Goal: Task Accomplishment & Management: Manage account settings

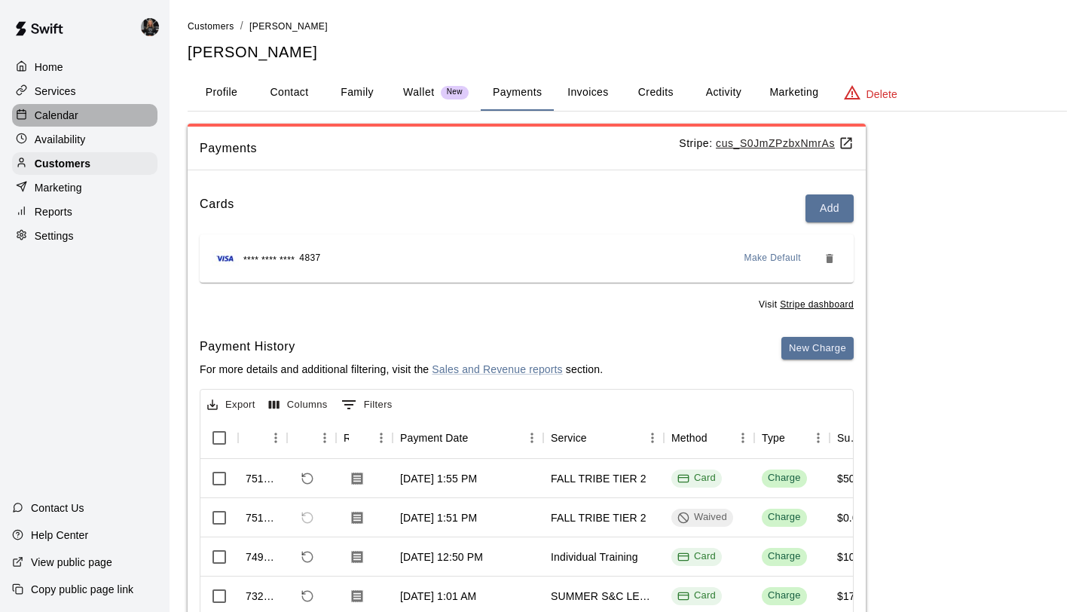
click at [73, 113] on p "Calendar" at bounding box center [57, 115] width 44 height 15
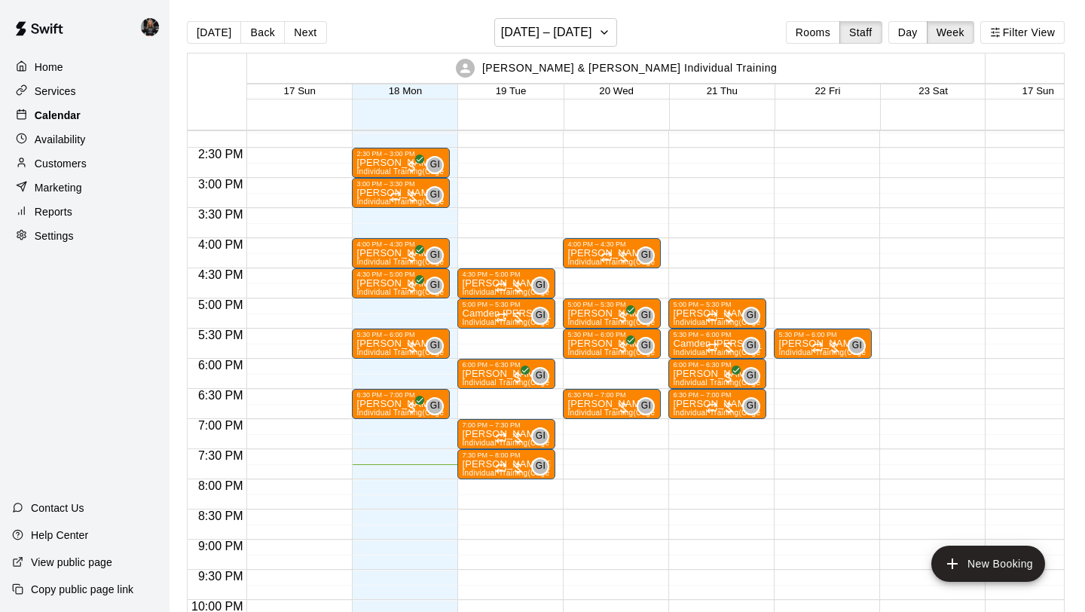
scroll to position [827, 0]
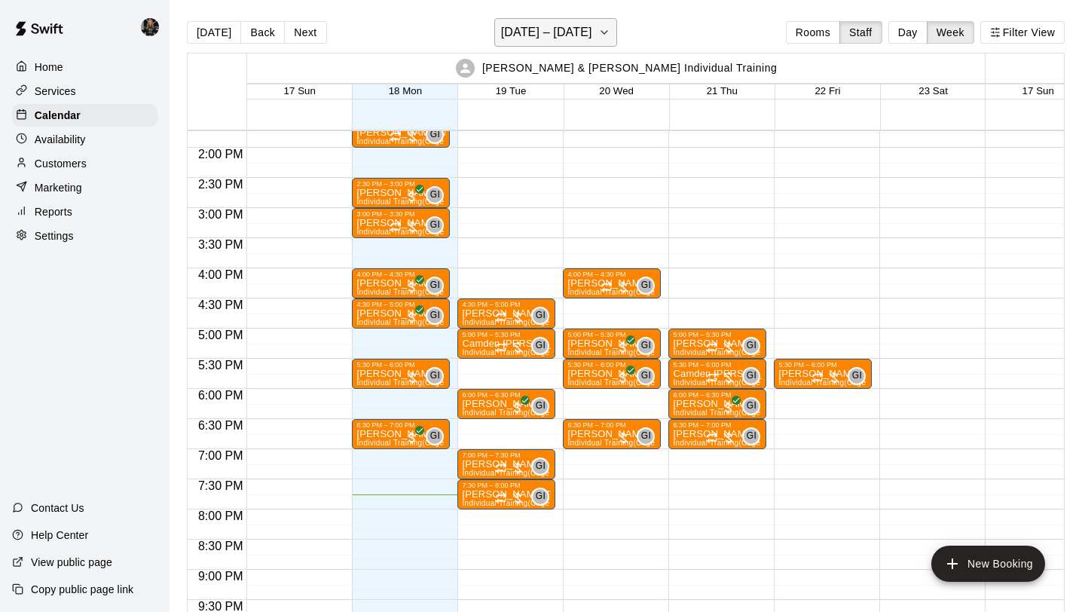
click at [588, 29] on button "[DATE] – [DATE]" at bounding box center [555, 32] width 123 height 29
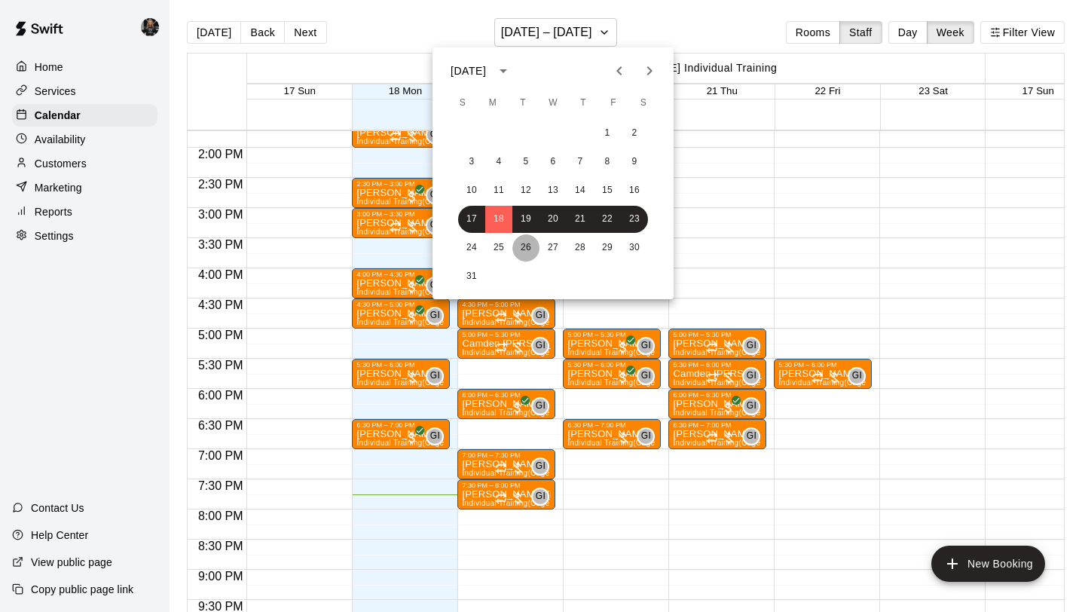
click at [516, 249] on button "26" at bounding box center [525, 247] width 27 height 27
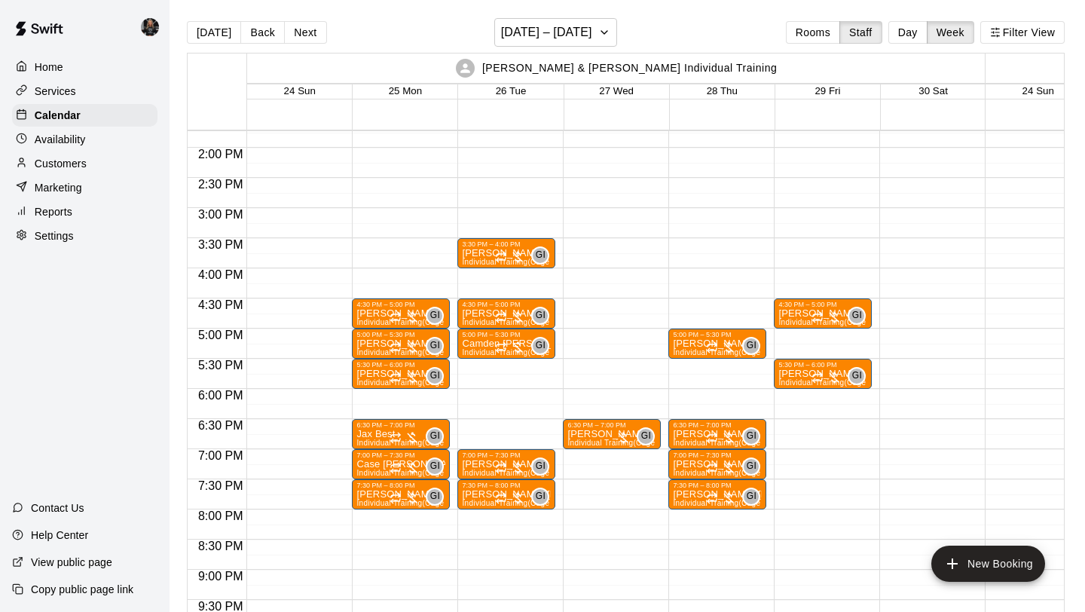
click at [608, 333] on div "6:30 PM – 7:00 PM [PERSON_NAME] Individual Training (Cage 1) GI 0" at bounding box center [612, 27] width 98 height 1446
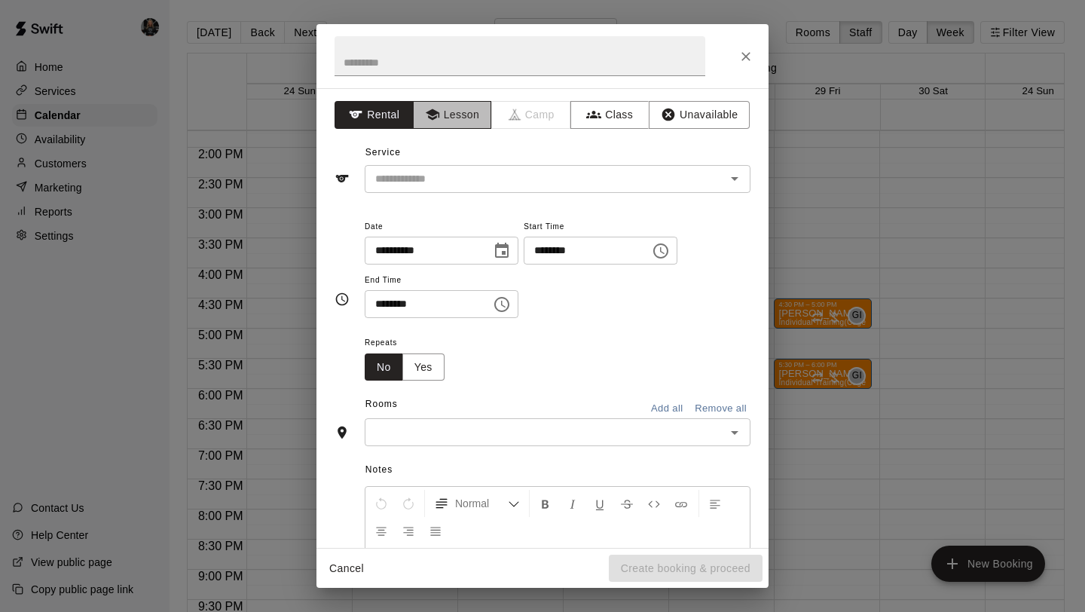
click at [443, 111] on button "Lesson" at bounding box center [452, 115] width 79 height 28
click at [447, 191] on div "​" at bounding box center [558, 179] width 386 height 28
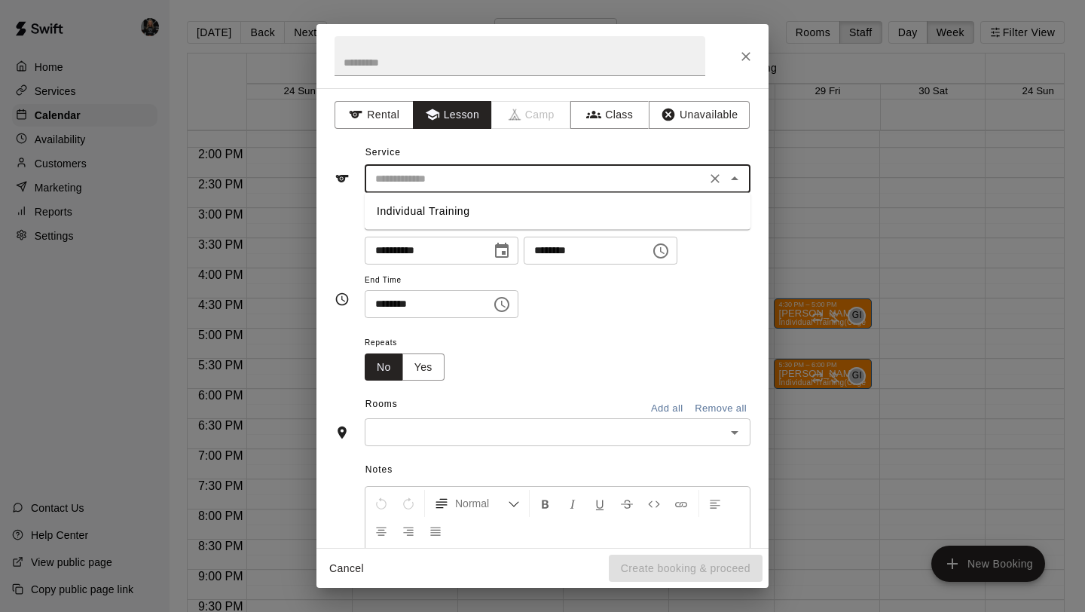
click at [447, 218] on li "Individual Training" at bounding box center [558, 211] width 386 height 25
type input "**********"
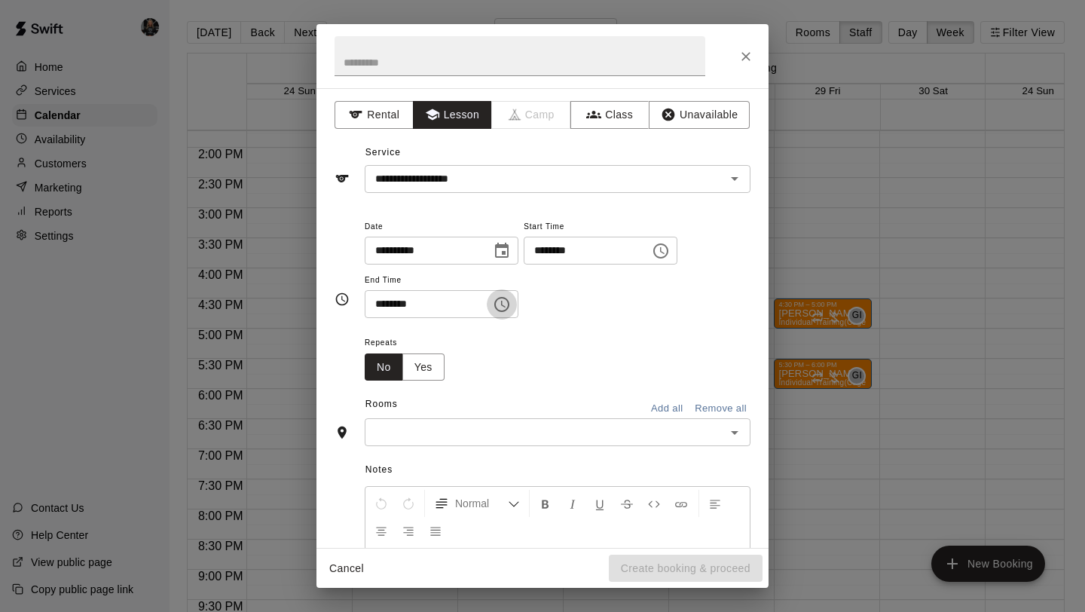
click at [499, 303] on icon "Choose time, selected time is 5:30 PM" at bounding box center [502, 304] width 18 height 18
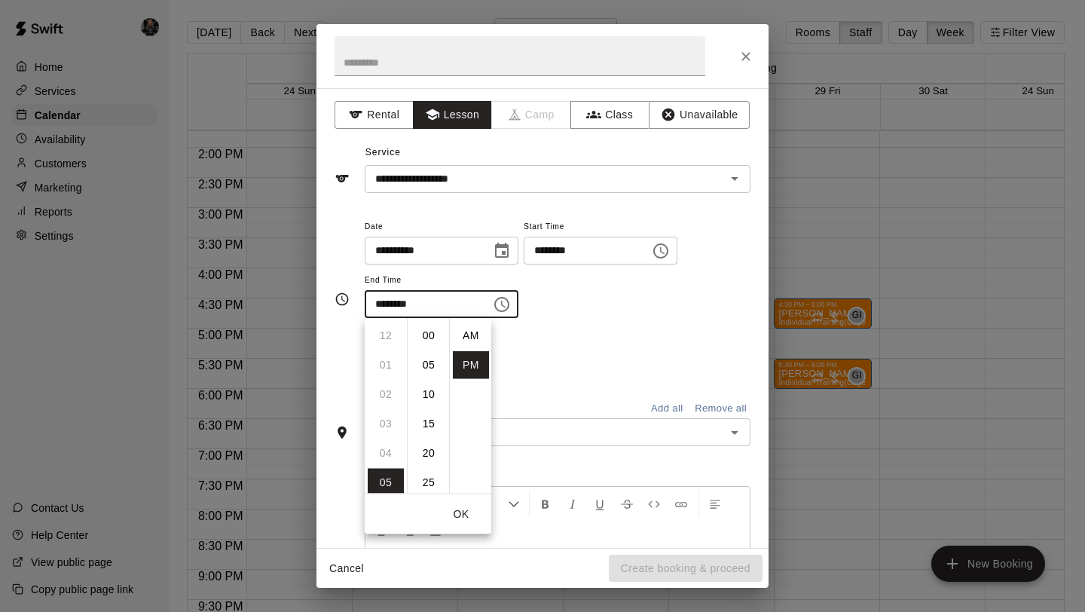
scroll to position [27, 0]
click at [564, 345] on div "Repeats No Yes" at bounding box center [558, 356] width 386 height 47
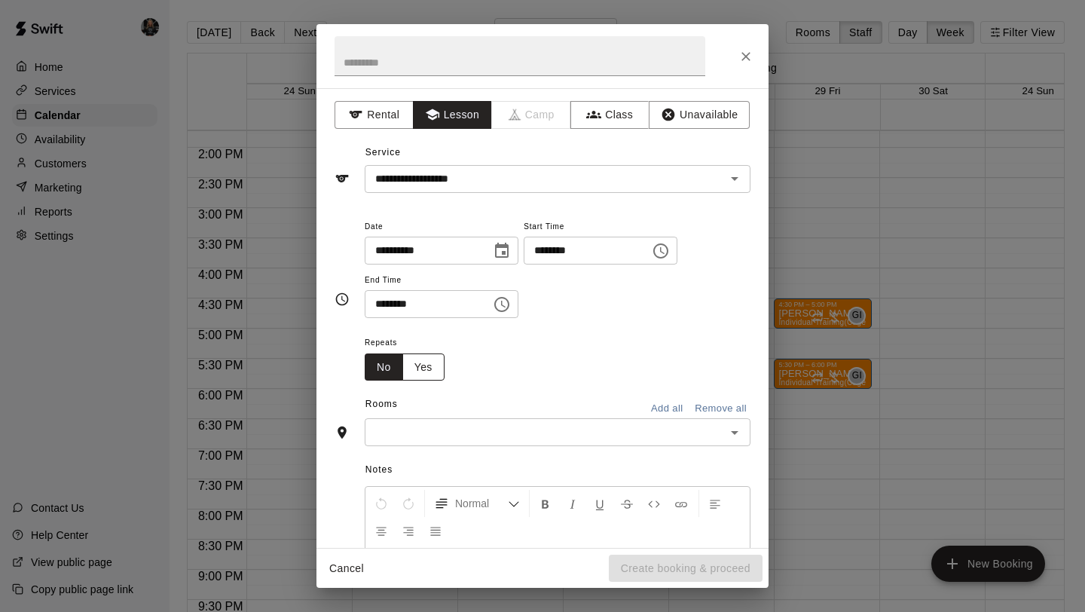
click at [419, 370] on button "Yes" at bounding box center [423, 367] width 42 height 28
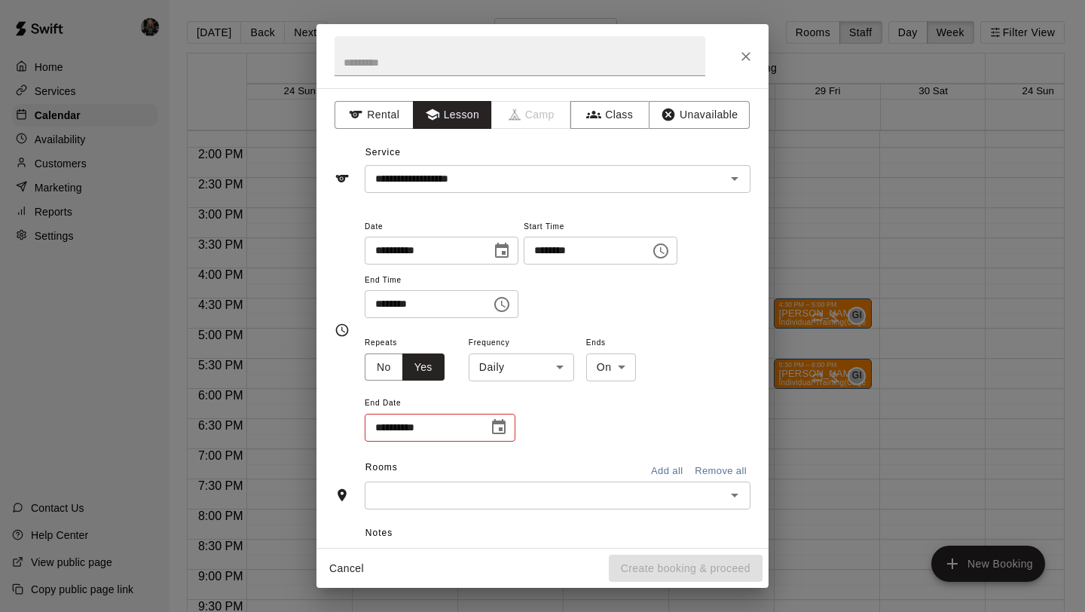
click at [518, 342] on span "Frequency" at bounding box center [521, 343] width 105 height 20
click at [518, 363] on body "Home Services Calendar Availability Customers Marketing Reports Settings Contac…" at bounding box center [542, 318] width 1085 height 636
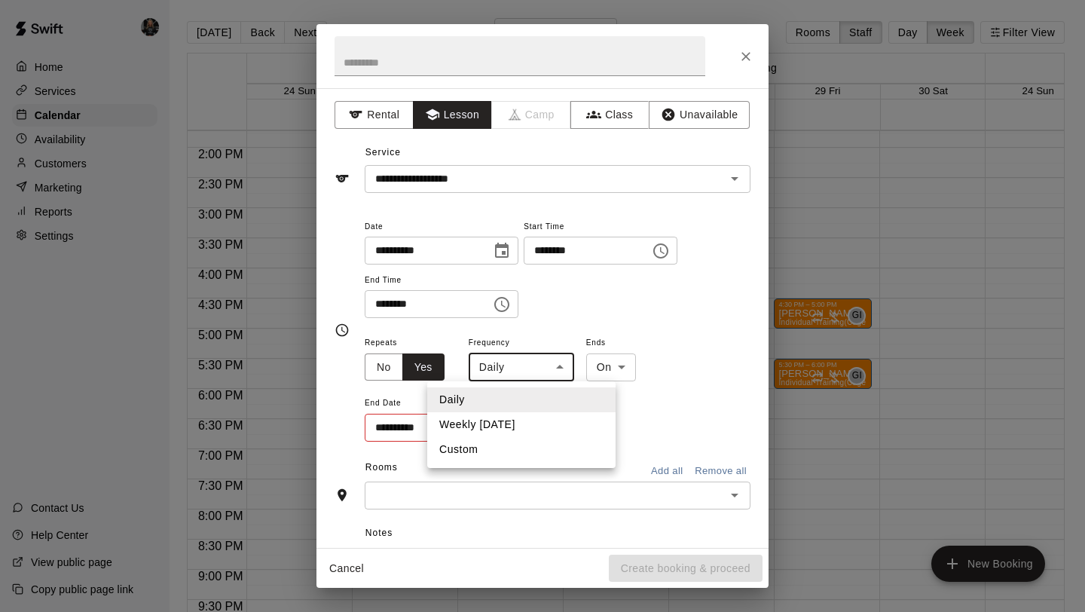
click at [491, 426] on li "Weekly [DATE]" at bounding box center [521, 424] width 188 height 25
type input "******"
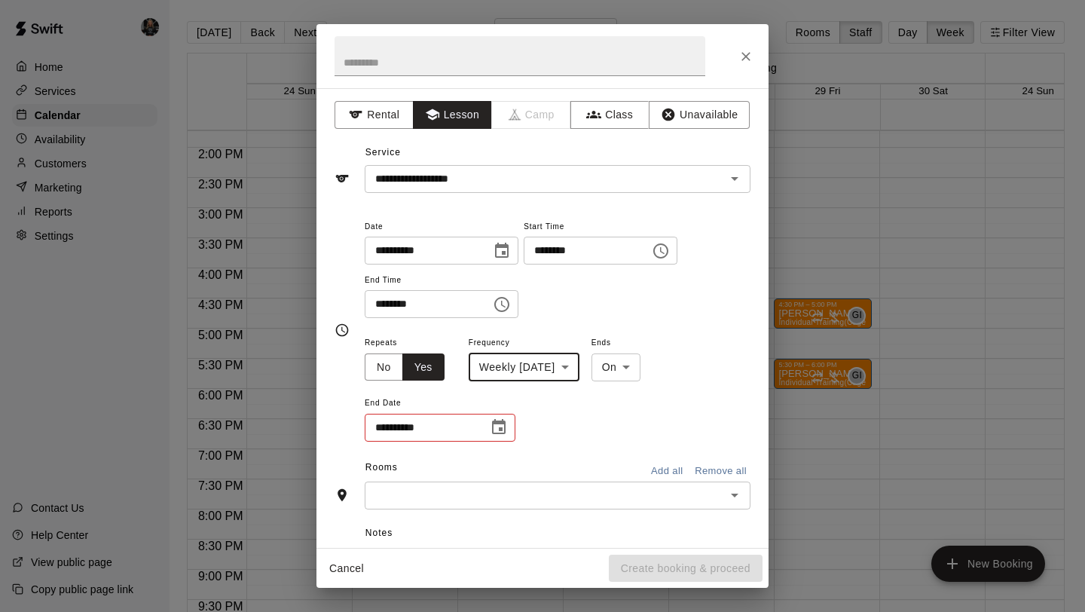
click at [493, 429] on icon "Choose date" at bounding box center [499, 426] width 14 height 15
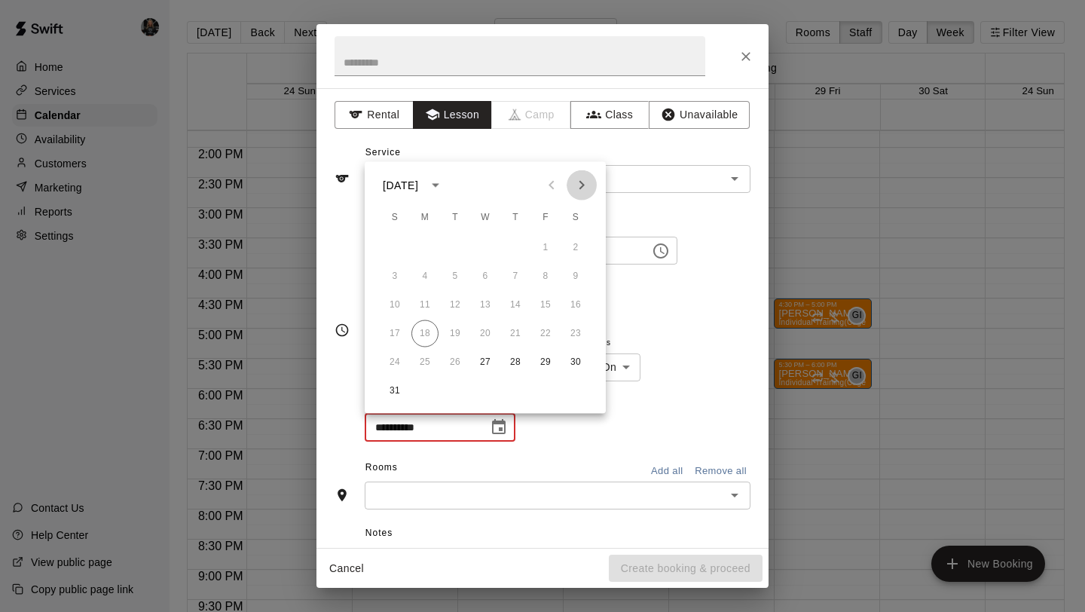
click at [582, 186] on icon "Next month" at bounding box center [581, 185] width 5 height 9
click at [539, 185] on button "Previous month" at bounding box center [551, 185] width 30 height 30
click at [548, 180] on icon "Previous month" at bounding box center [551, 185] width 18 height 18
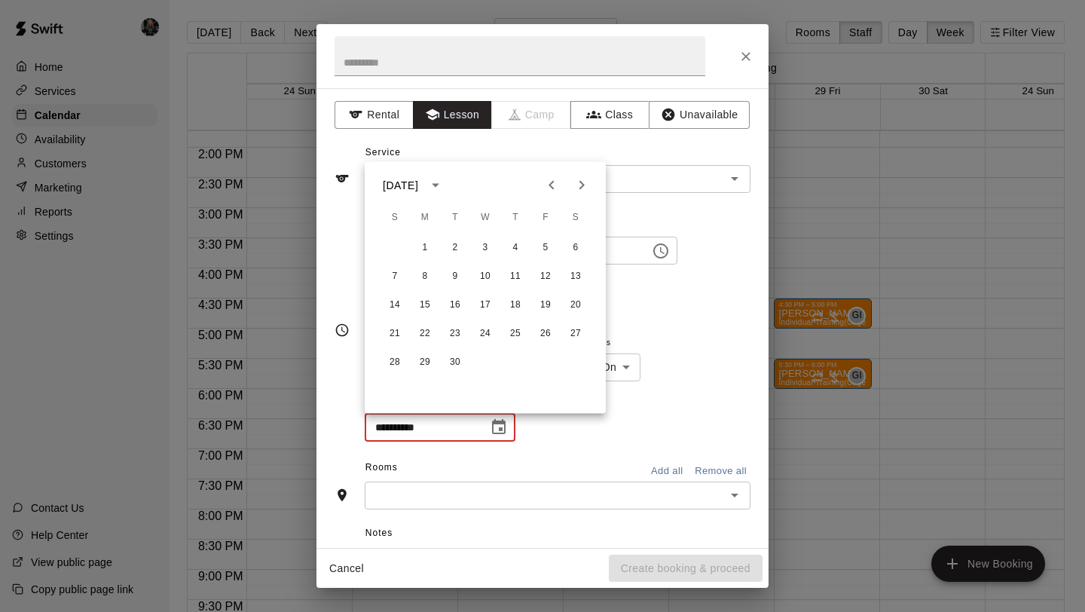
click at [548, 180] on icon "Previous month" at bounding box center [551, 185] width 18 height 18
click at [577, 176] on icon "Next month" at bounding box center [582, 185] width 18 height 18
click at [578, 176] on icon "Next month" at bounding box center [582, 185] width 18 height 18
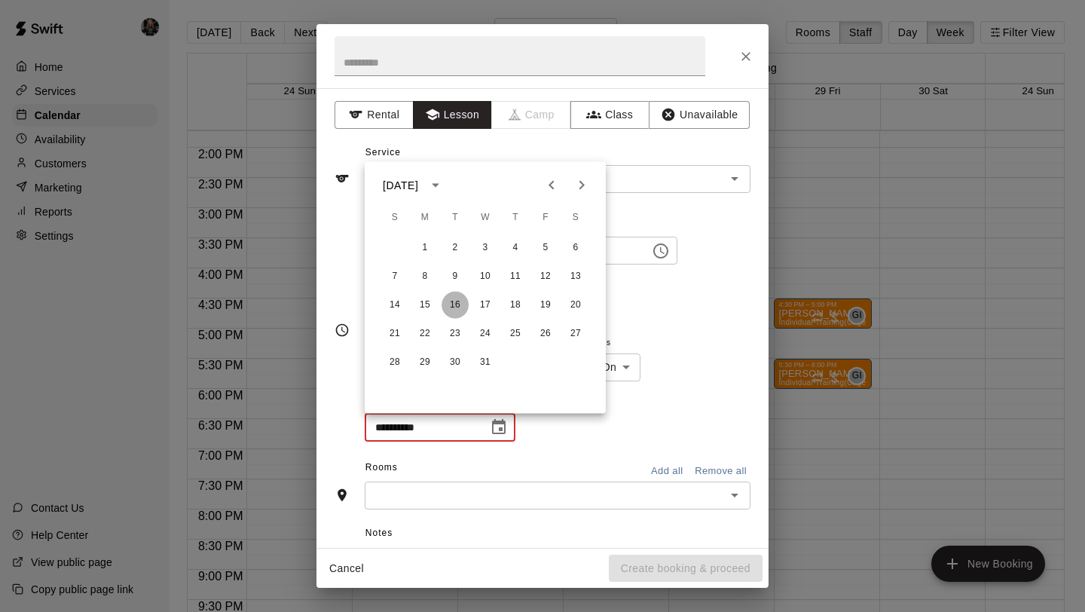
click at [458, 304] on button "16" at bounding box center [454, 305] width 27 height 27
type input "**********"
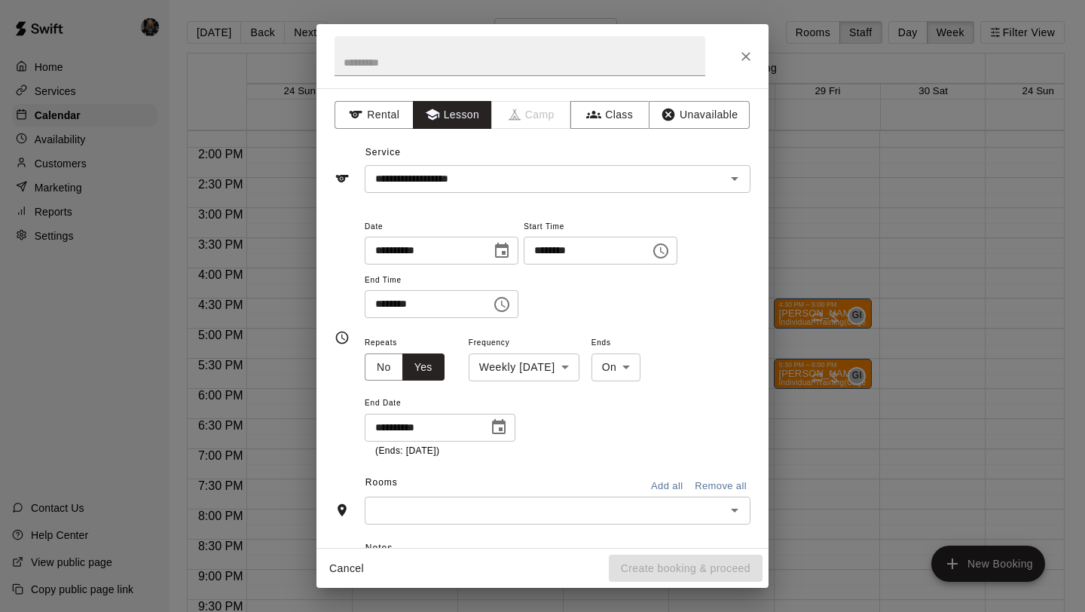
scroll to position [114, 0]
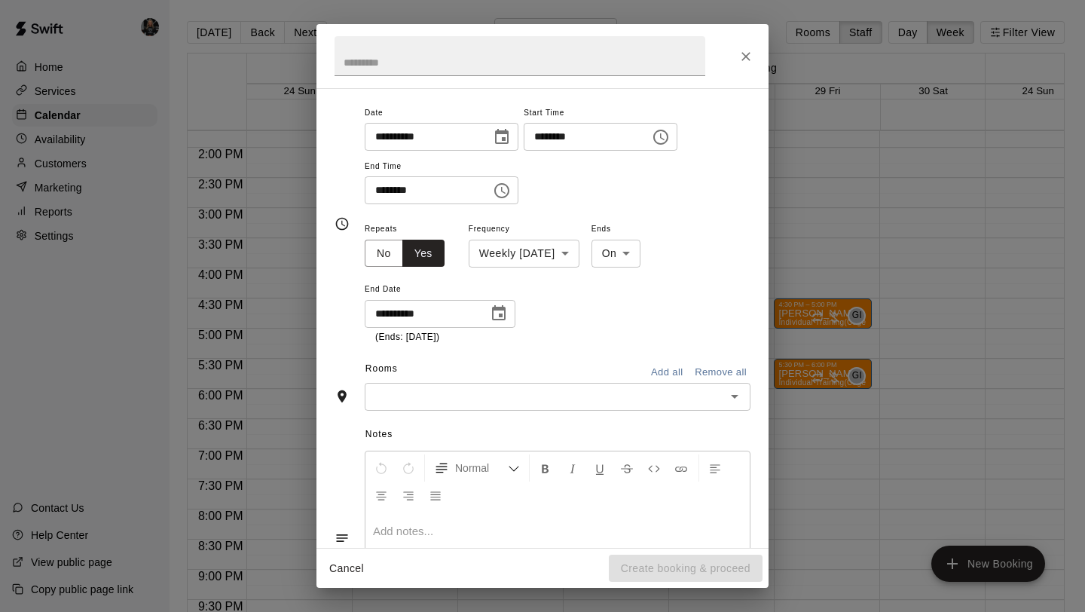
click at [591, 411] on div "Notes Normal Add notes..." at bounding box center [542, 526] width 416 height 231
click at [588, 394] on input "text" at bounding box center [545, 396] width 352 height 19
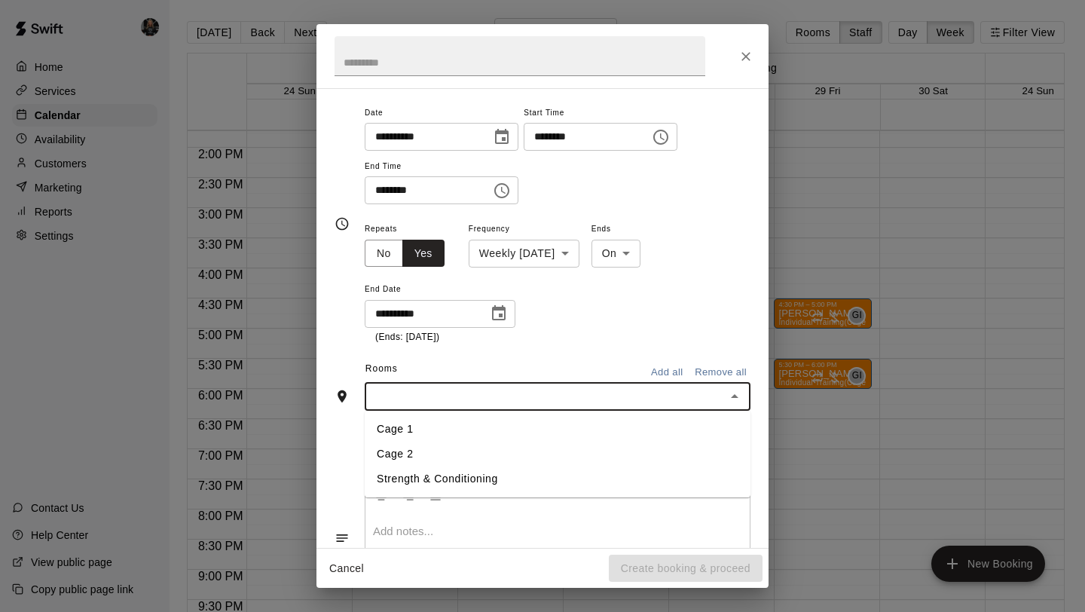
click at [489, 427] on li "Cage 1" at bounding box center [558, 429] width 386 height 25
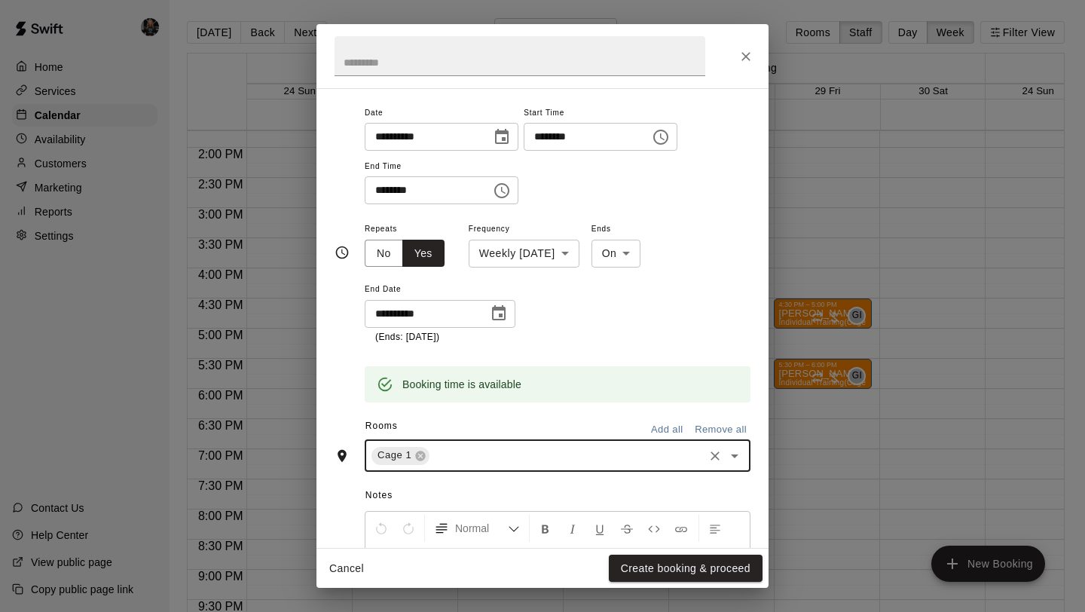
scroll to position [281, 0]
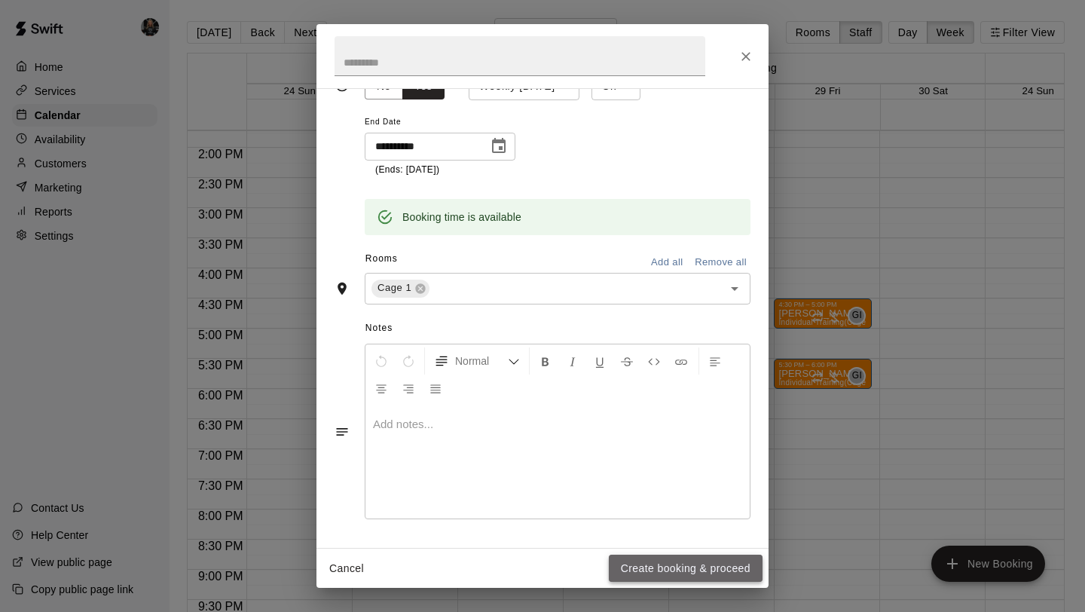
click at [640, 570] on button "Create booking & proceed" at bounding box center [686, 568] width 154 height 28
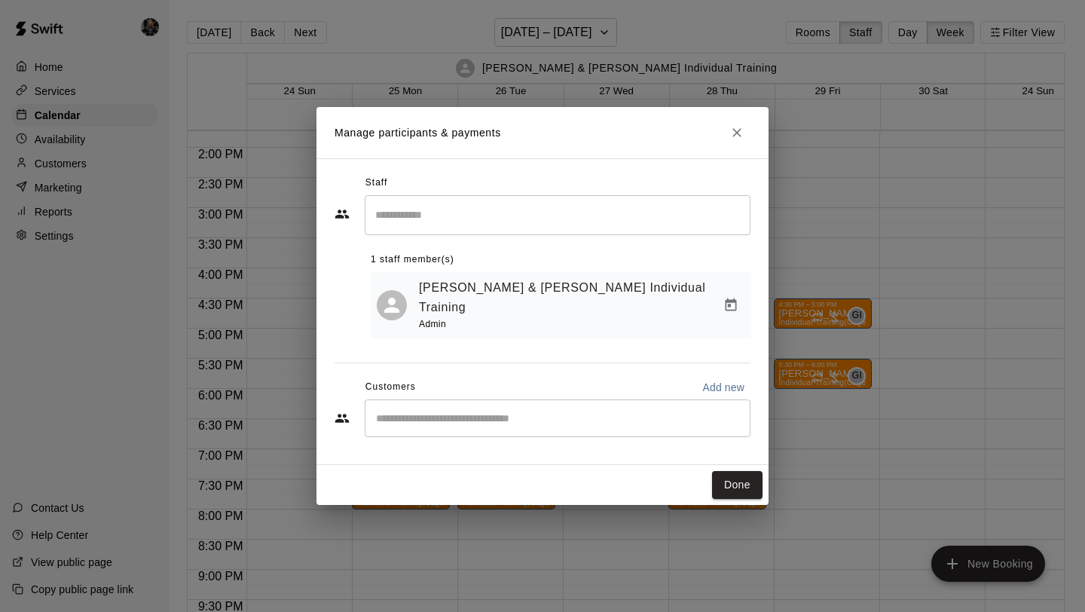
click at [642, 411] on div "​" at bounding box center [558, 418] width 386 height 38
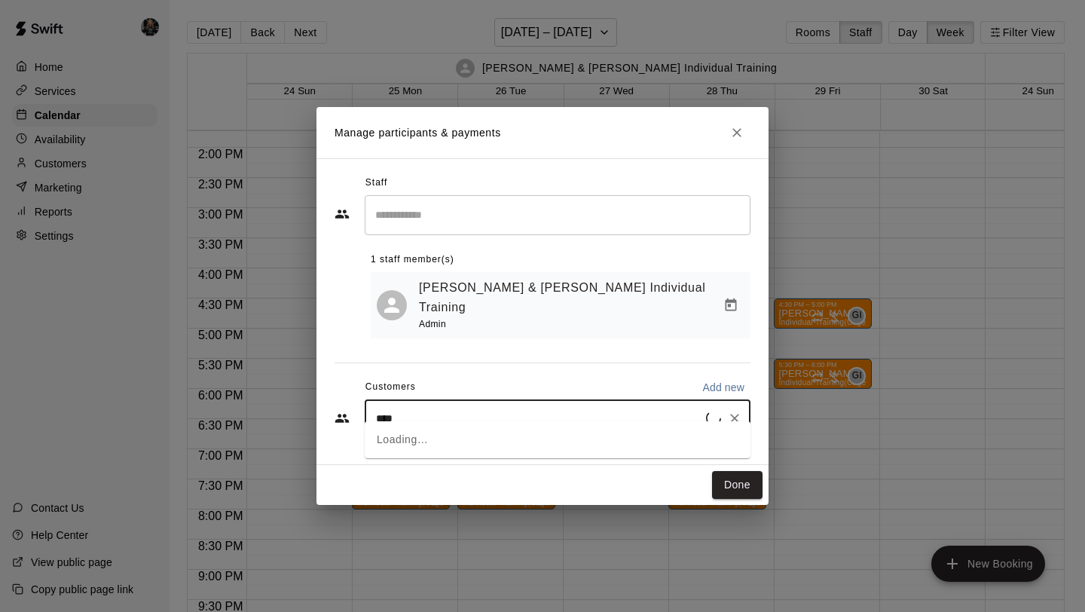
type input "*****"
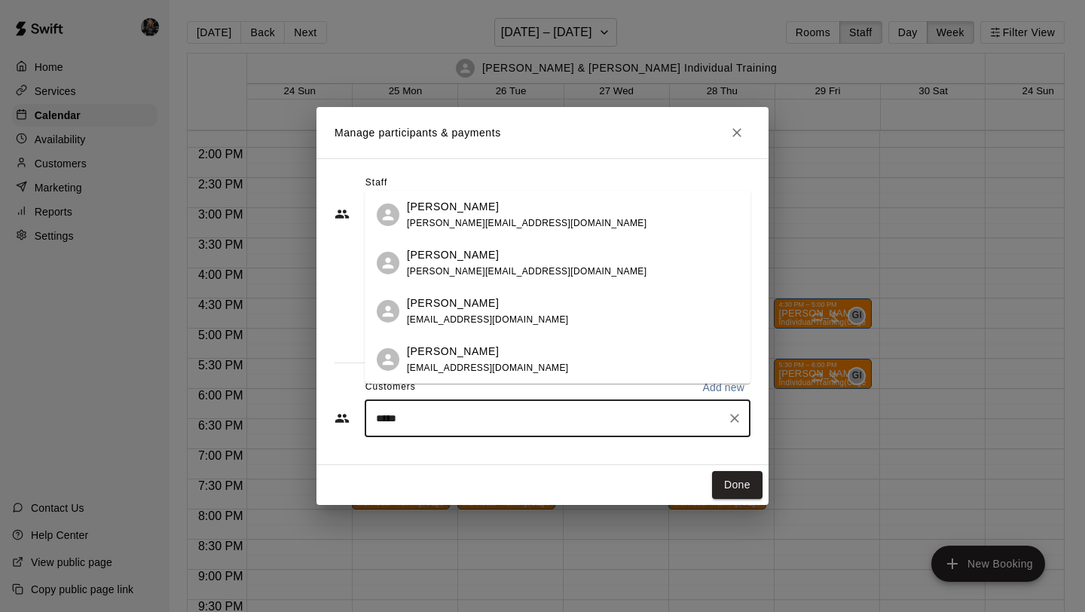
click at [465, 355] on p "[PERSON_NAME]" at bounding box center [453, 352] width 92 height 16
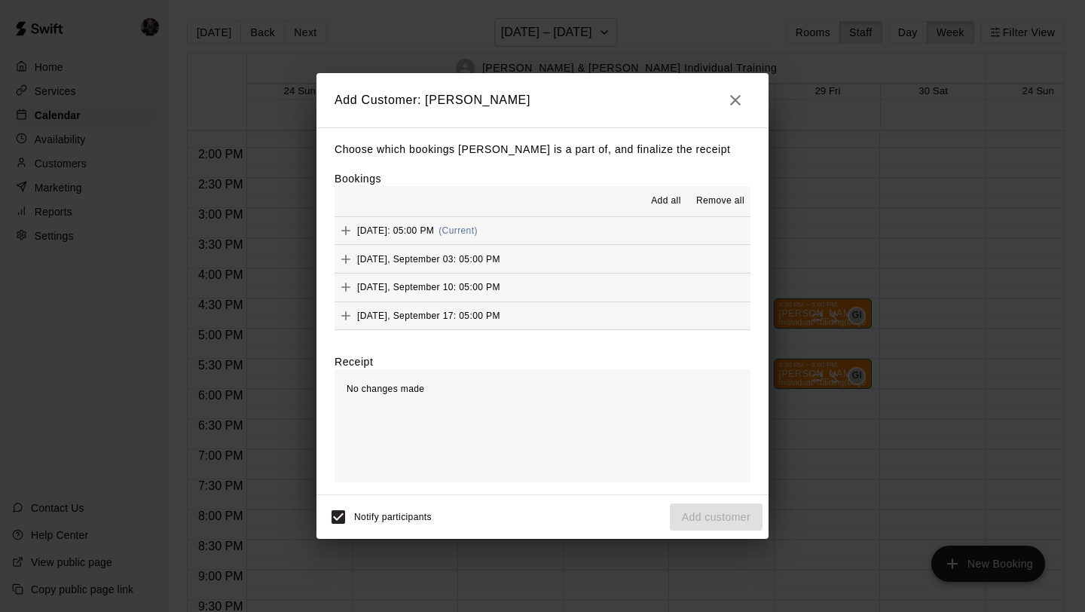
click at [674, 209] on button "Add all" at bounding box center [666, 201] width 48 height 24
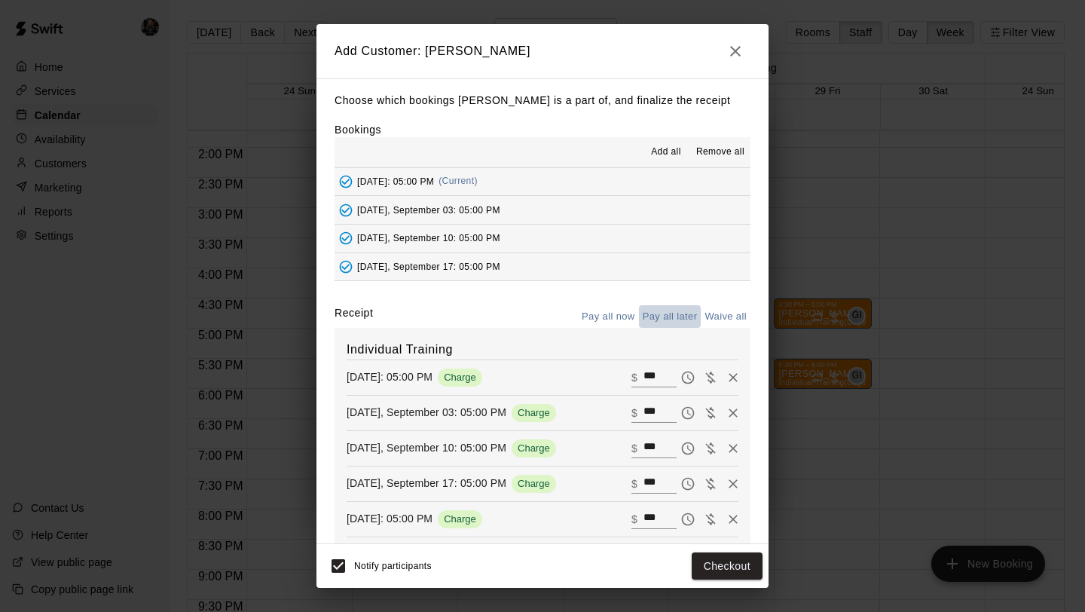
click at [666, 316] on button "Pay all later" at bounding box center [670, 316] width 63 height 23
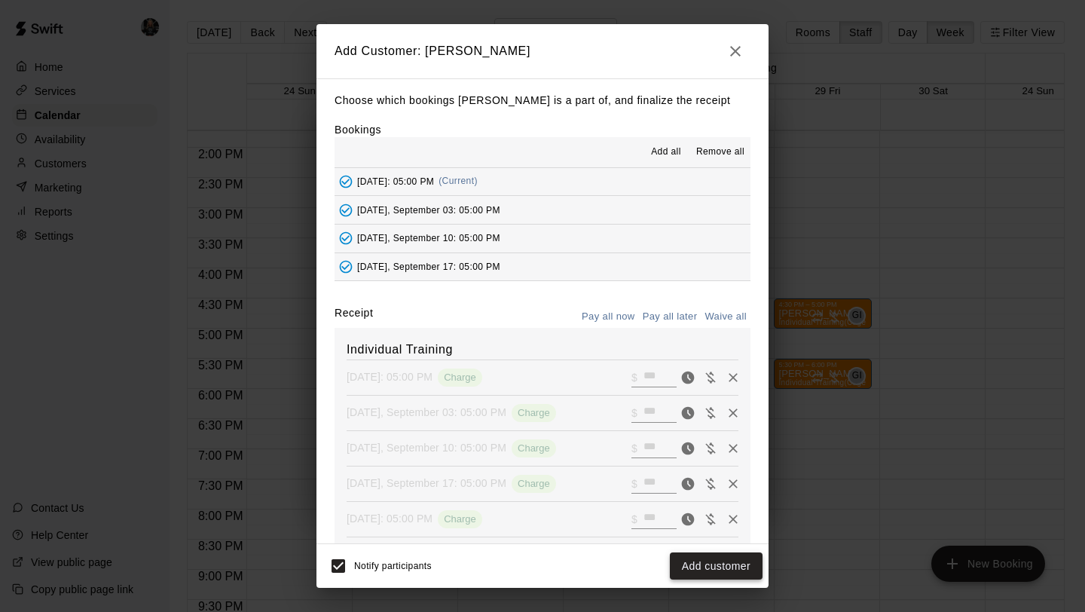
click at [708, 575] on button "Add customer" at bounding box center [716, 566] width 93 height 28
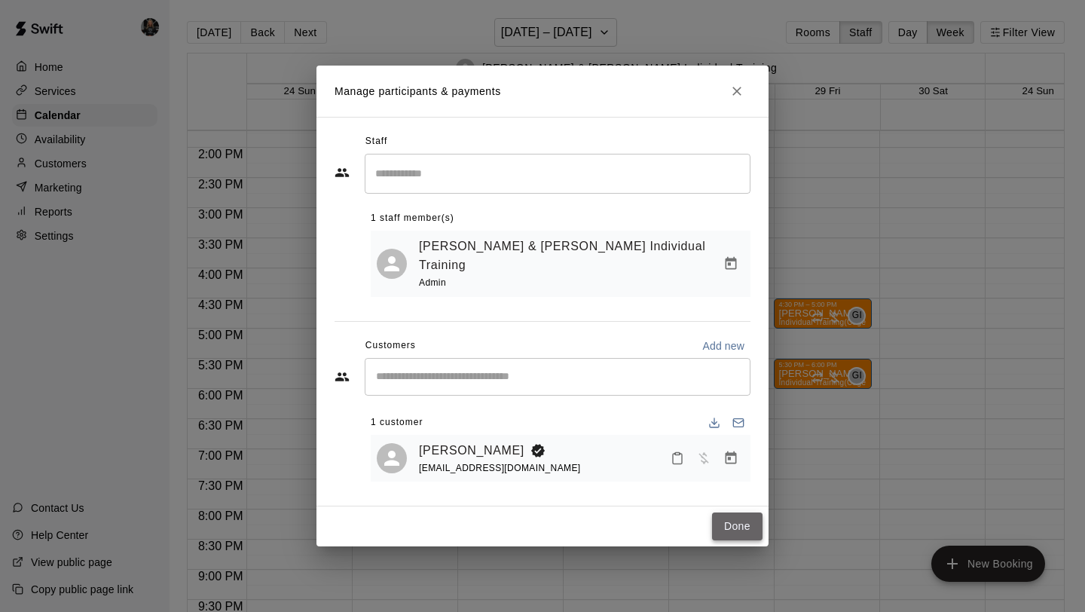
click at [726, 512] on button "Done" at bounding box center [737, 526] width 50 height 28
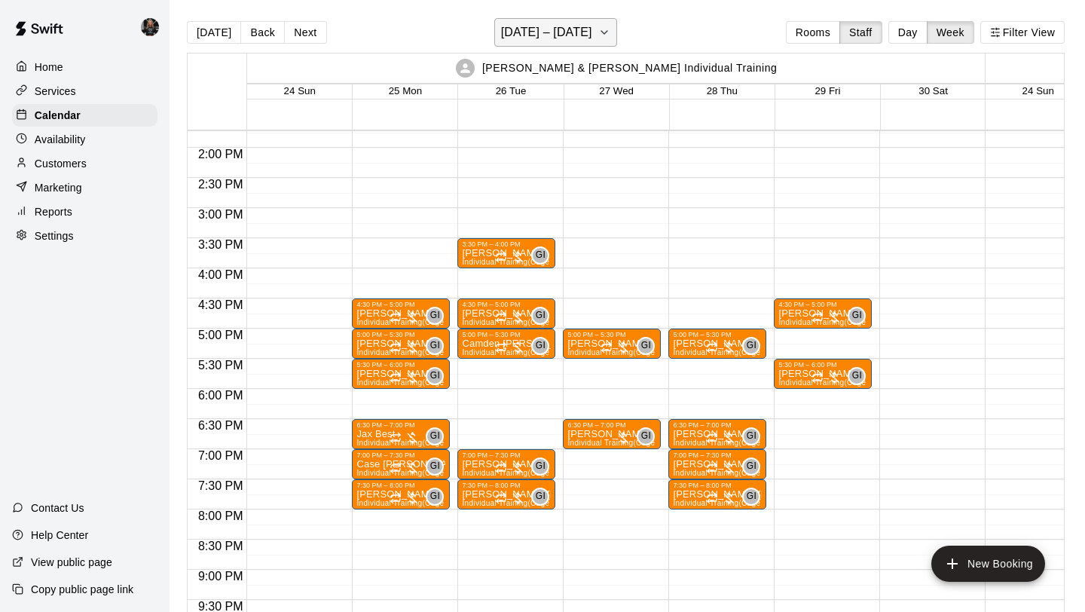
click at [577, 42] on h6 "[DATE] – [DATE]" at bounding box center [546, 32] width 91 height 21
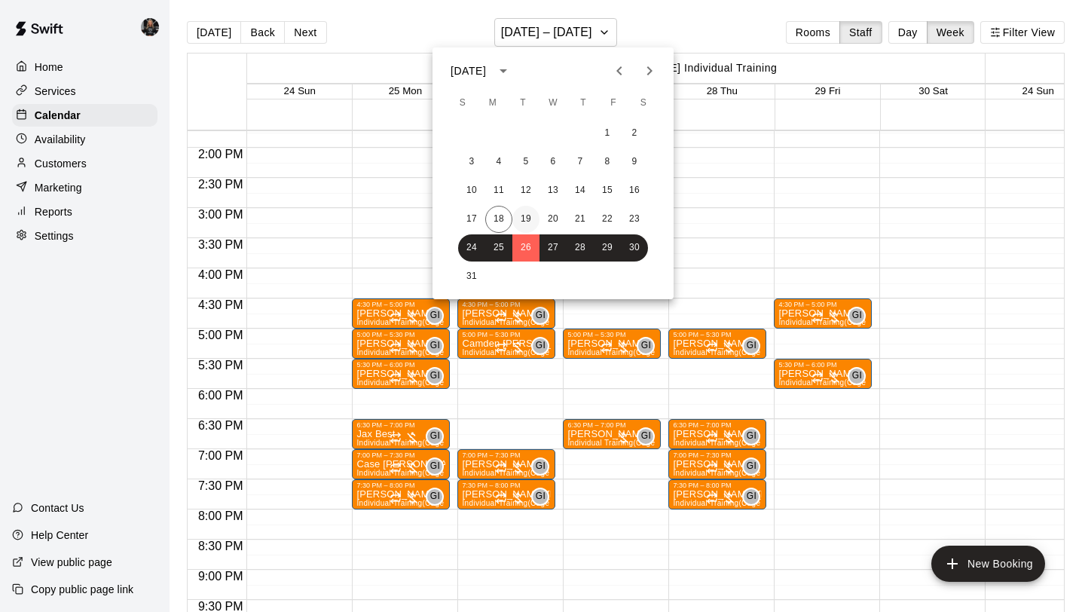
click at [531, 215] on button "19" at bounding box center [525, 219] width 27 height 27
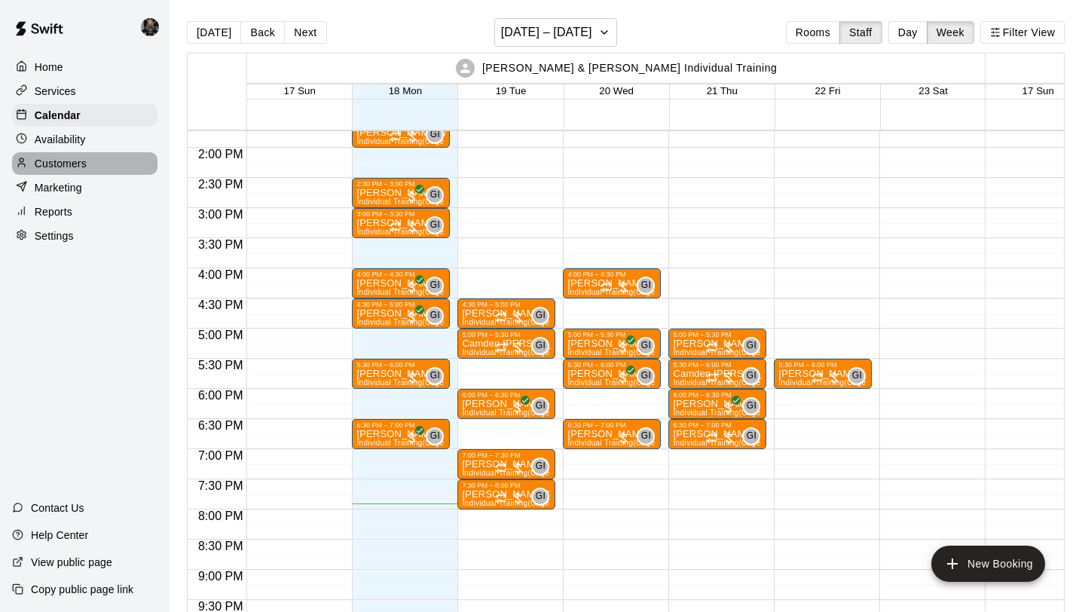
click at [64, 166] on p "Customers" at bounding box center [61, 163] width 52 height 15
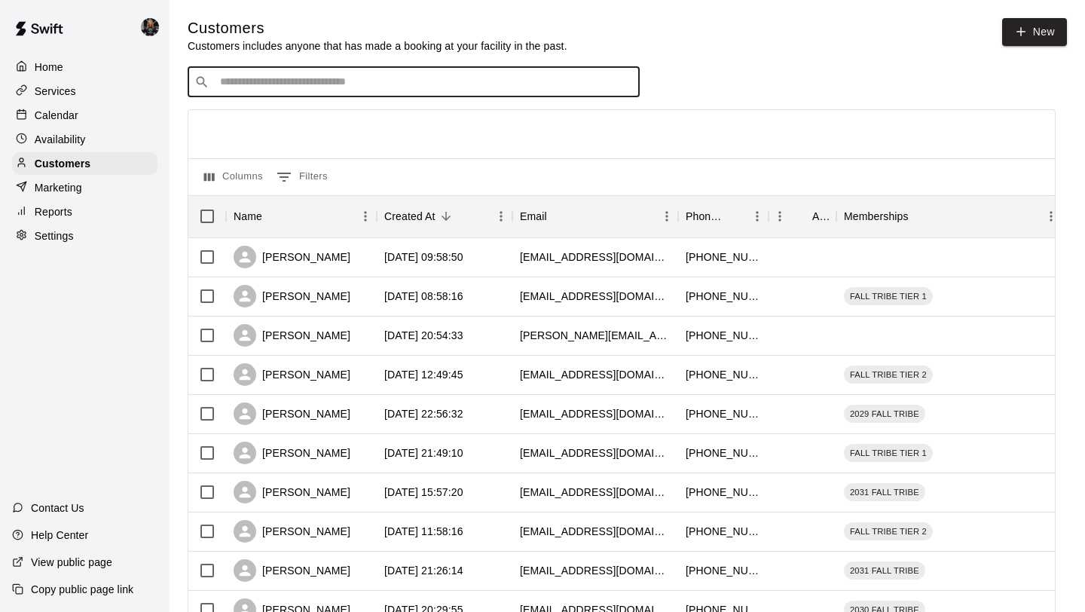
click at [249, 88] on input "Search customers by name or email" at bounding box center [423, 82] width 417 height 15
type input "*****"
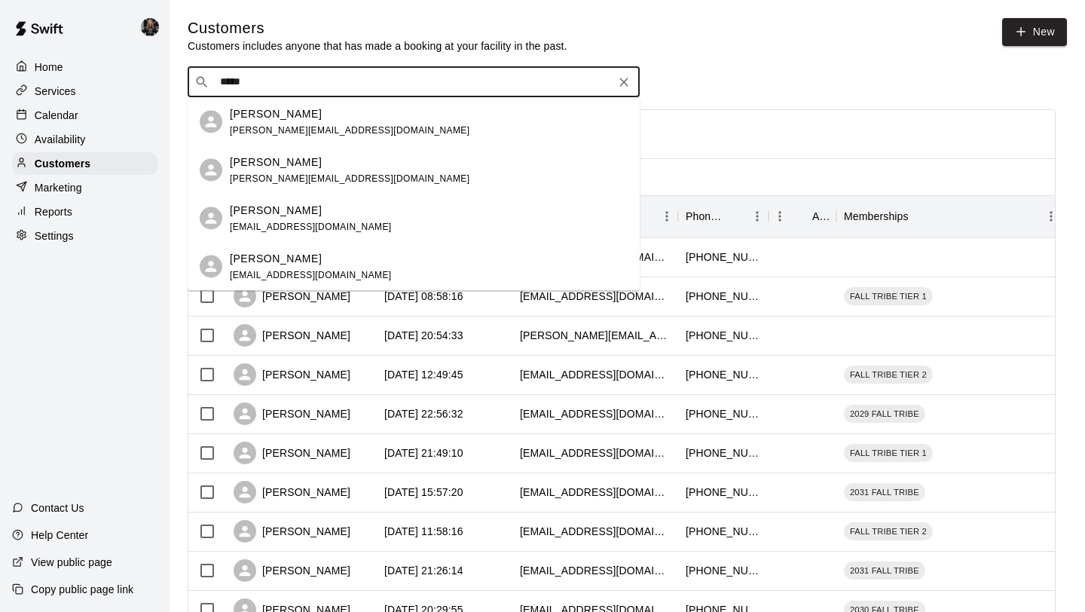
click at [253, 131] on span "[PERSON_NAME][EMAIL_ADDRESS][DOMAIN_NAME]" at bounding box center [350, 129] width 240 height 11
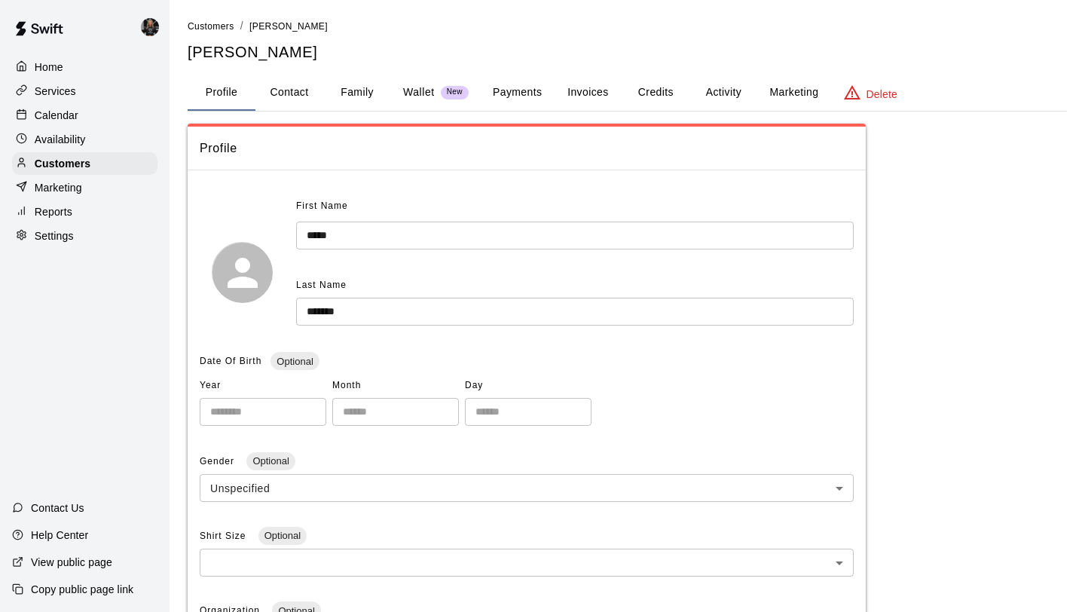
click at [73, 108] on p "Calendar" at bounding box center [57, 115] width 44 height 15
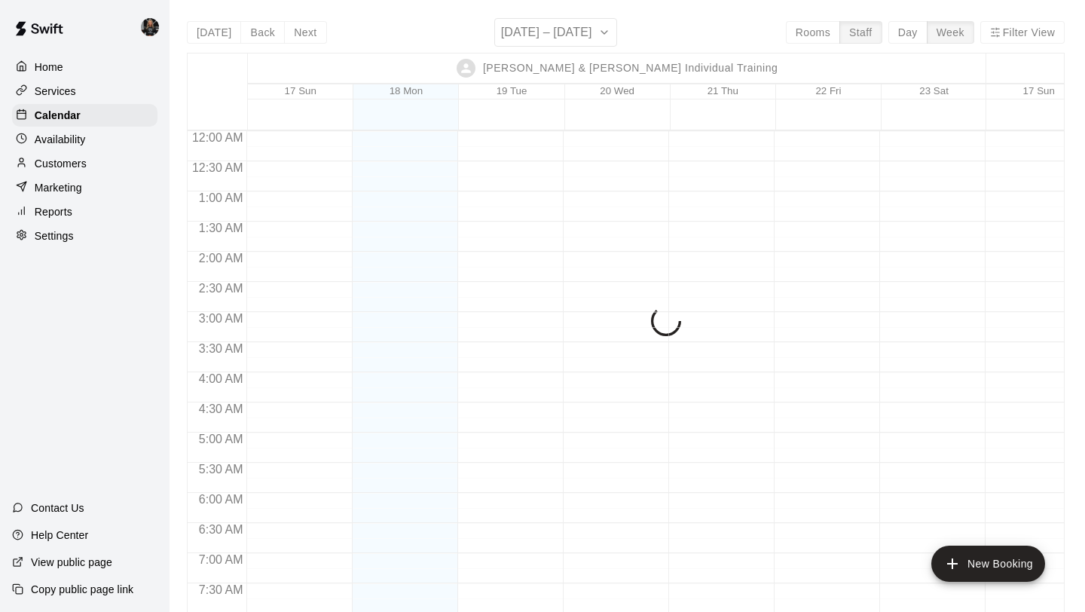
click at [575, 40] on div "[DATE] Back Next [DATE] – [DATE] Rooms Staff Day Week Filter View [PERSON_NAME]…" at bounding box center [626, 324] width 878 height 612
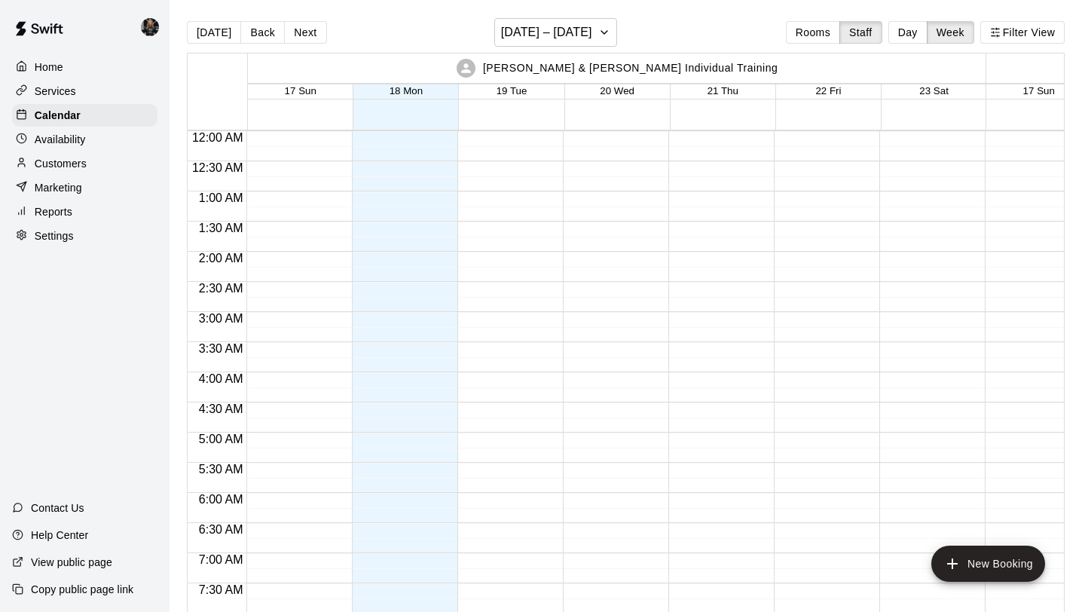
scroll to position [949, 0]
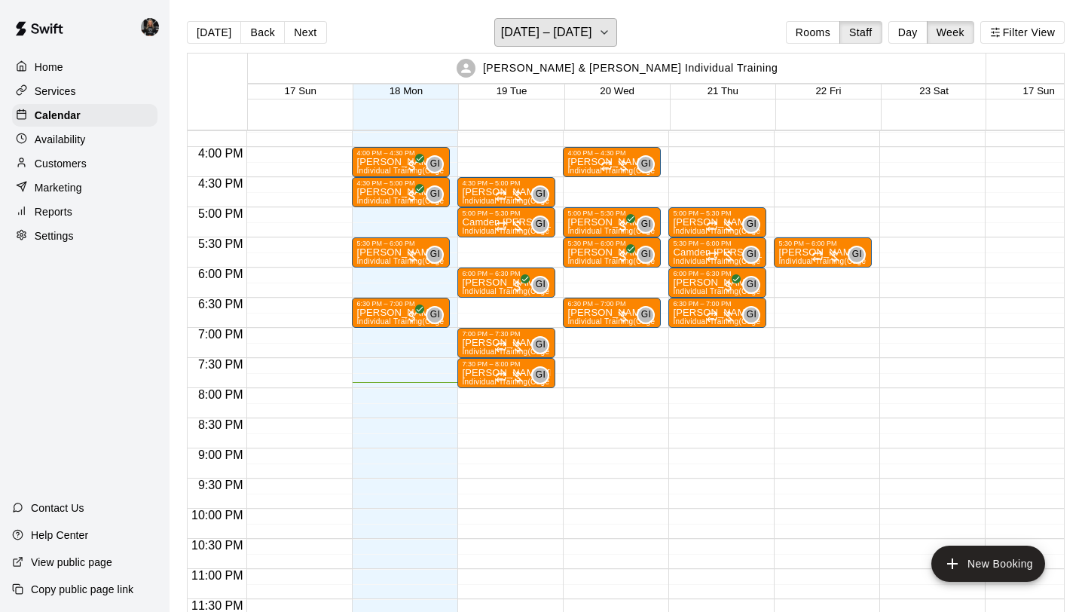
click at [575, 40] on h6 "[DATE] – [DATE]" at bounding box center [546, 32] width 91 height 21
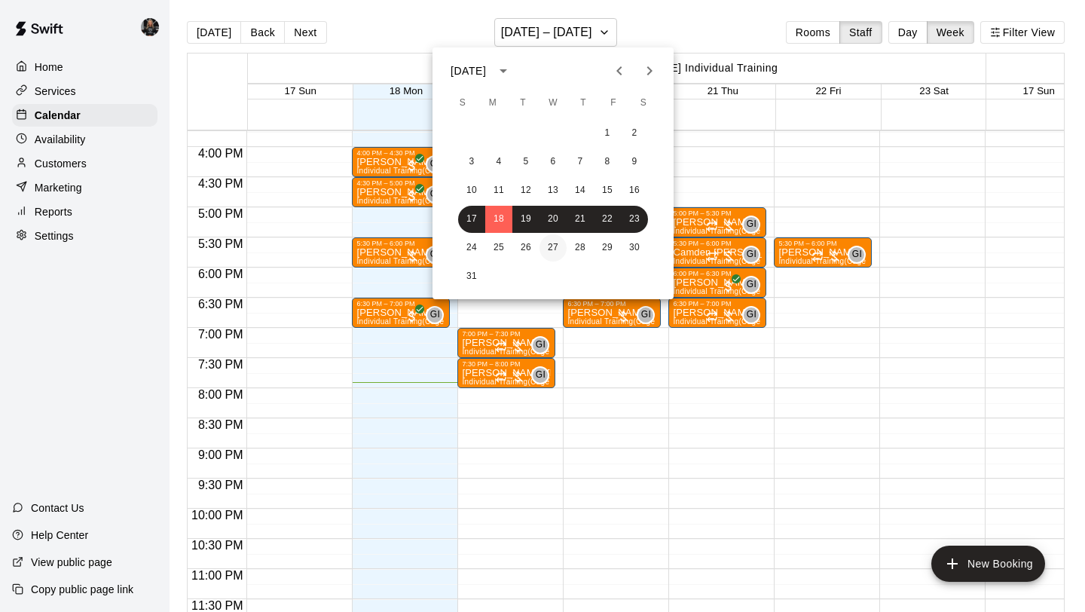
click at [551, 244] on button "27" at bounding box center [552, 247] width 27 height 27
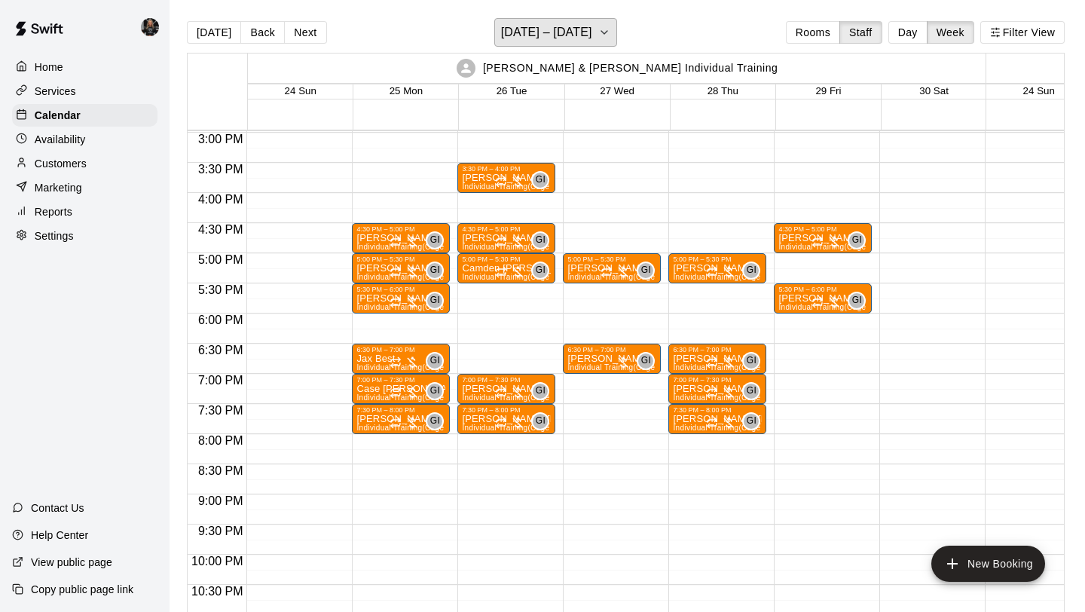
scroll to position [901, 0]
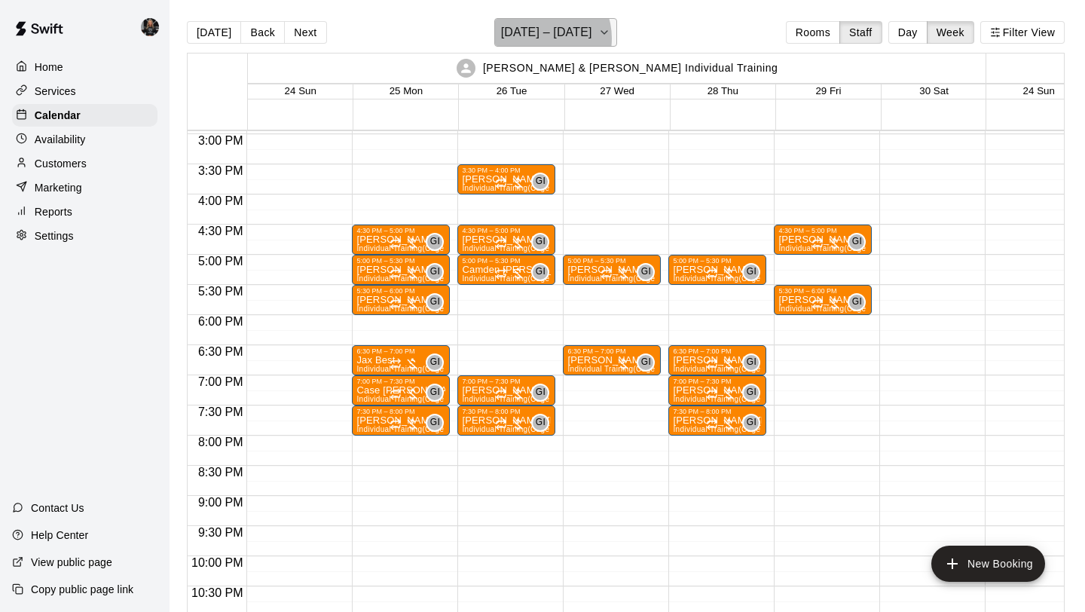
click at [539, 38] on h6 "[DATE] – [DATE]" at bounding box center [546, 32] width 91 height 21
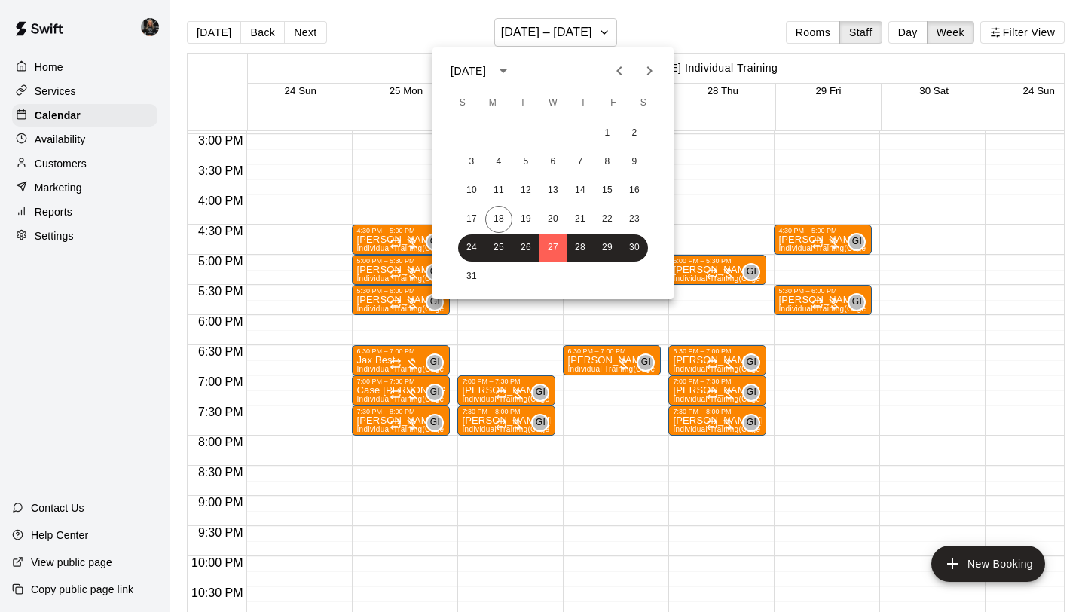
click at [645, 67] on icon "Next month" at bounding box center [649, 71] width 18 height 18
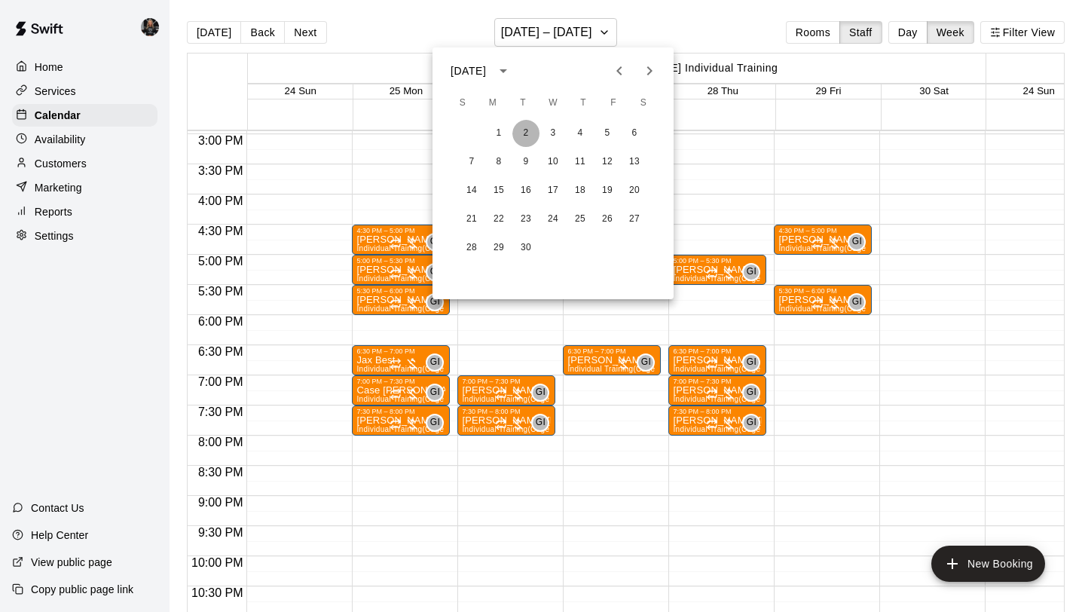
click at [518, 141] on button "2" at bounding box center [525, 133] width 27 height 27
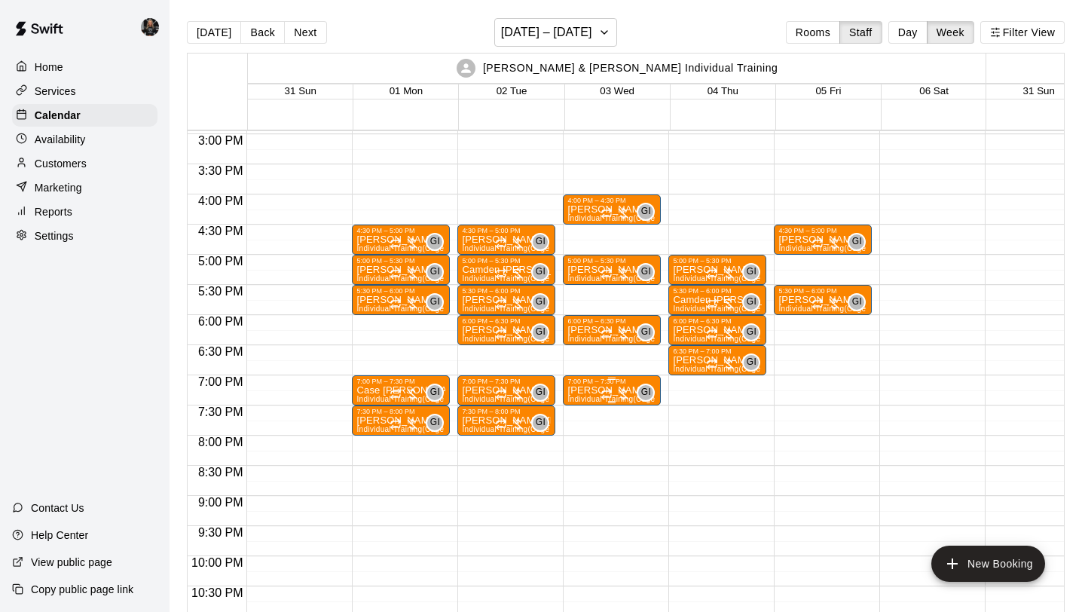
click at [625, 382] on div "7:00 PM – 7:30 PM" at bounding box center [611, 381] width 89 height 8
click at [576, 462] on icon "delete" at bounding box center [583, 465] width 18 height 18
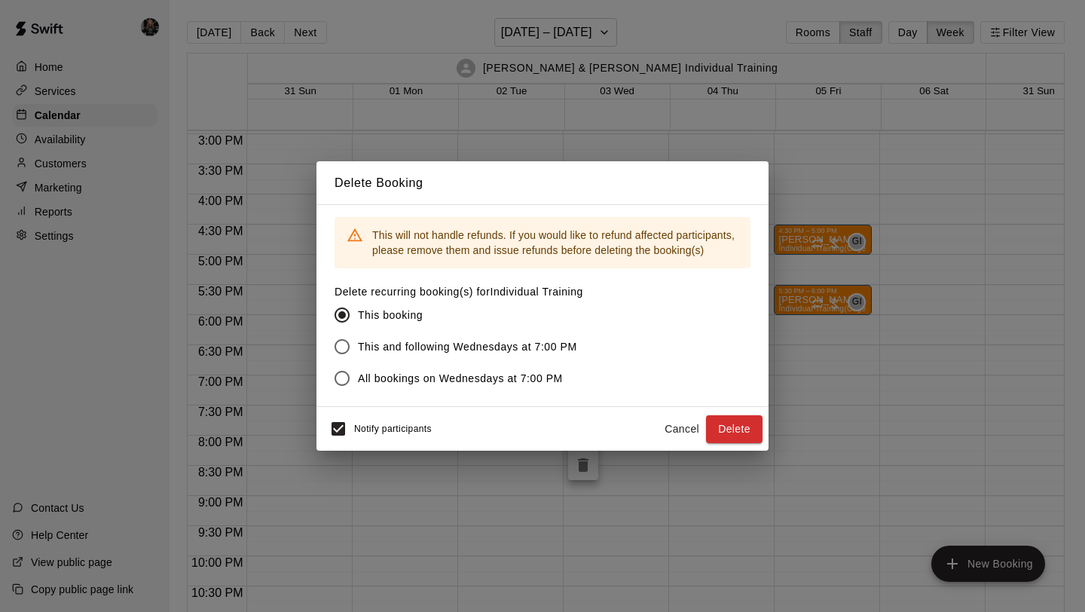
drag, startPoint x: 722, startPoint y: 423, endPoint x: 643, endPoint y: 345, distance: 111.9
click at [643, 345] on div "Delete Booking This will not handle refunds. If you would like to refund affect…" at bounding box center [542, 306] width 452 height 290
click at [369, 344] on span "This and following Wednesdays at 7:00 PM" at bounding box center [467, 347] width 219 height 16
click at [742, 433] on button "Delete" at bounding box center [734, 429] width 57 height 28
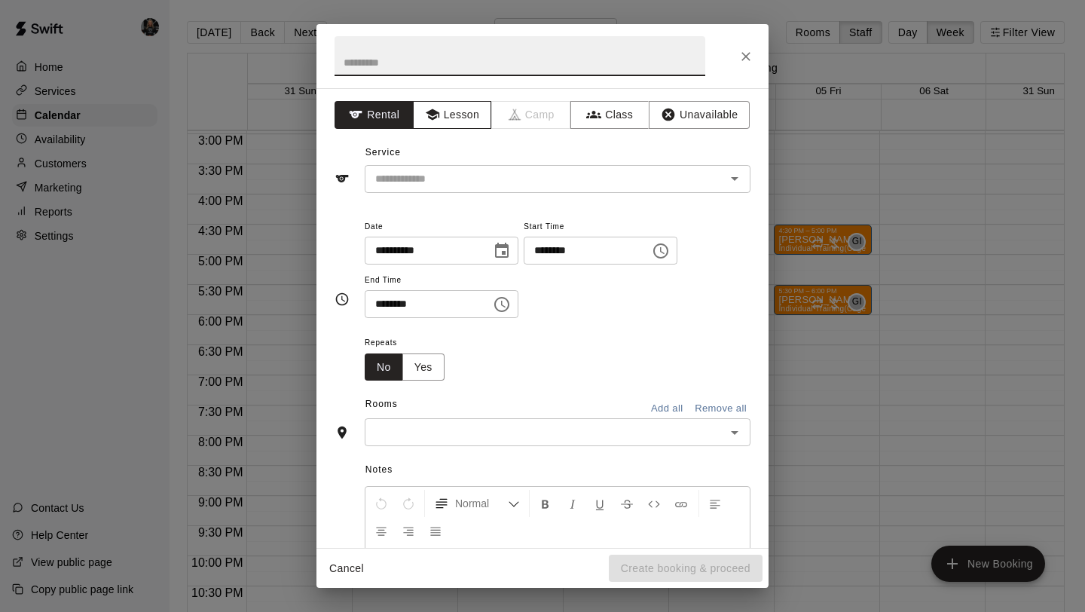
click at [435, 126] on button "Lesson" at bounding box center [452, 115] width 79 height 28
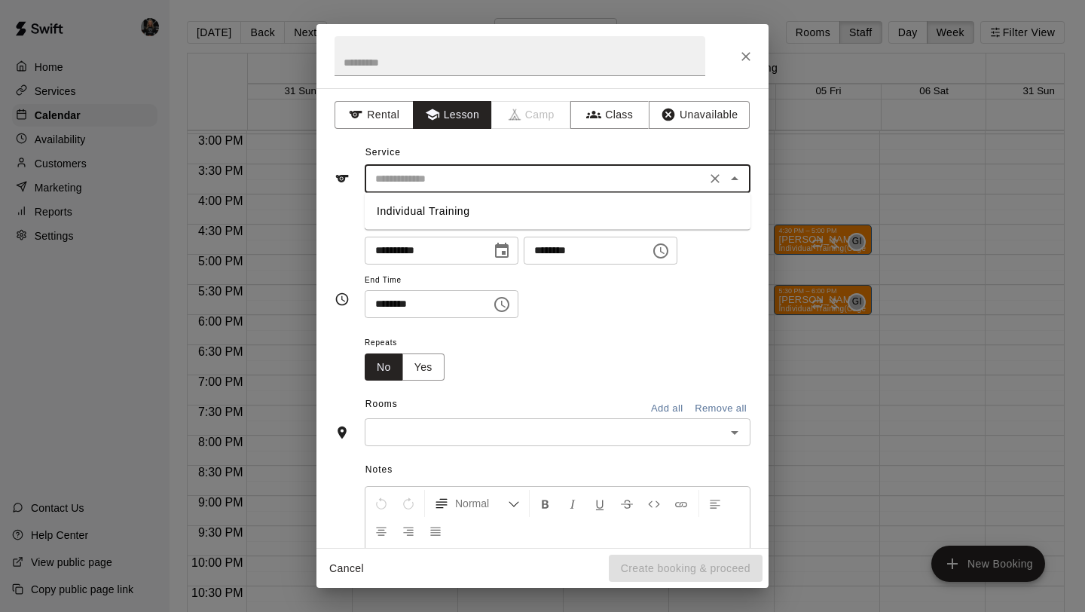
click at [435, 179] on input "text" at bounding box center [535, 179] width 332 height 19
click at [441, 215] on li "Individual Training" at bounding box center [558, 211] width 386 height 25
type input "**********"
click at [429, 371] on button "Yes" at bounding box center [423, 367] width 42 height 28
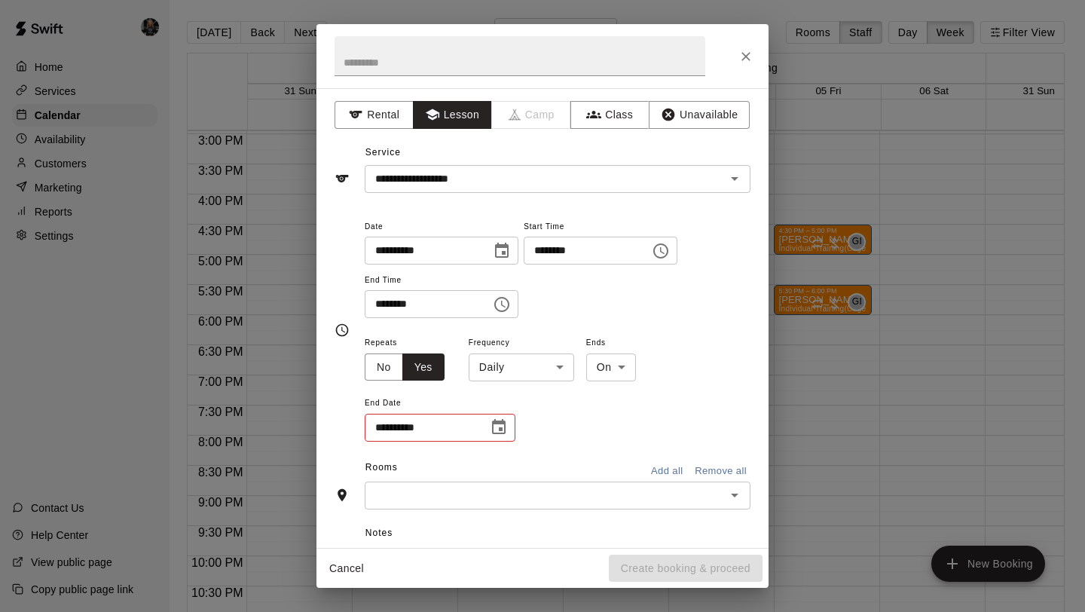
click at [499, 426] on icon "Choose date" at bounding box center [499, 427] width 18 height 18
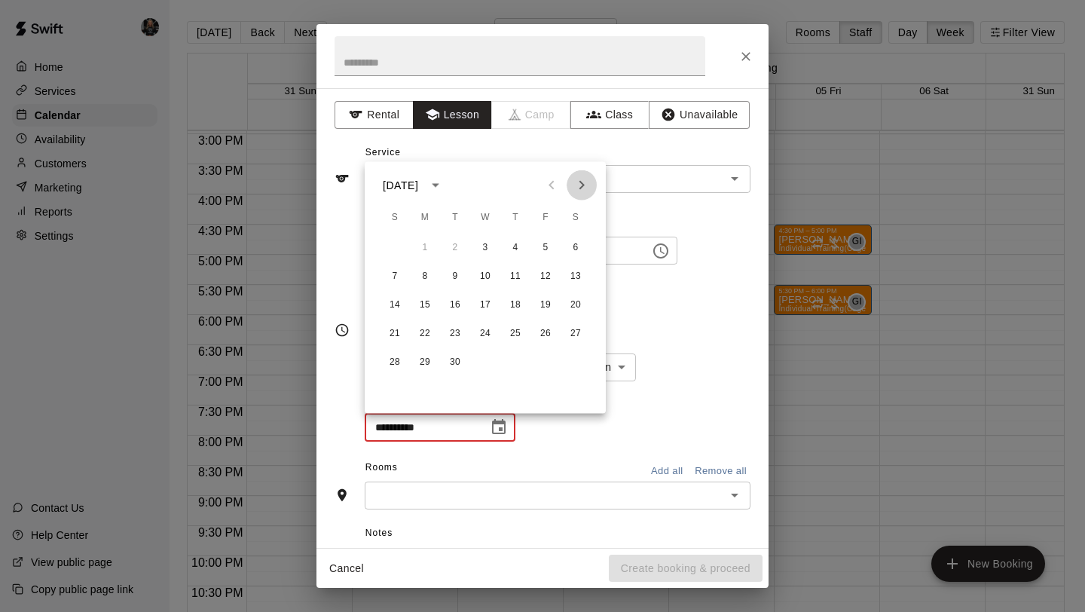
click at [581, 179] on icon "Next month" at bounding box center [582, 185] width 18 height 18
click at [547, 183] on icon "Previous month" at bounding box center [551, 185] width 18 height 18
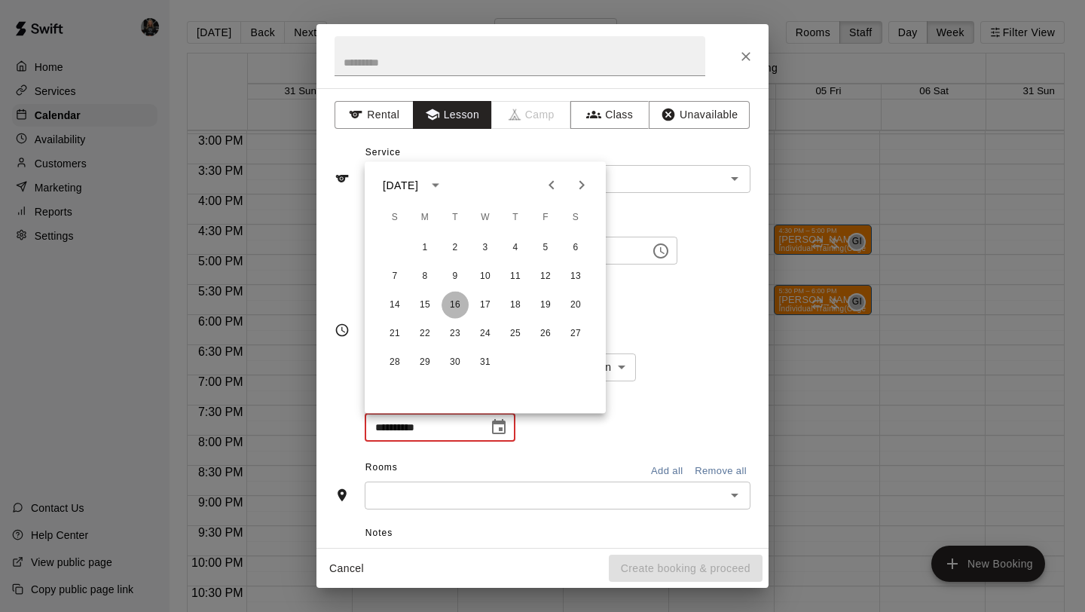
click at [454, 303] on button "16" at bounding box center [454, 305] width 27 height 27
type input "**********"
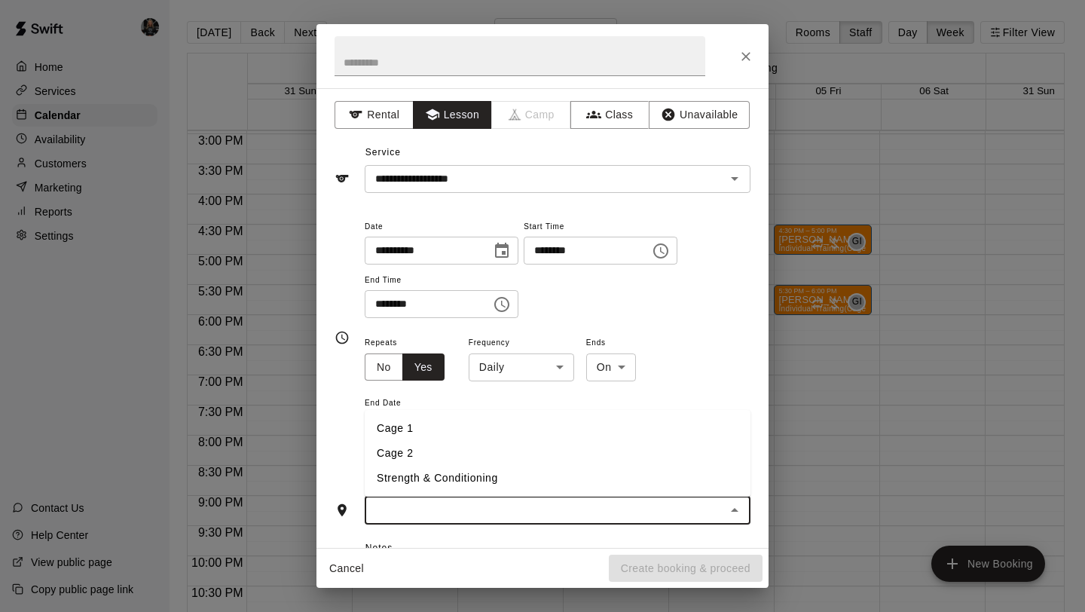
click at [489, 509] on input "text" at bounding box center [545, 510] width 352 height 19
click at [455, 428] on li "Cage 1" at bounding box center [558, 428] width 386 height 25
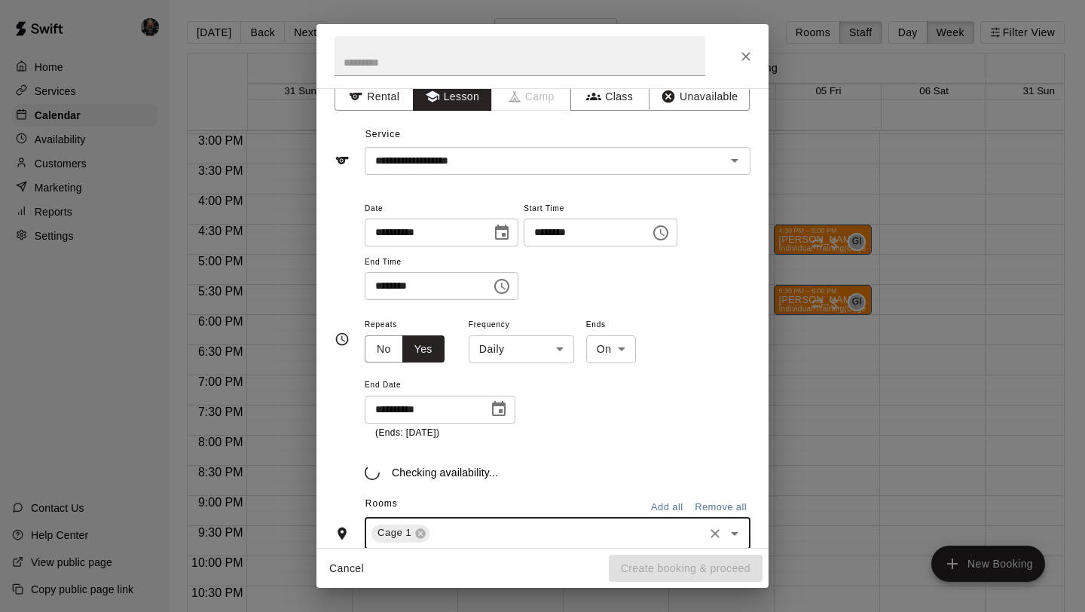
scroll to position [23, 0]
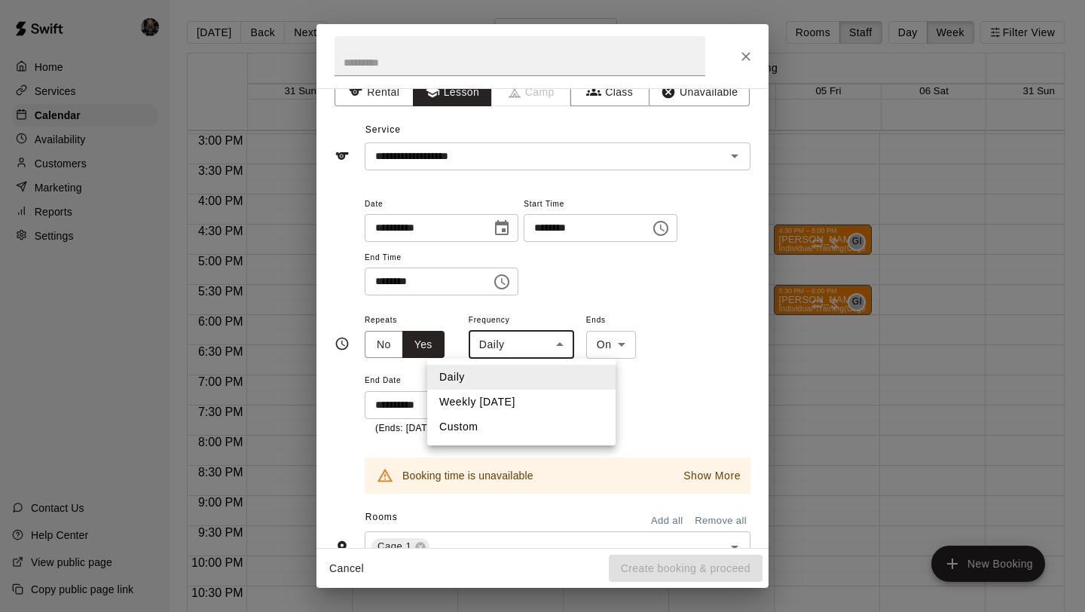
click at [562, 340] on body "Home Services Calendar Availability Customers Marketing Reports Settings Contac…" at bounding box center [542, 318] width 1085 height 636
click at [523, 404] on li "Weekly [DATE]" at bounding box center [521, 401] width 188 height 25
type input "******"
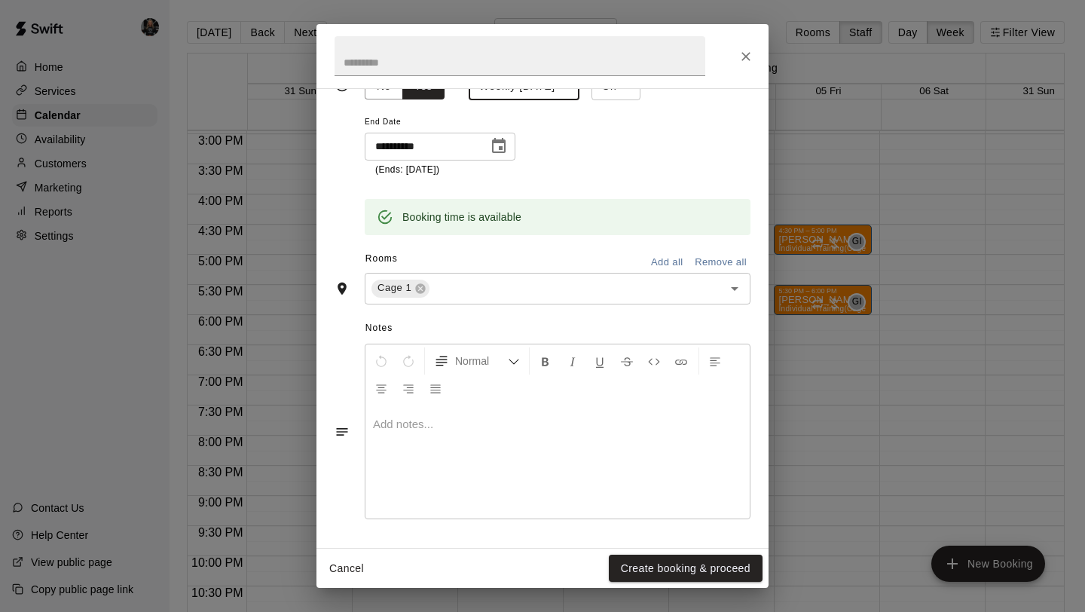
scroll to position [0, 0]
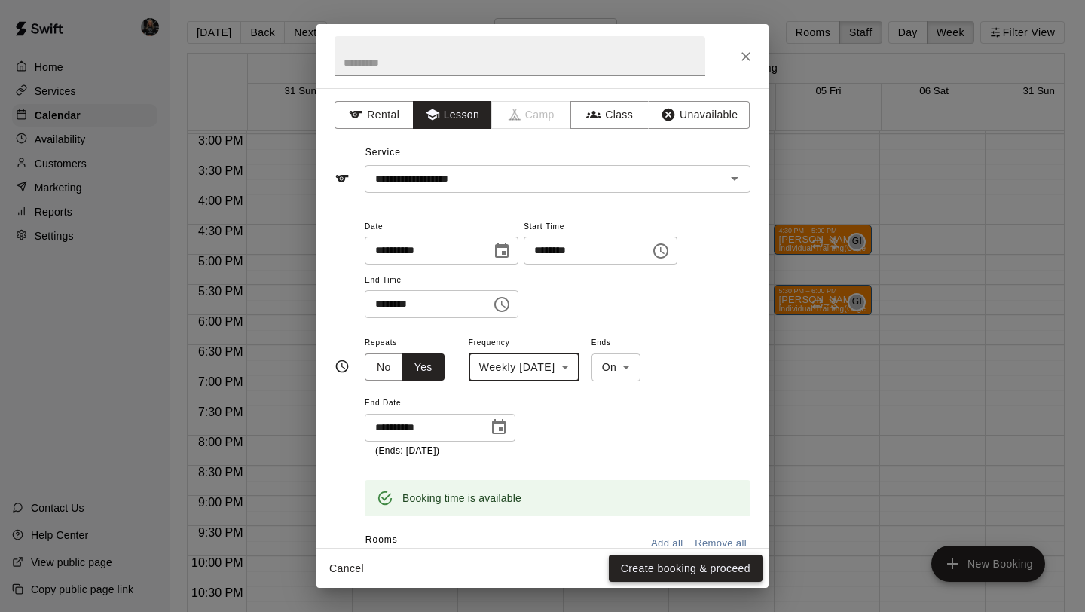
click at [677, 571] on button "Create booking & proceed" at bounding box center [686, 568] width 154 height 28
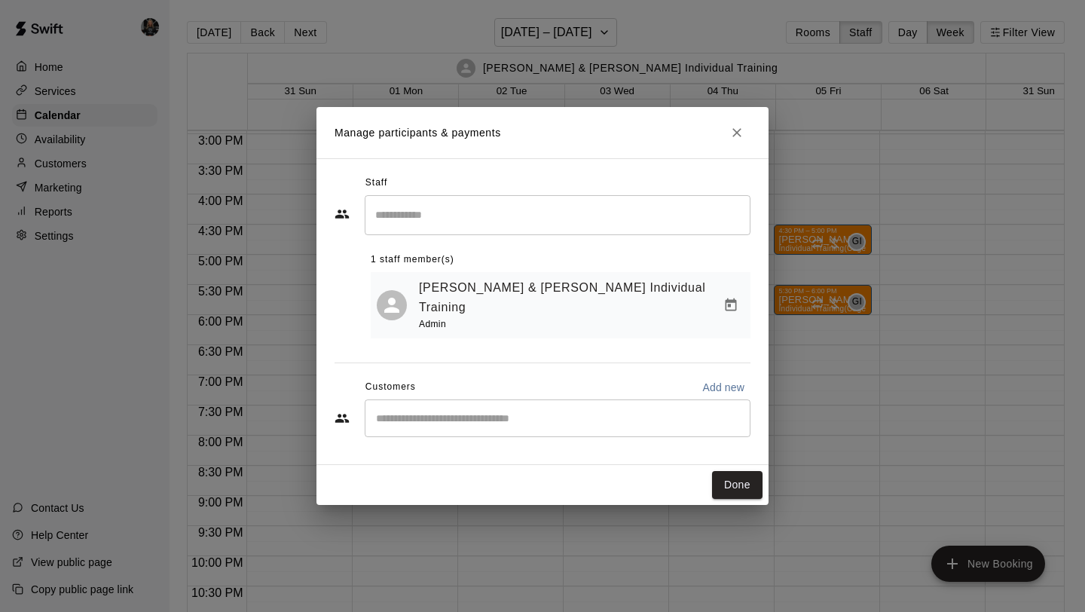
click at [536, 411] on input "Start typing to search customers..." at bounding box center [557, 418] width 372 height 15
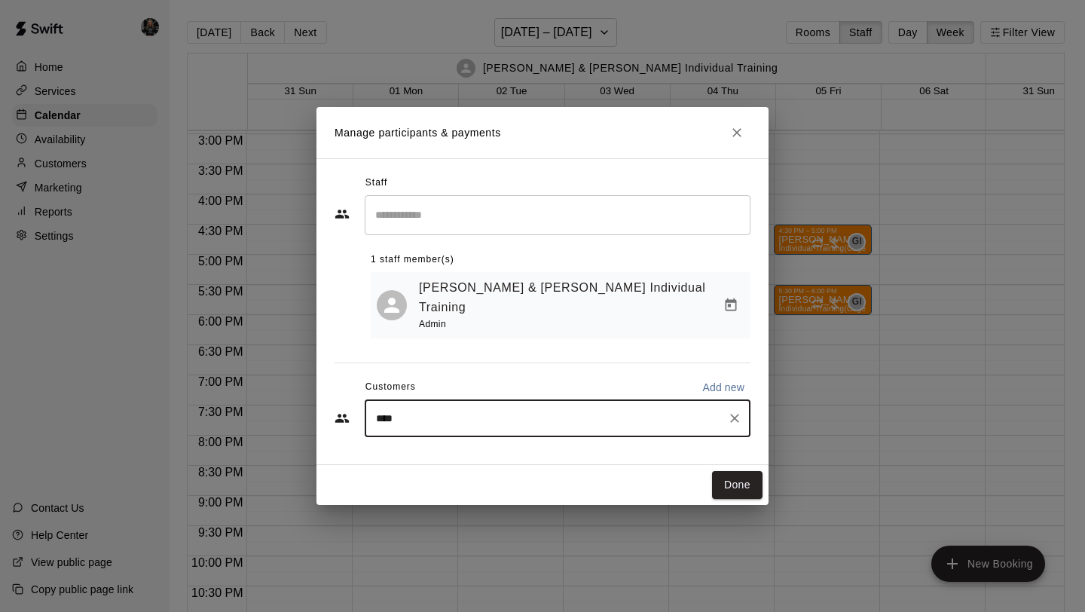
type input "*****"
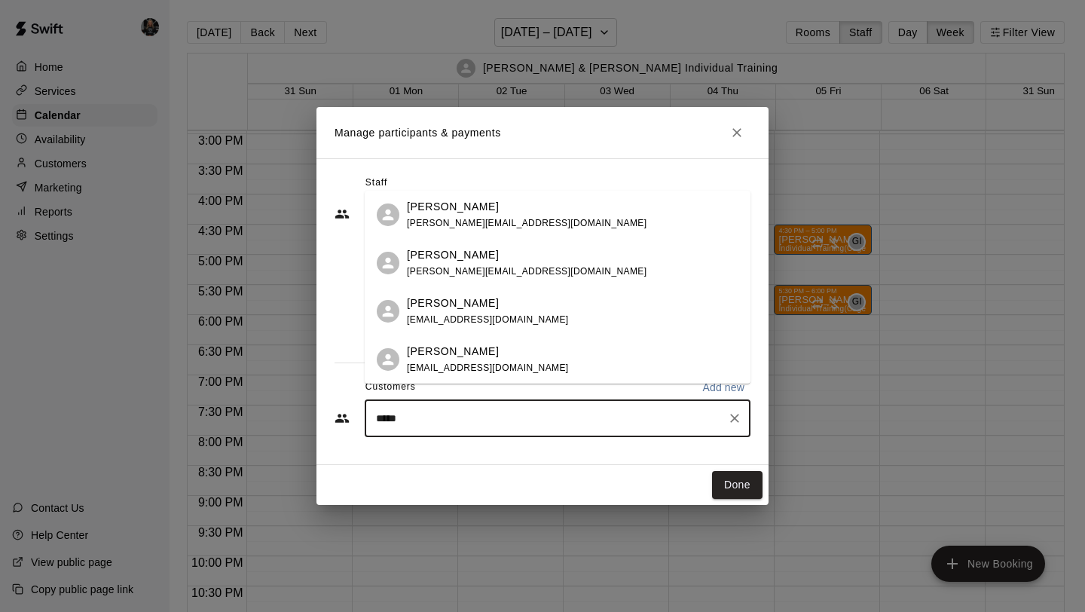
click at [466, 261] on div "[PERSON_NAME]" at bounding box center [527, 255] width 240 height 16
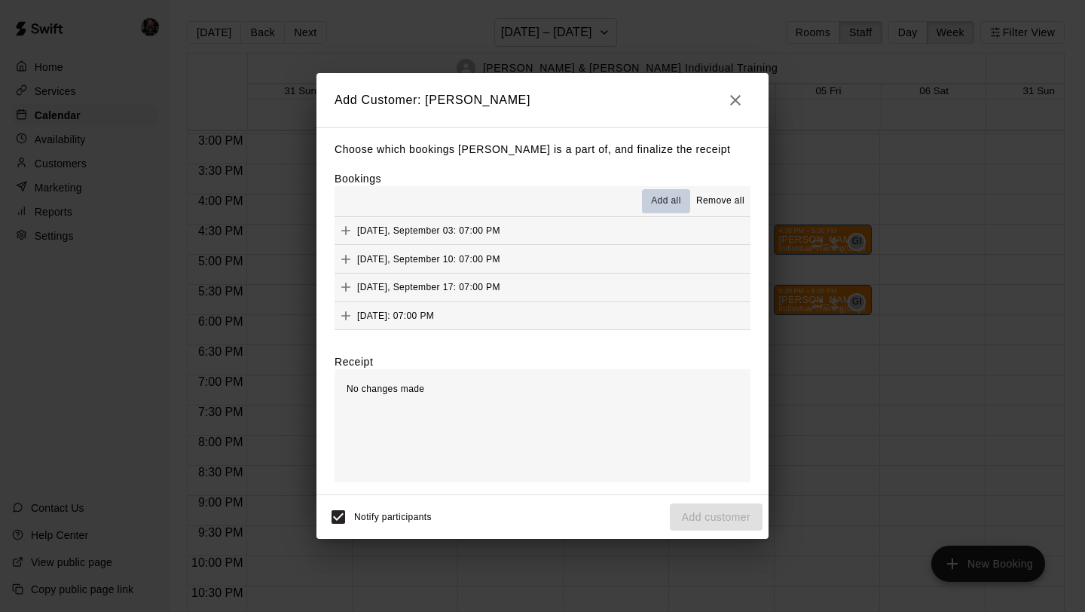
click at [673, 199] on span "Add all" at bounding box center [666, 201] width 30 height 15
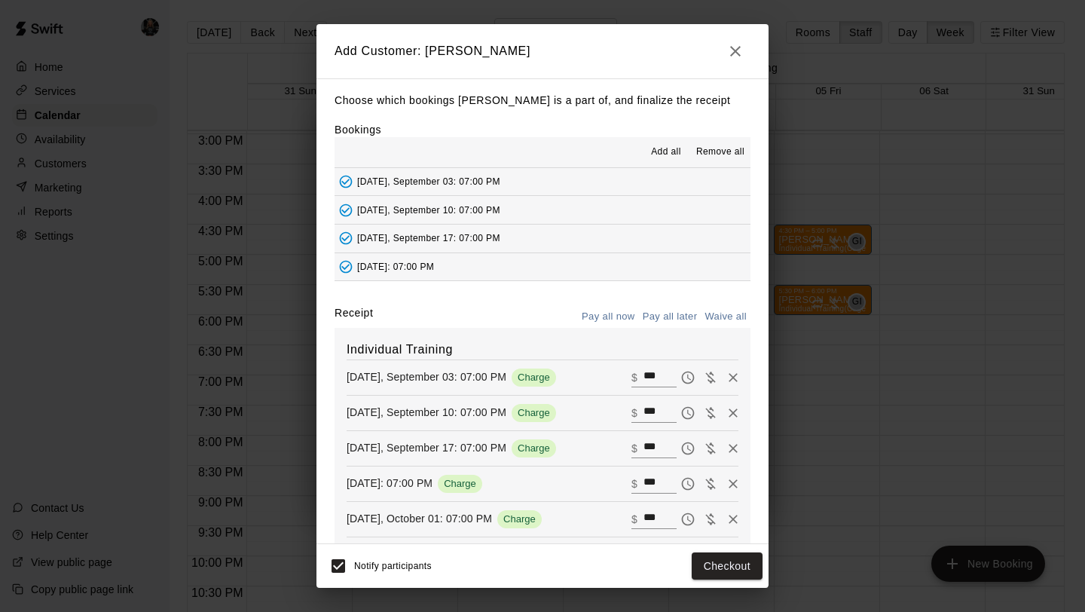
click at [678, 312] on button "Pay all later" at bounding box center [670, 316] width 63 height 23
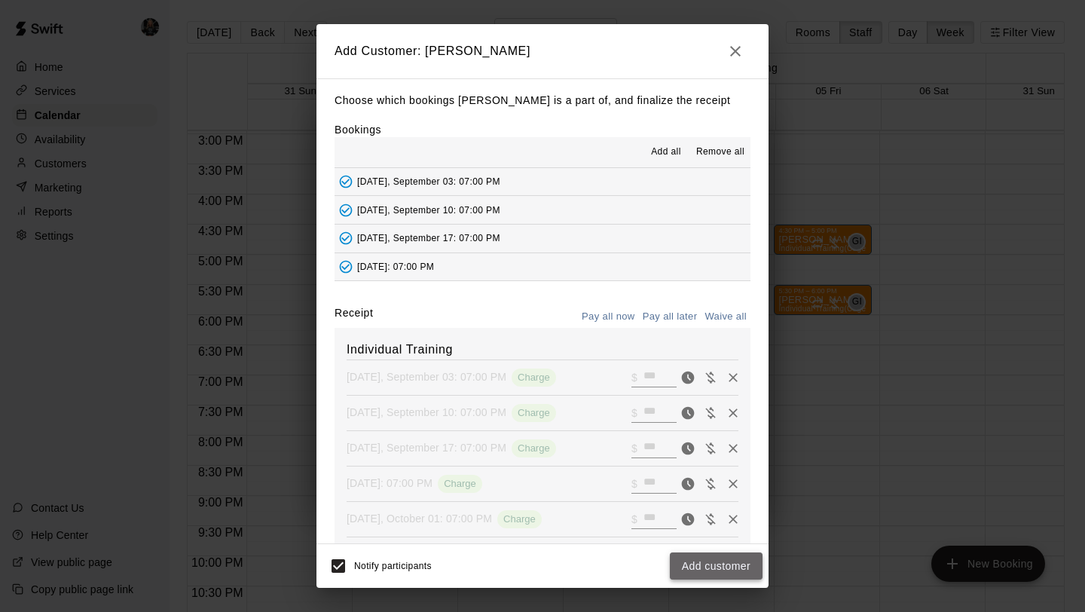
click at [695, 564] on button "Add customer" at bounding box center [716, 566] width 93 height 28
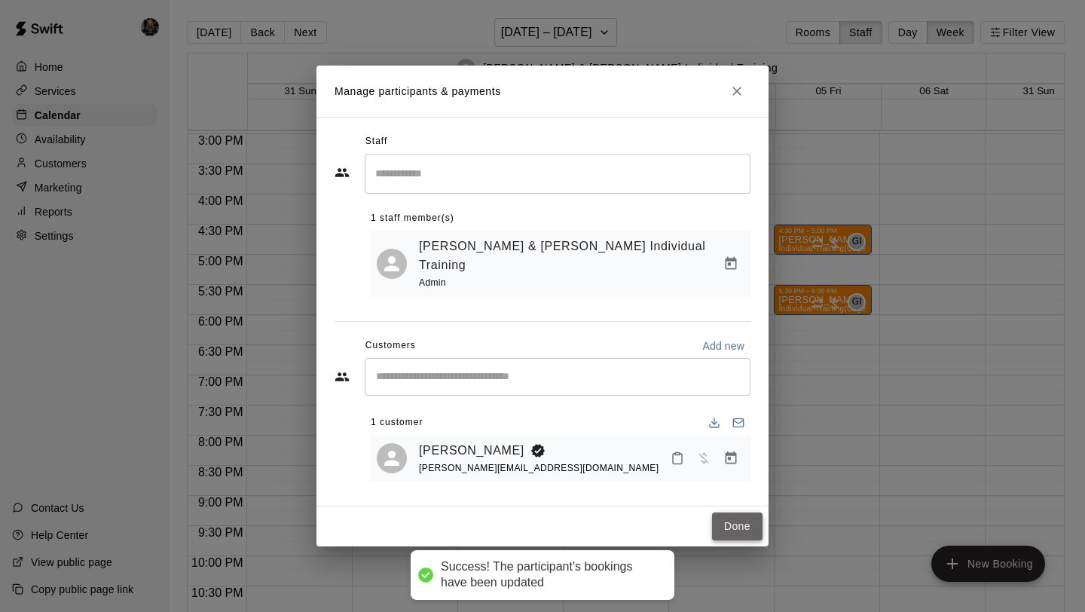
click at [723, 512] on button "Done" at bounding box center [737, 526] width 50 height 28
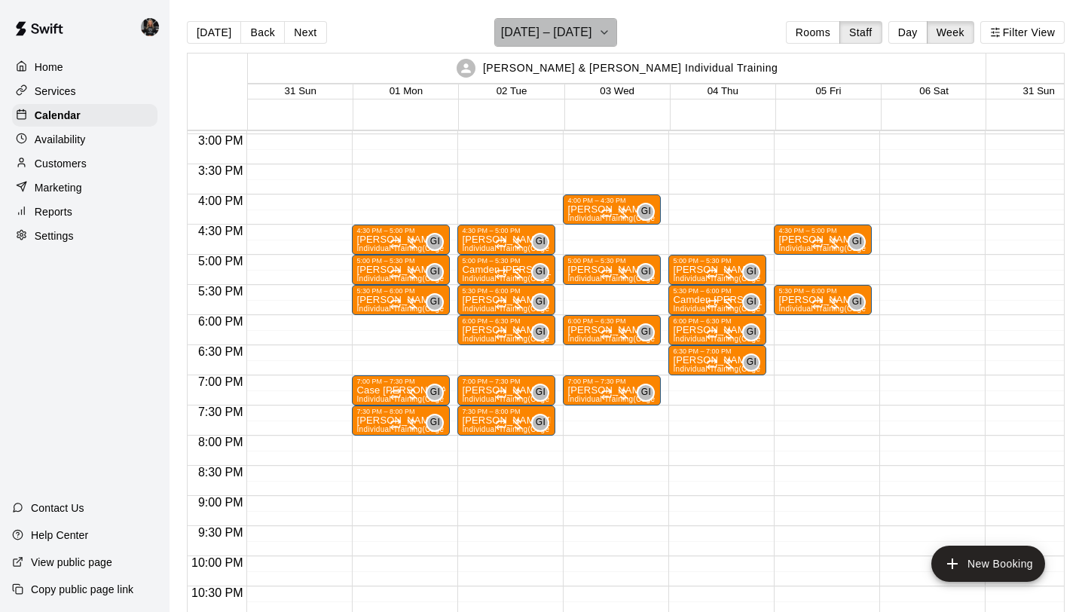
click at [549, 34] on h6 "[DATE] – [DATE]" at bounding box center [546, 32] width 91 height 21
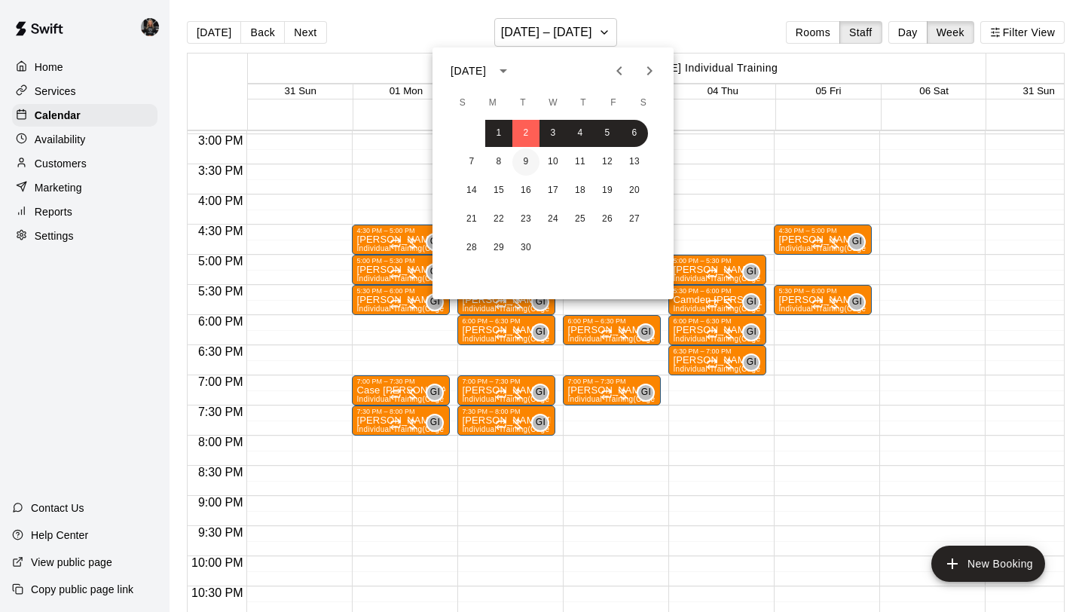
click at [530, 160] on button "9" at bounding box center [525, 161] width 27 height 27
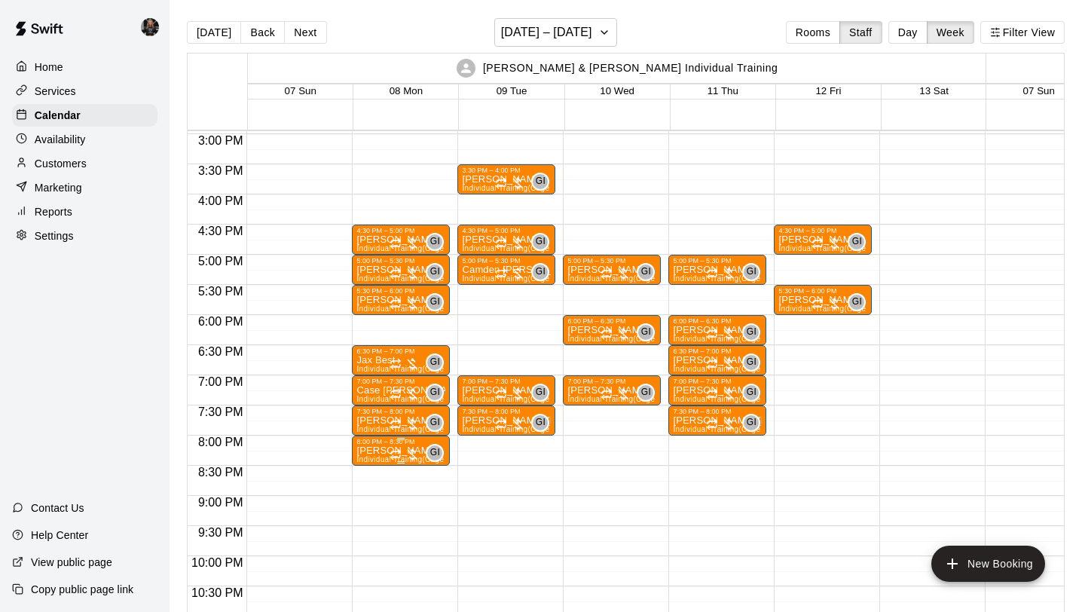
click at [387, 451] on p "[PERSON_NAME]" at bounding box center [400, 451] width 89 height 0
click at [377, 495] on img "edit" at bounding box center [372, 501] width 17 height 17
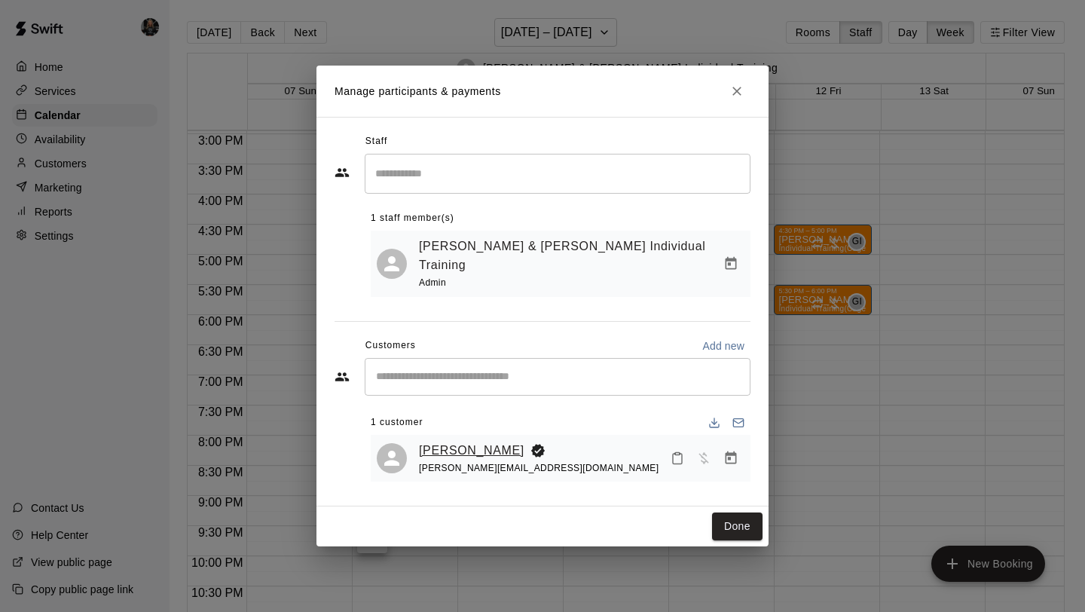
click at [469, 441] on link "[PERSON_NAME]" at bounding box center [471, 451] width 105 height 20
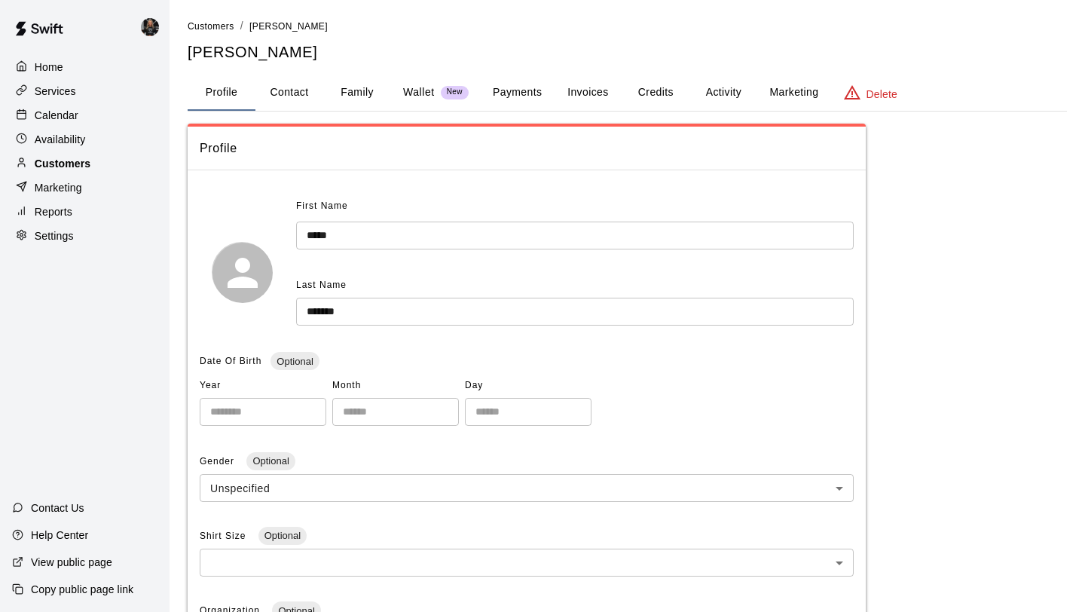
click at [95, 154] on div "Customers" at bounding box center [84, 163] width 145 height 23
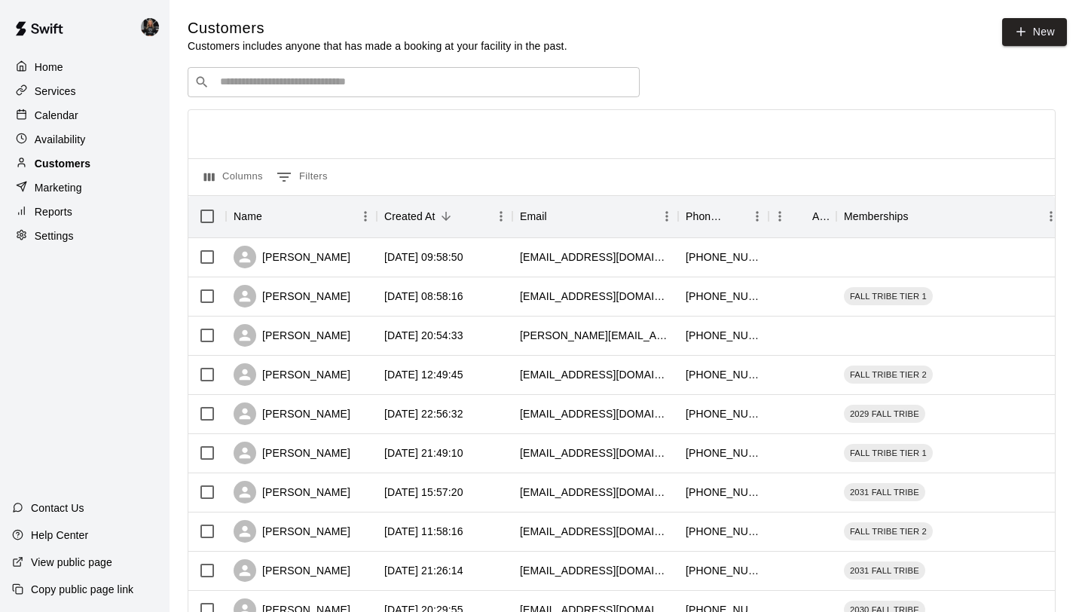
click at [99, 154] on div "Customers" at bounding box center [84, 163] width 145 height 23
click at [92, 121] on div "Calendar" at bounding box center [84, 115] width 145 height 23
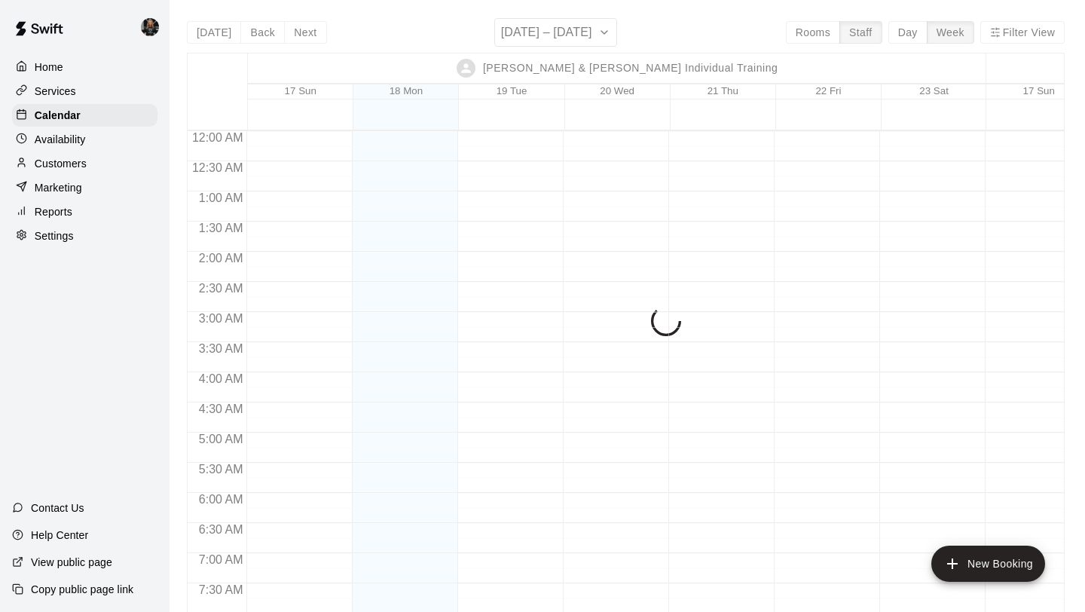
click at [549, 36] on div "[DATE] Back Next [DATE] – [DATE] Rooms Staff Day Week Filter View [PERSON_NAME]…" at bounding box center [626, 324] width 878 height 612
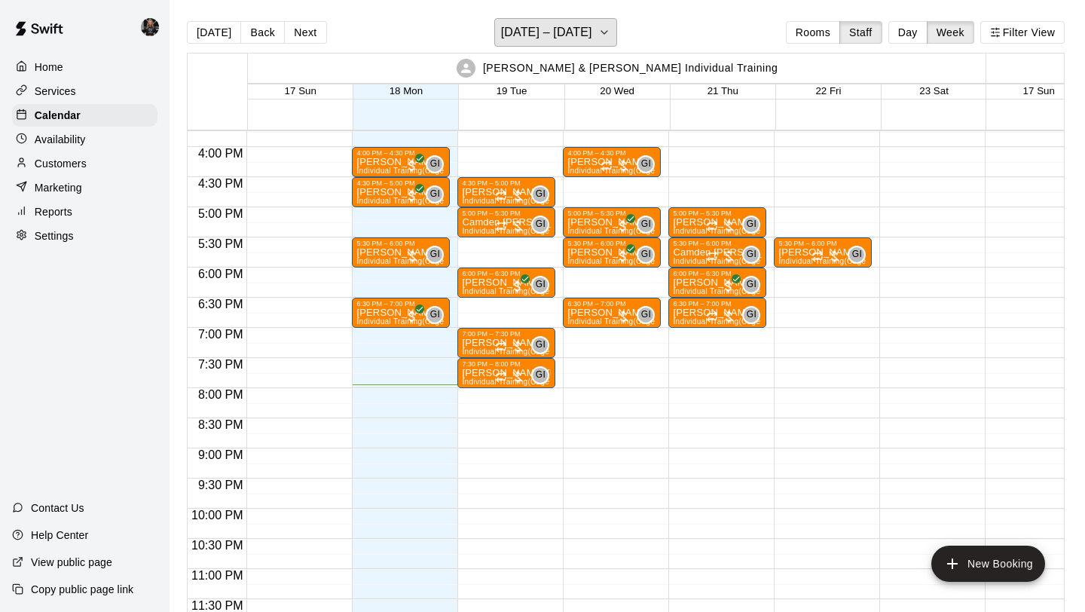
click at [549, 36] on h6 "[DATE] – [DATE]" at bounding box center [546, 32] width 91 height 21
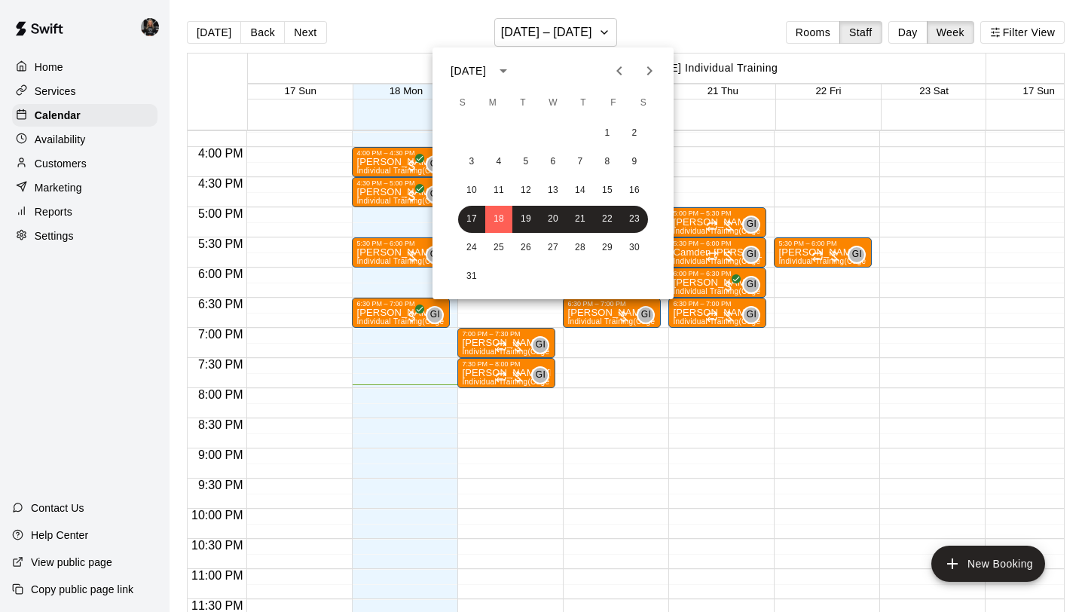
click at [649, 69] on icon "Next month" at bounding box center [649, 70] width 5 height 9
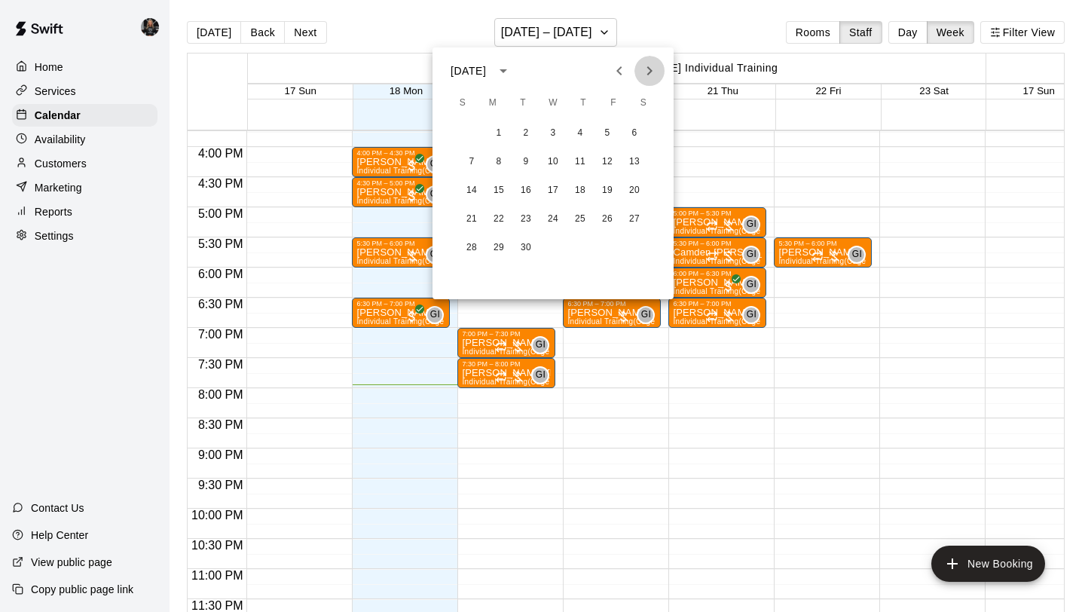
click at [649, 69] on icon "Next month" at bounding box center [649, 70] width 5 height 9
click at [622, 66] on icon "Previous month" at bounding box center [619, 71] width 18 height 18
click at [502, 166] on button "8" at bounding box center [498, 161] width 27 height 27
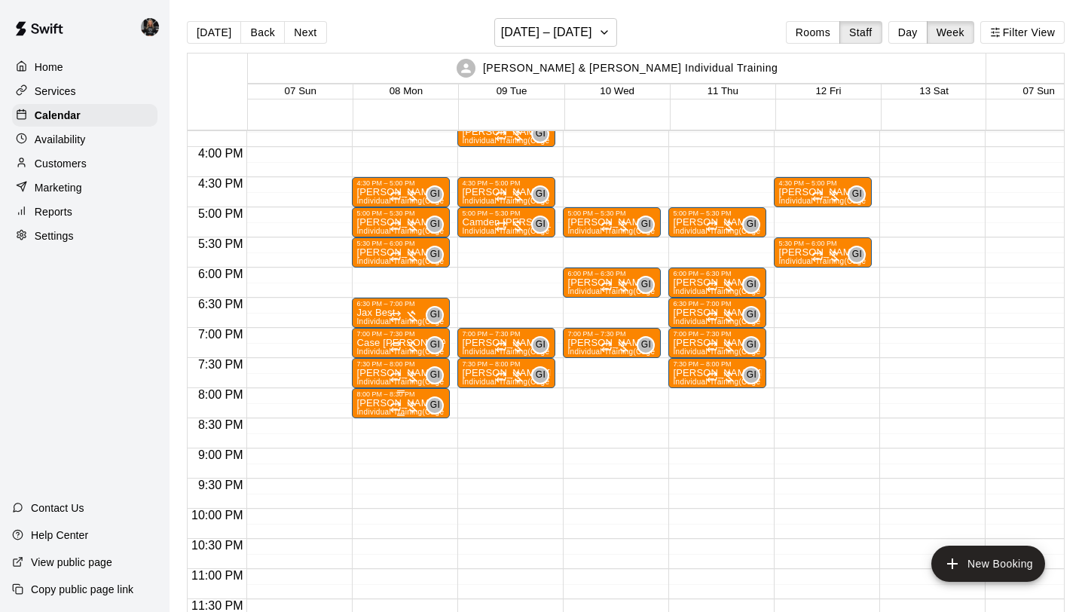
click at [379, 403] on p "[PERSON_NAME]" at bounding box center [400, 403] width 89 height 0
click at [372, 467] on button "edit" at bounding box center [372, 453] width 30 height 29
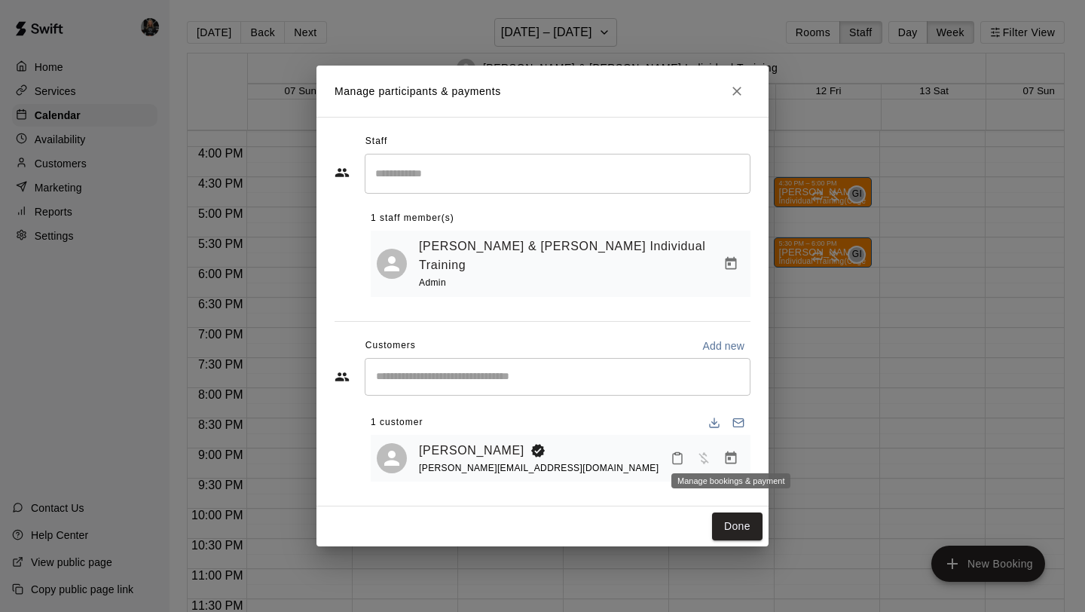
click at [729, 451] on icon "Manage bookings & payment" at bounding box center [730, 457] width 11 height 13
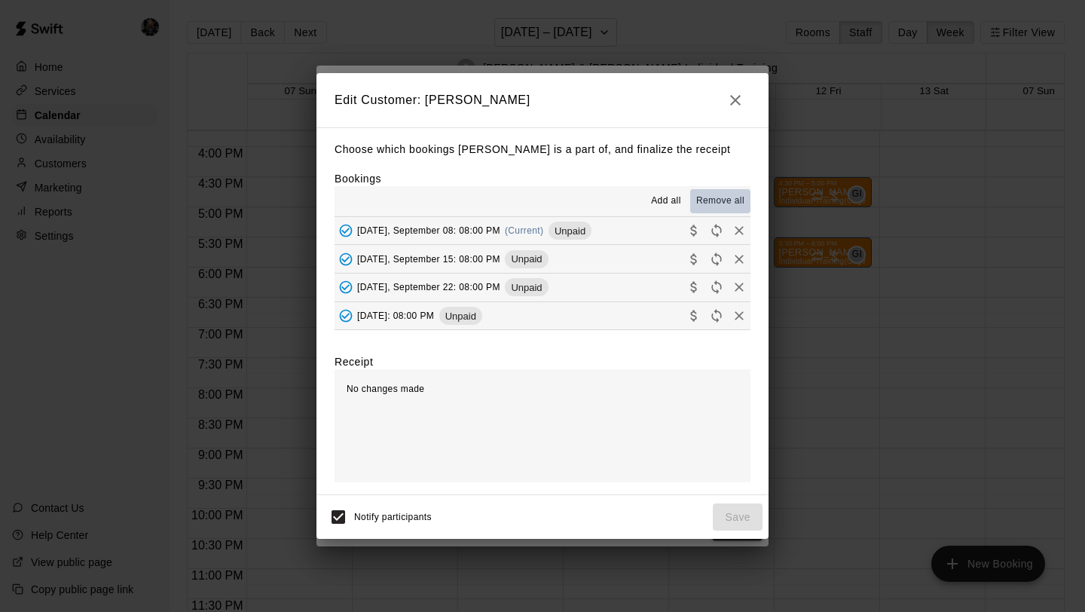
click at [735, 202] on span "Remove all" at bounding box center [720, 201] width 48 height 15
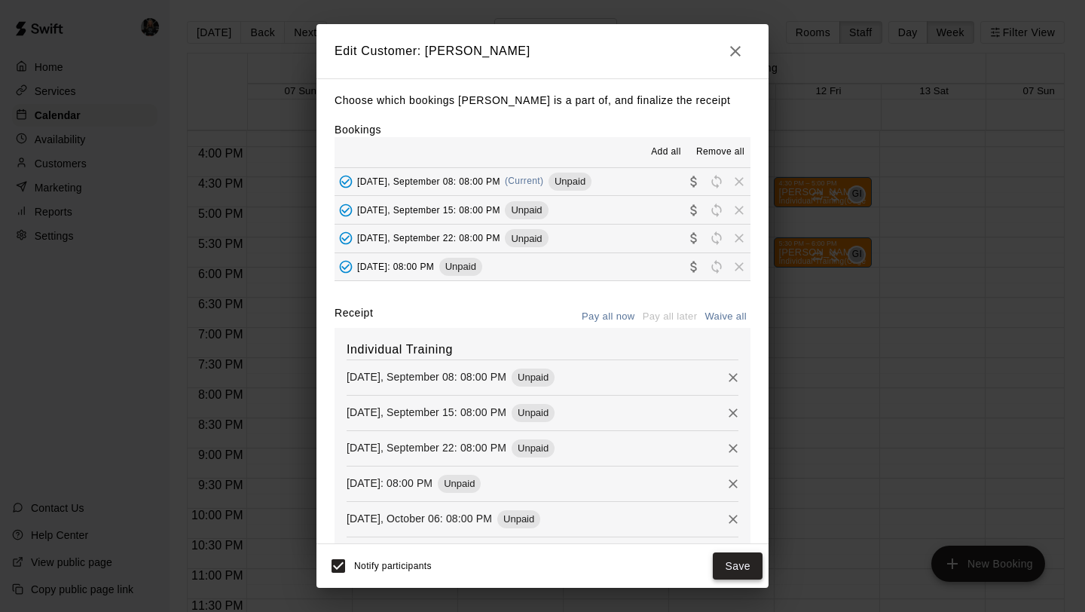
click at [733, 566] on button "Save" at bounding box center [738, 566] width 50 height 28
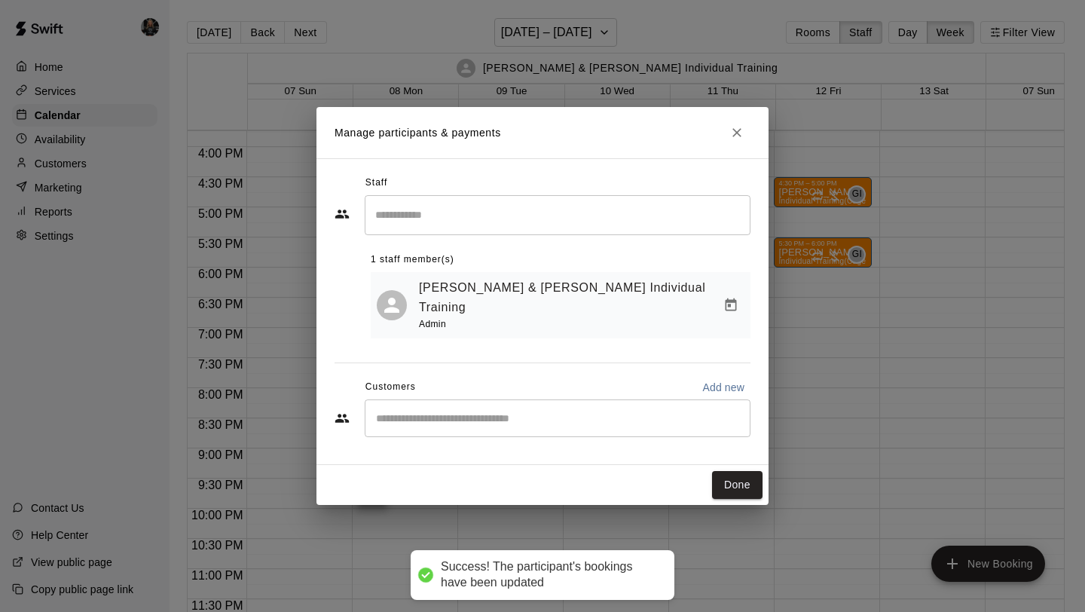
click at [535, 414] on div "​" at bounding box center [558, 418] width 386 height 38
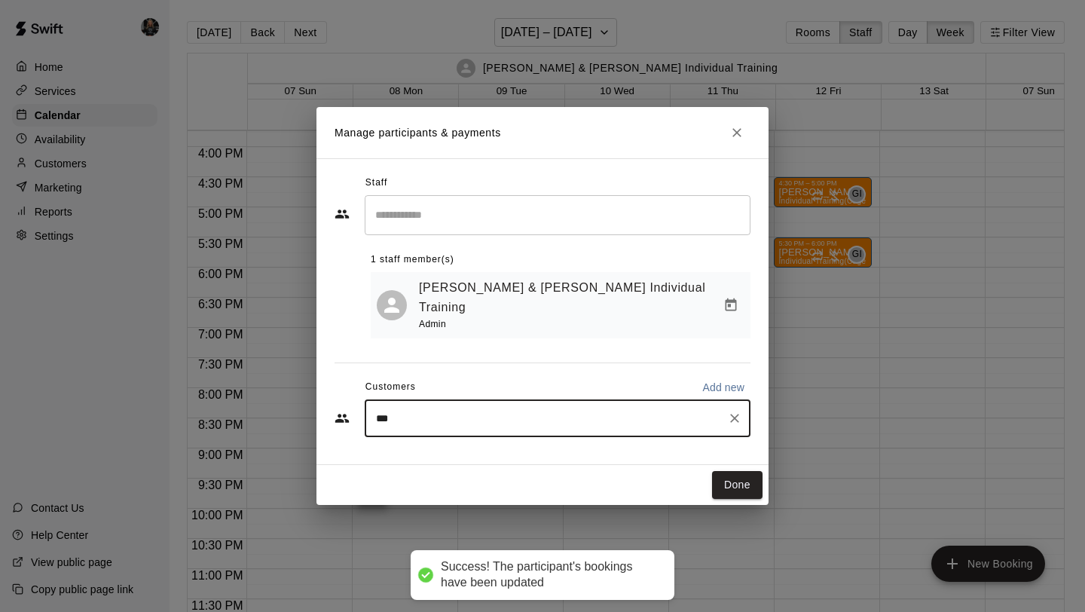
type input "****"
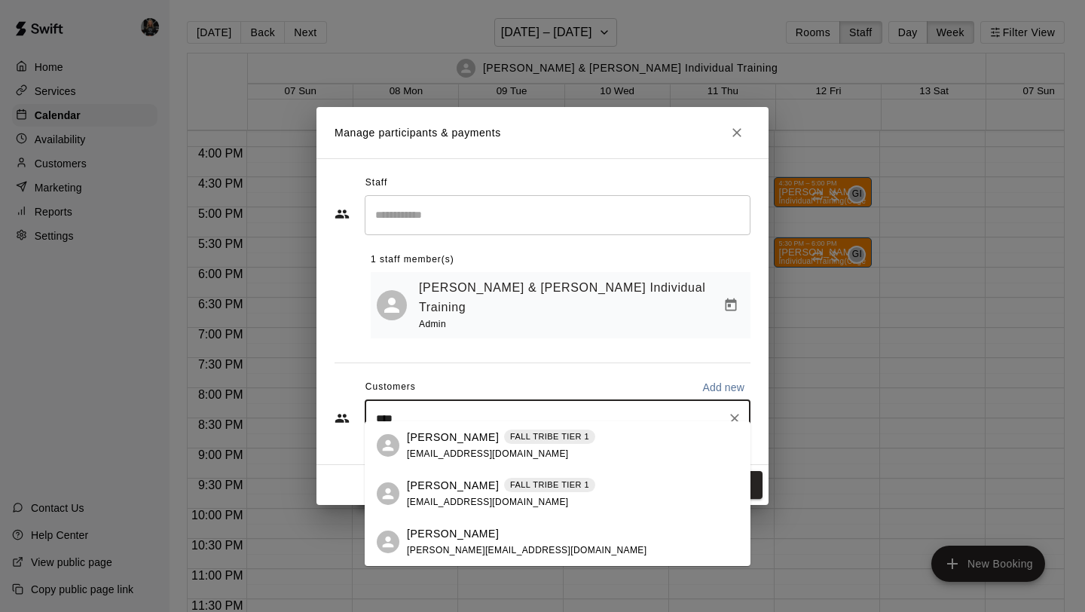
click at [478, 530] on div "[PERSON_NAME]" at bounding box center [527, 534] width 240 height 16
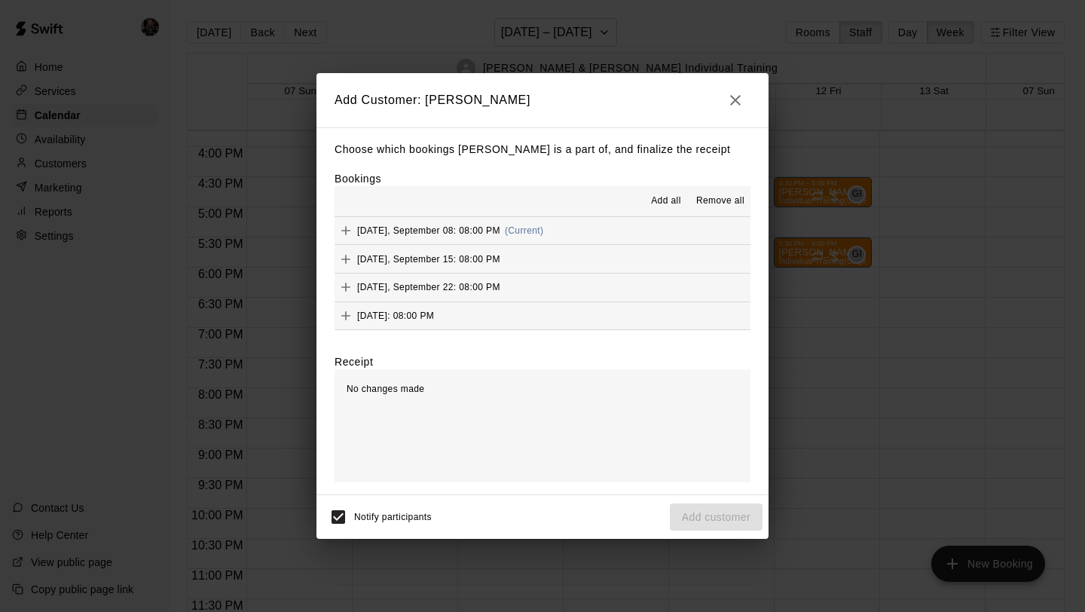
click at [661, 204] on span "Add all" at bounding box center [666, 201] width 30 height 15
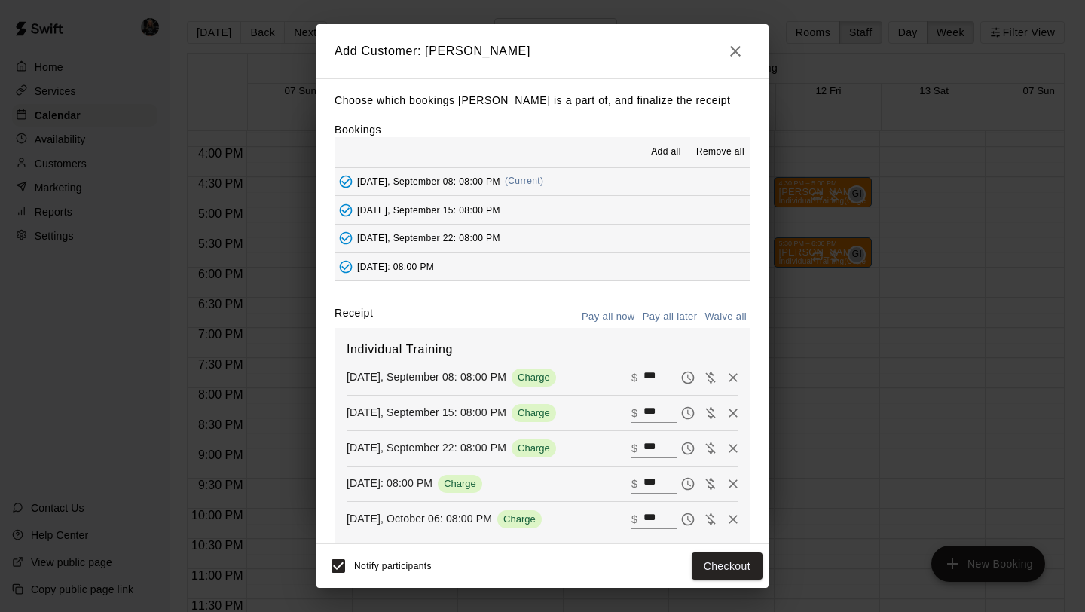
click at [680, 298] on div "Choose which bookings [PERSON_NAME] is a part of, and finalize the receipt Book…" at bounding box center [542, 311] width 452 height 466
click at [680, 310] on button "Pay all later" at bounding box center [670, 316] width 63 height 23
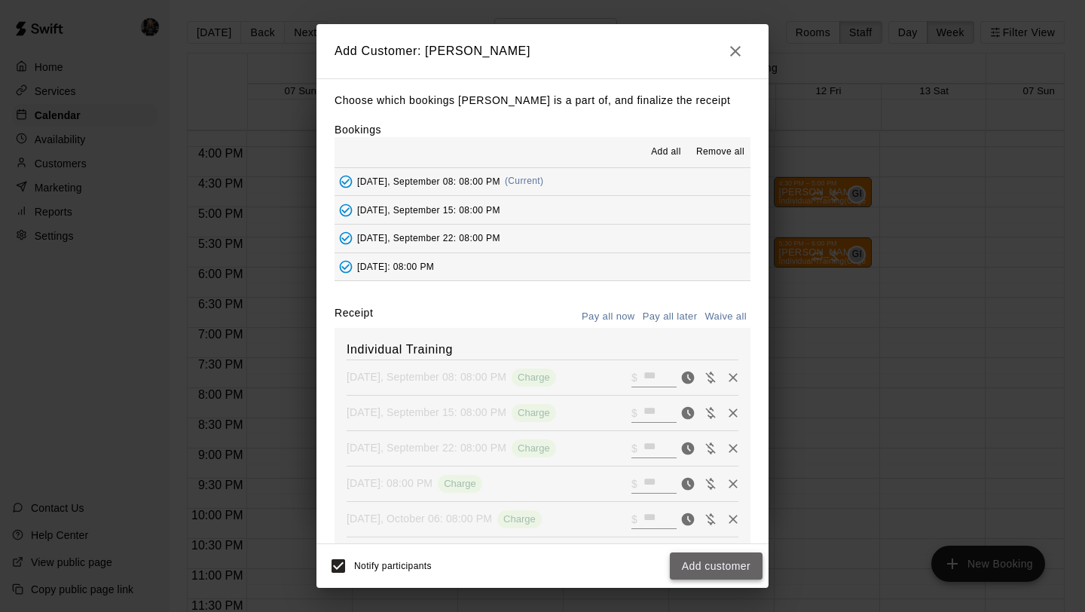
click at [734, 562] on button "Add customer" at bounding box center [716, 566] width 93 height 28
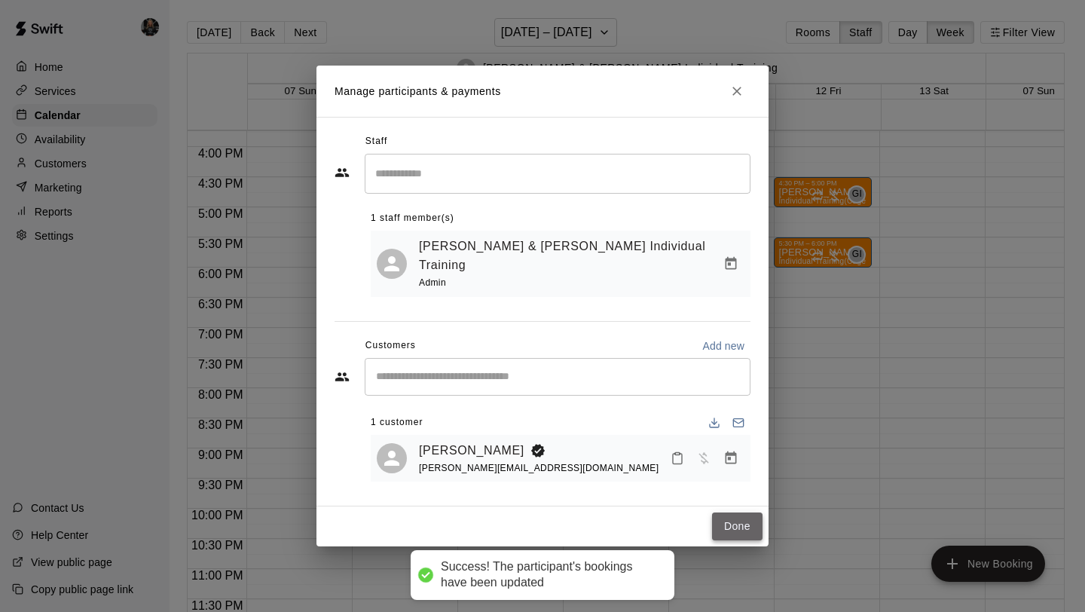
click at [732, 519] on button "Done" at bounding box center [737, 526] width 50 height 28
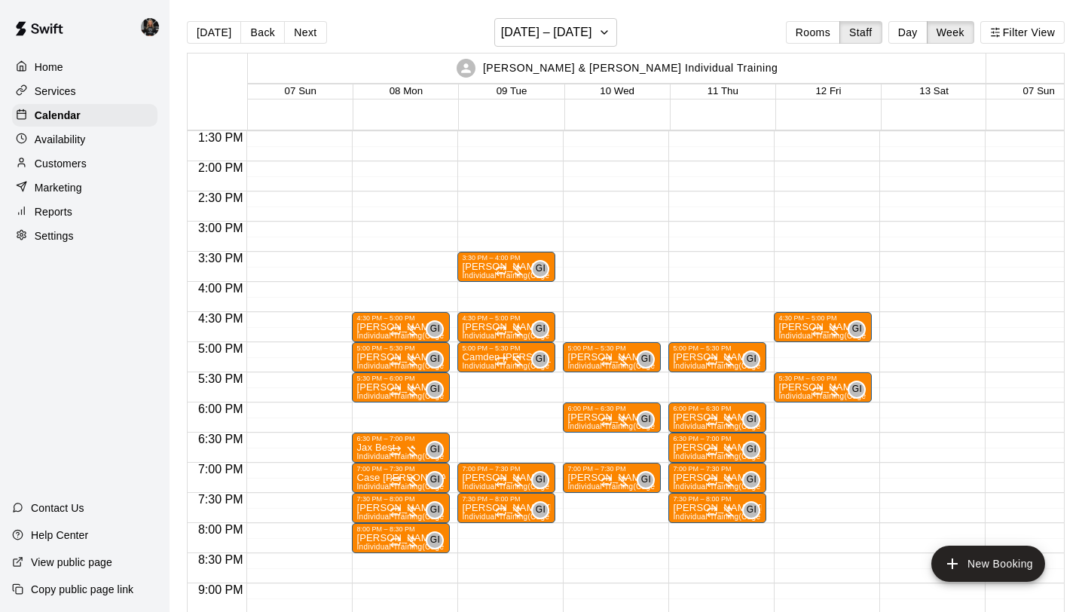
scroll to position [817, 0]
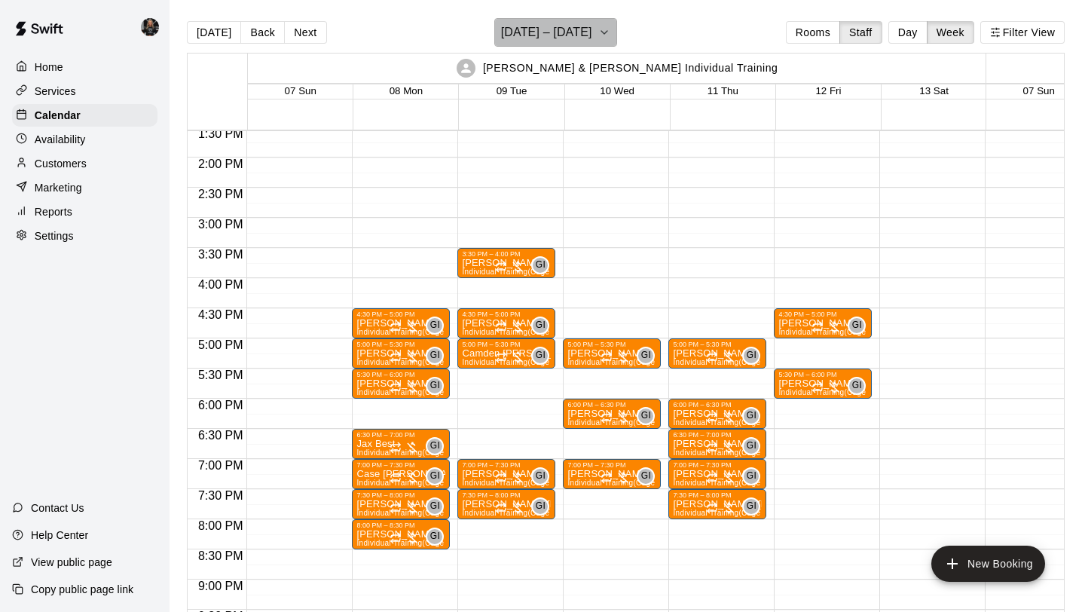
click at [581, 44] on button "[DATE] – [DATE]" at bounding box center [555, 32] width 123 height 29
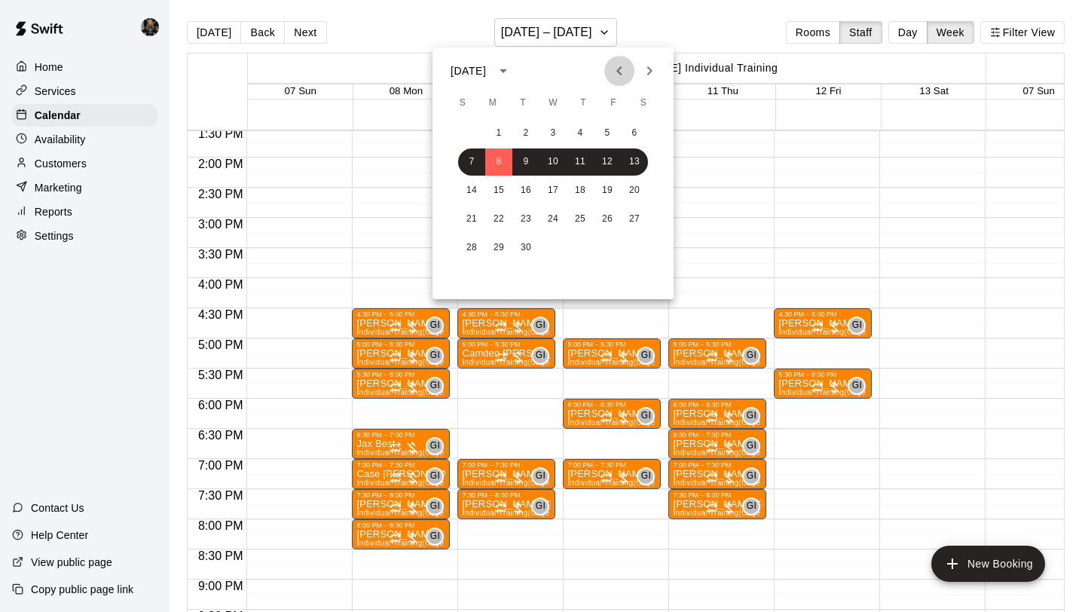
click at [614, 70] on icon "Previous month" at bounding box center [619, 71] width 18 height 18
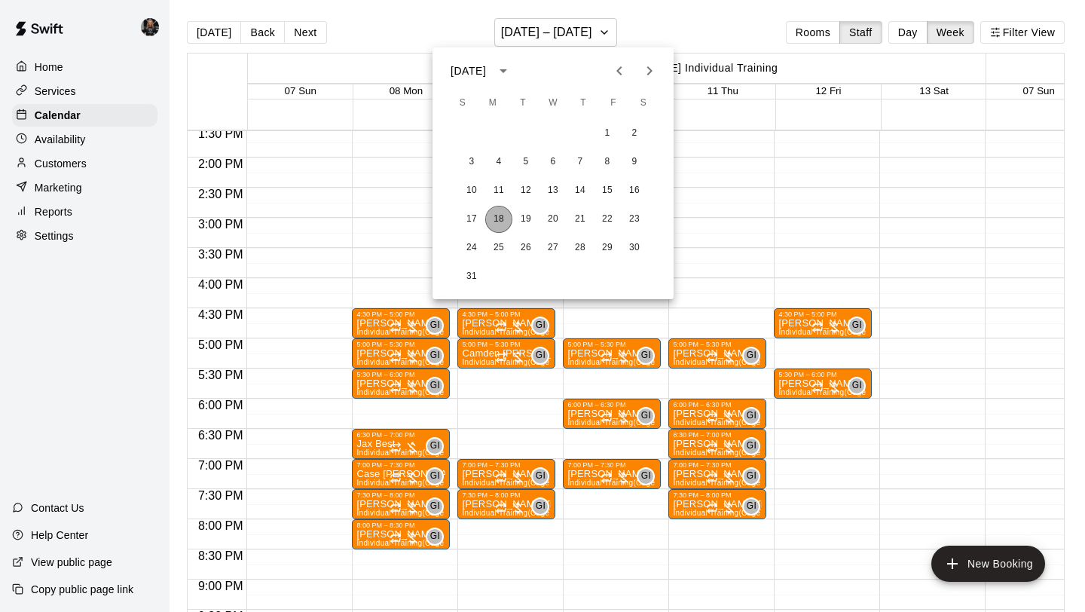
click at [491, 217] on button "18" at bounding box center [498, 219] width 27 height 27
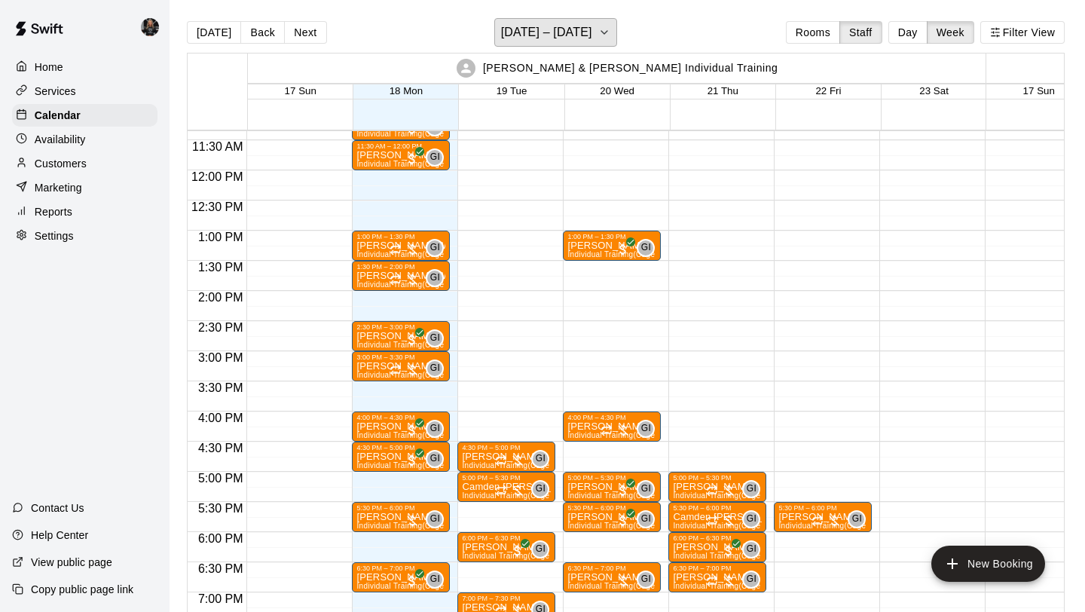
scroll to position [674, 0]
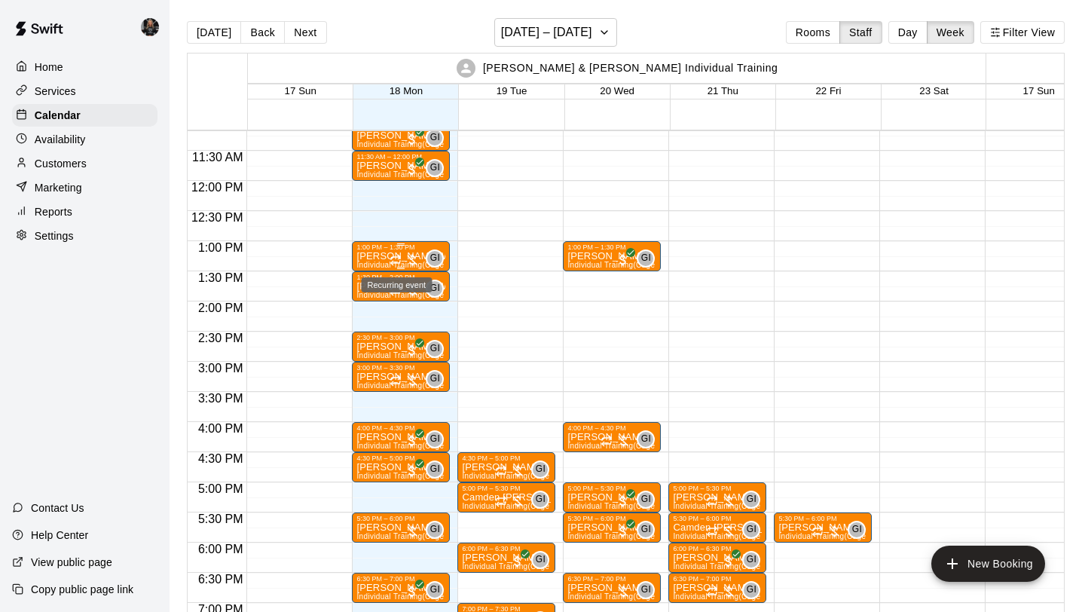
click at [394, 260] on icon "Recurring event" at bounding box center [395, 260] width 12 height 12
click at [393, 311] on button "edit" at bounding box center [405, 305] width 30 height 29
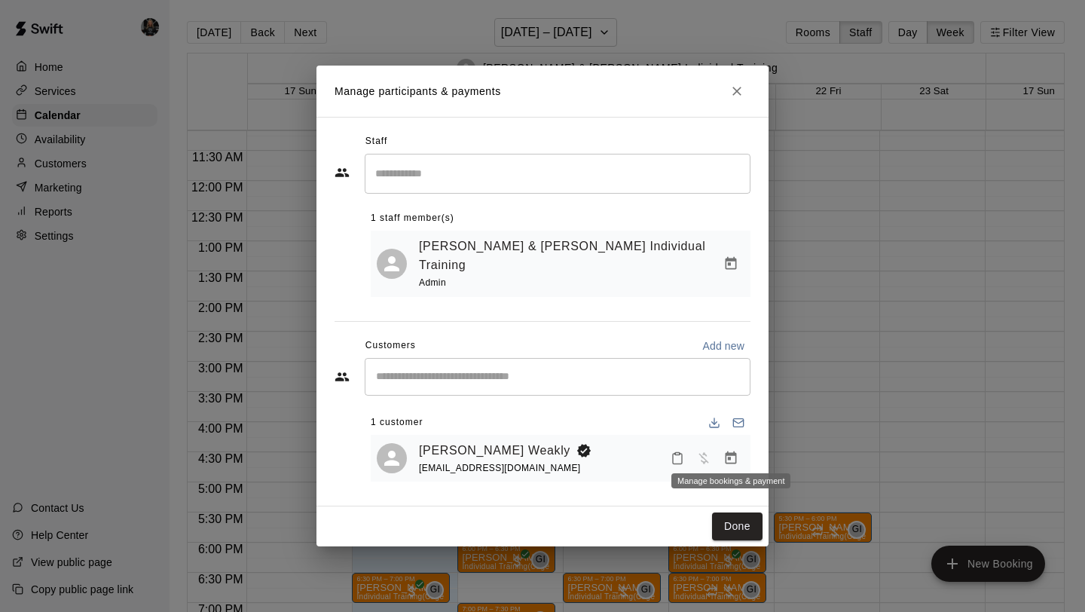
click at [735, 451] on icon "Manage bookings & payment" at bounding box center [730, 457] width 11 height 13
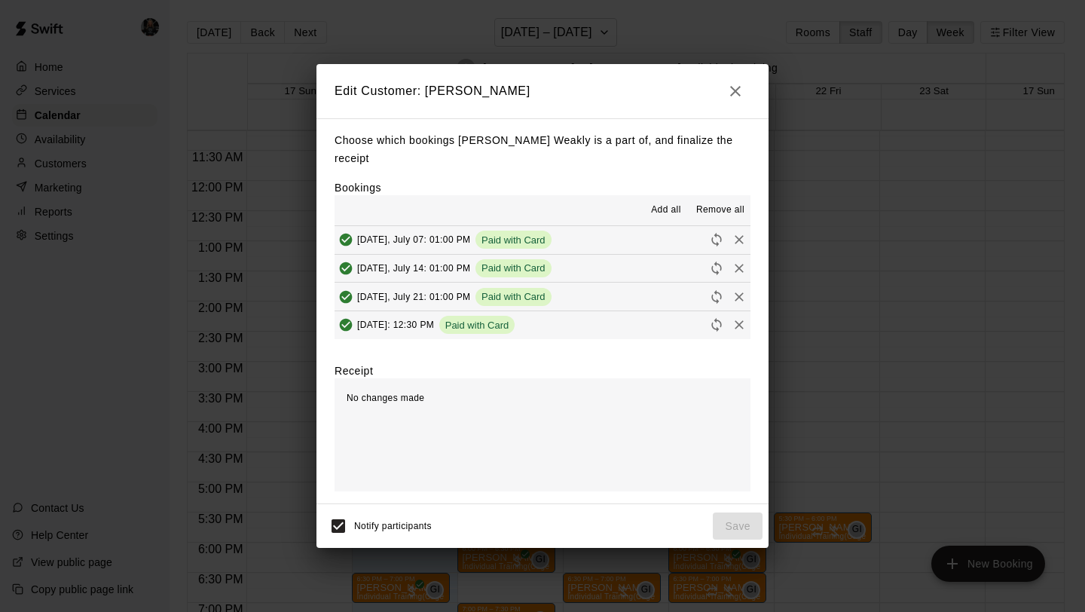
scroll to position [85, 0]
click at [689, 317] on icon "Collect payment" at bounding box center [693, 324] width 15 height 15
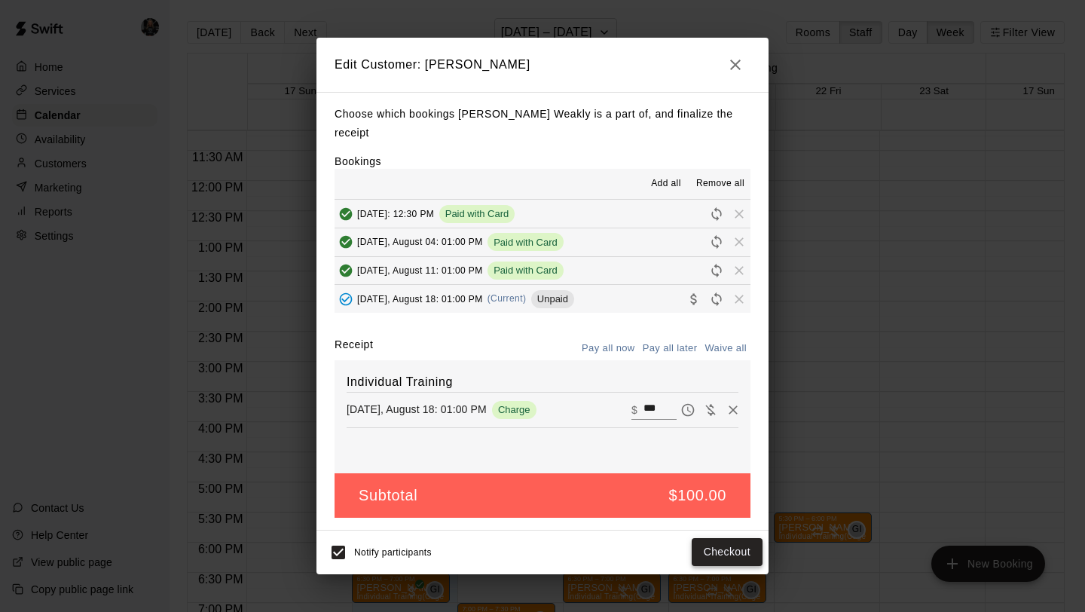
click at [717, 546] on button "Checkout" at bounding box center [727, 552] width 71 height 28
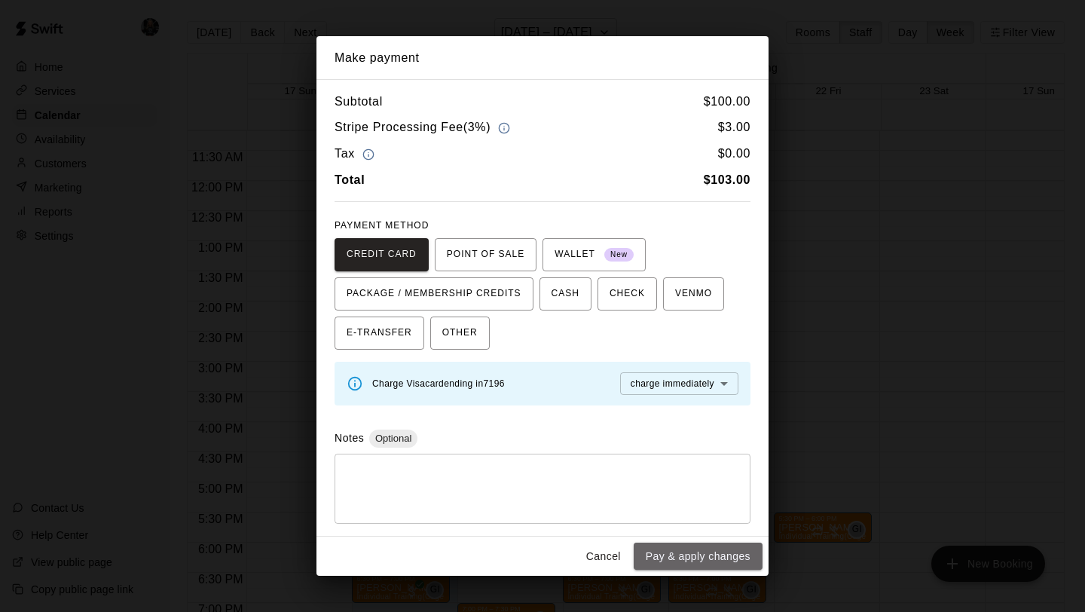
click at [717, 546] on button "Pay & apply changes" at bounding box center [698, 556] width 129 height 28
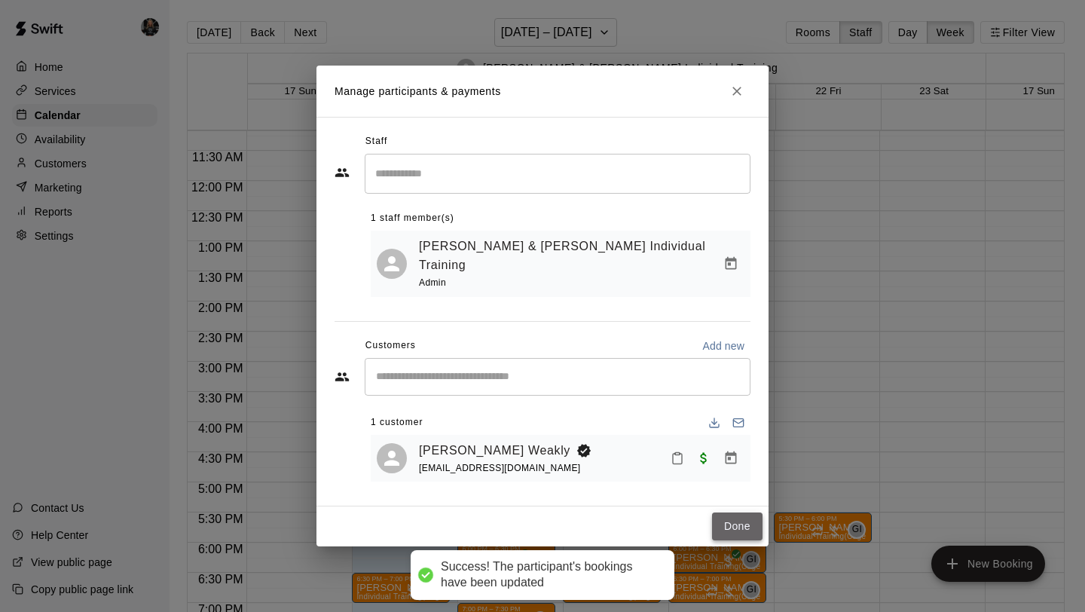
click at [729, 516] on button "Done" at bounding box center [737, 526] width 50 height 28
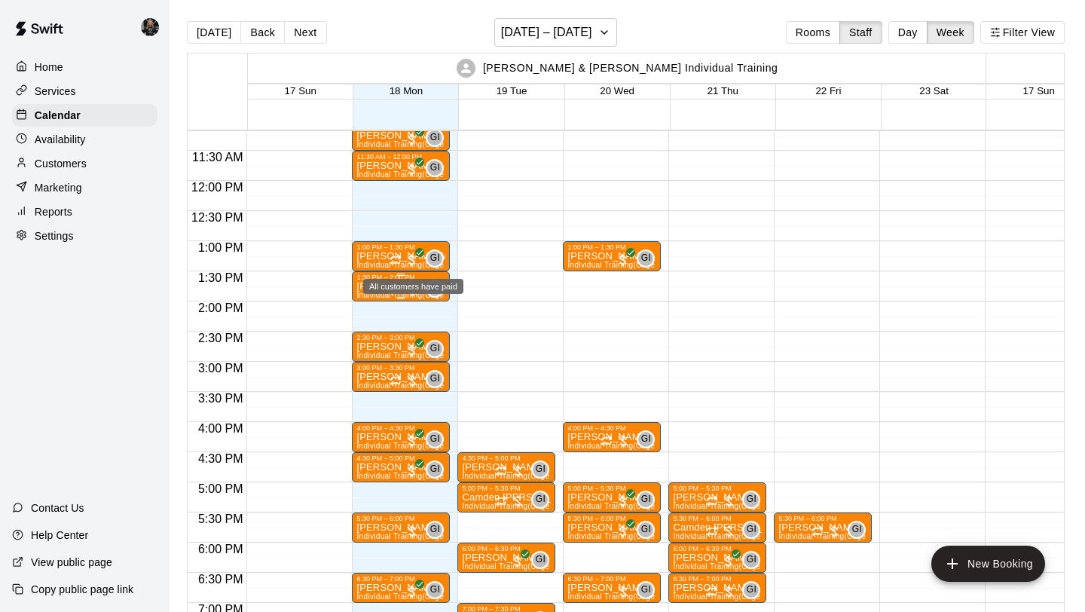
click at [416, 292] on div at bounding box center [404, 290] width 30 height 15
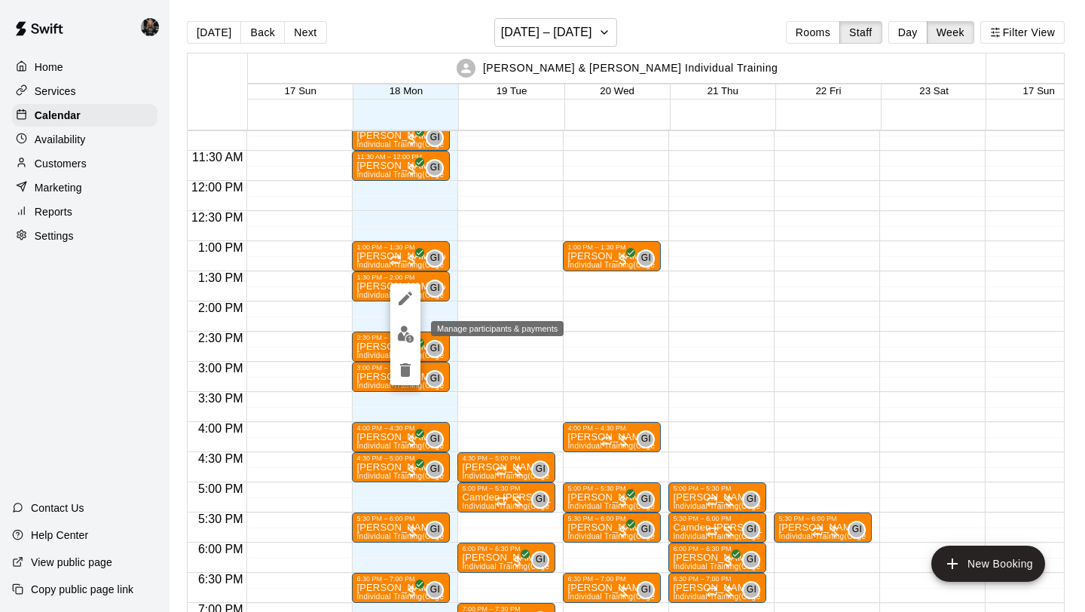
click at [410, 343] on button "edit" at bounding box center [405, 333] width 30 height 29
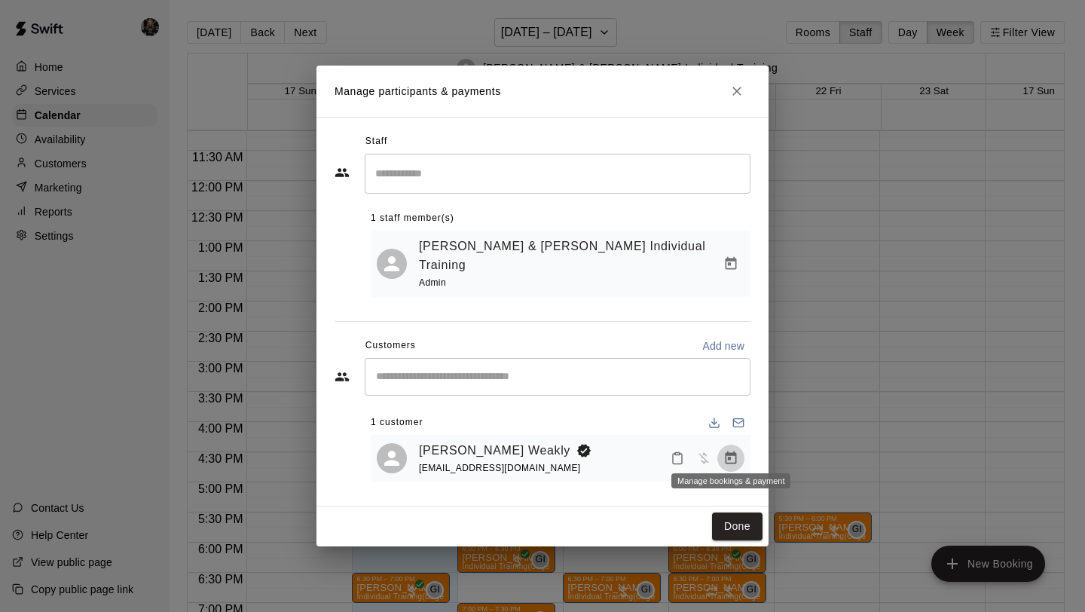
click at [736, 451] on icon "Manage bookings & payment" at bounding box center [730, 458] width 15 height 15
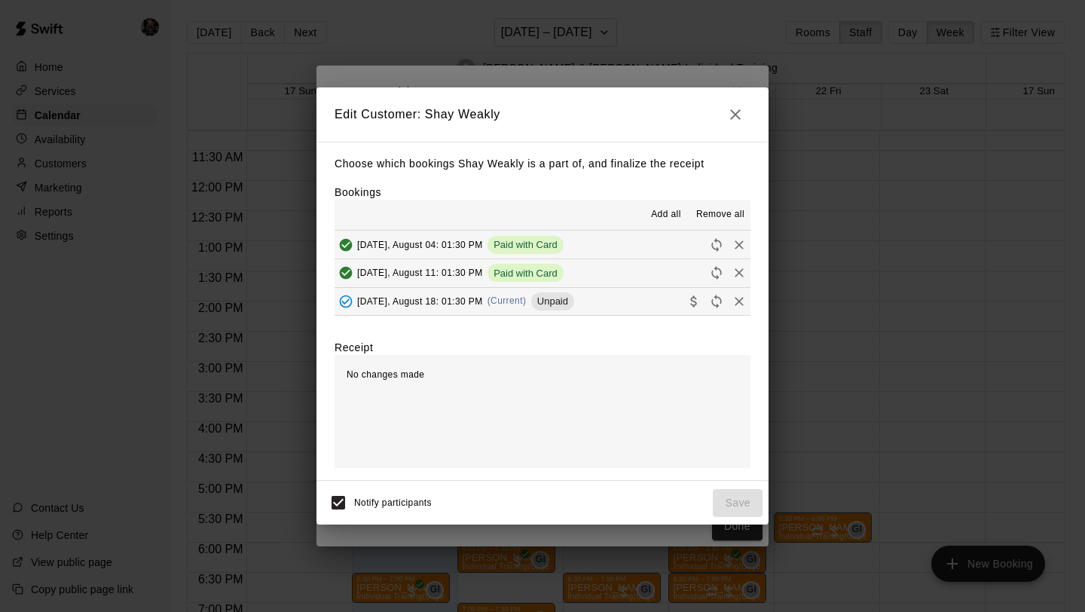
click at [701, 292] on button "Collect payment" at bounding box center [694, 301] width 23 height 23
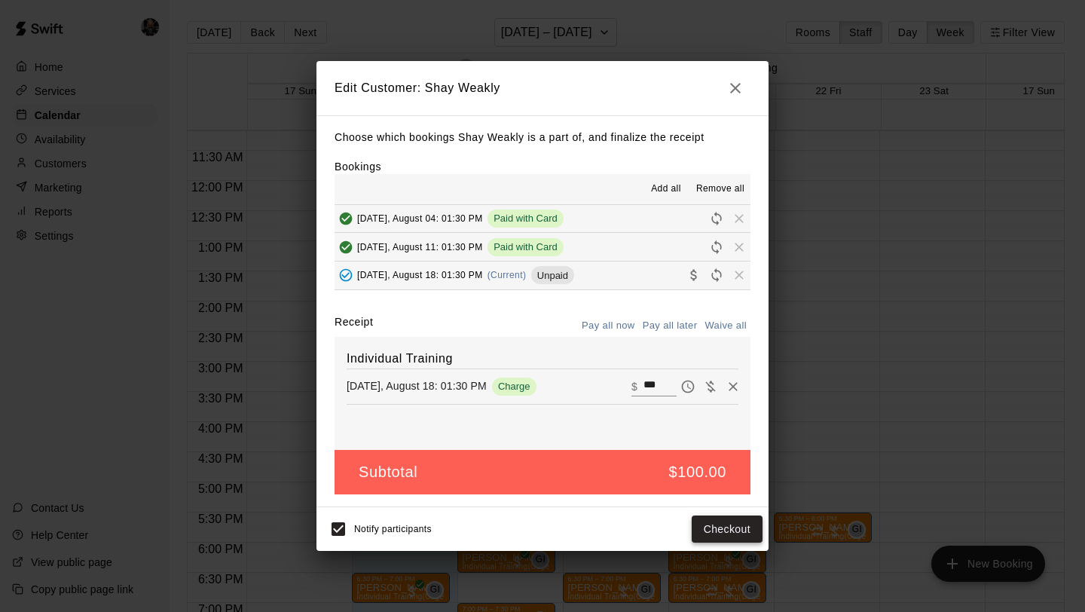
click at [716, 533] on button "Checkout" at bounding box center [727, 529] width 71 height 28
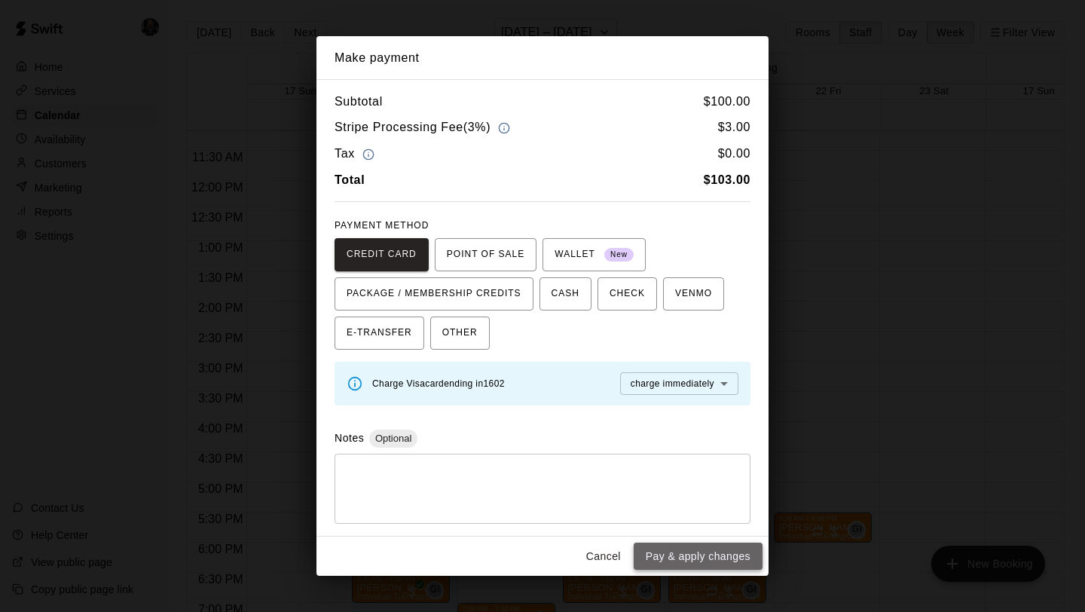
click at [712, 549] on button "Pay & apply changes" at bounding box center [698, 556] width 129 height 28
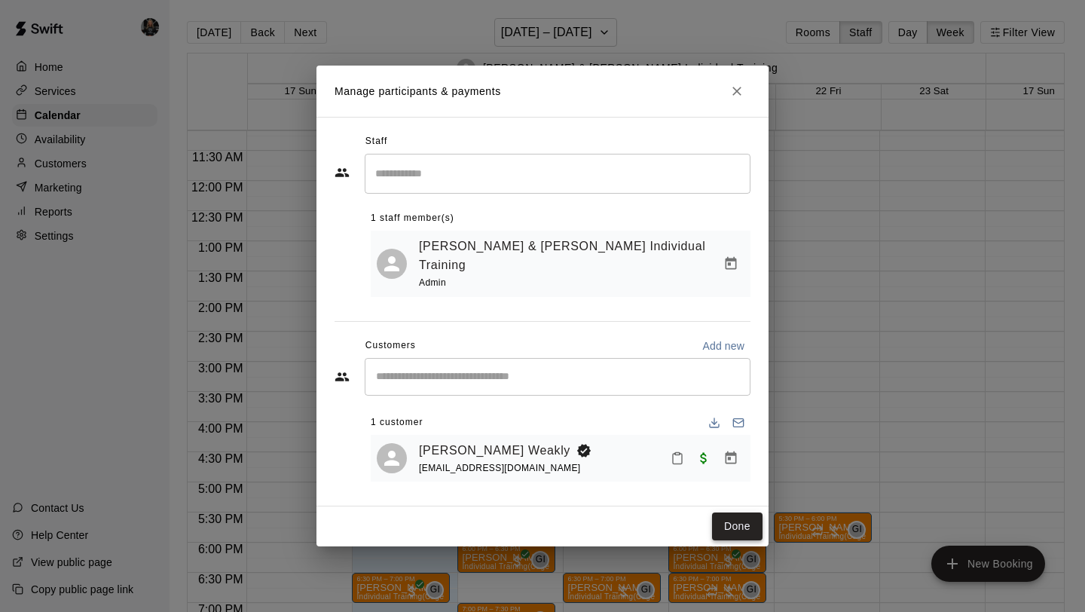
click at [719, 515] on button "Done" at bounding box center [737, 526] width 50 height 28
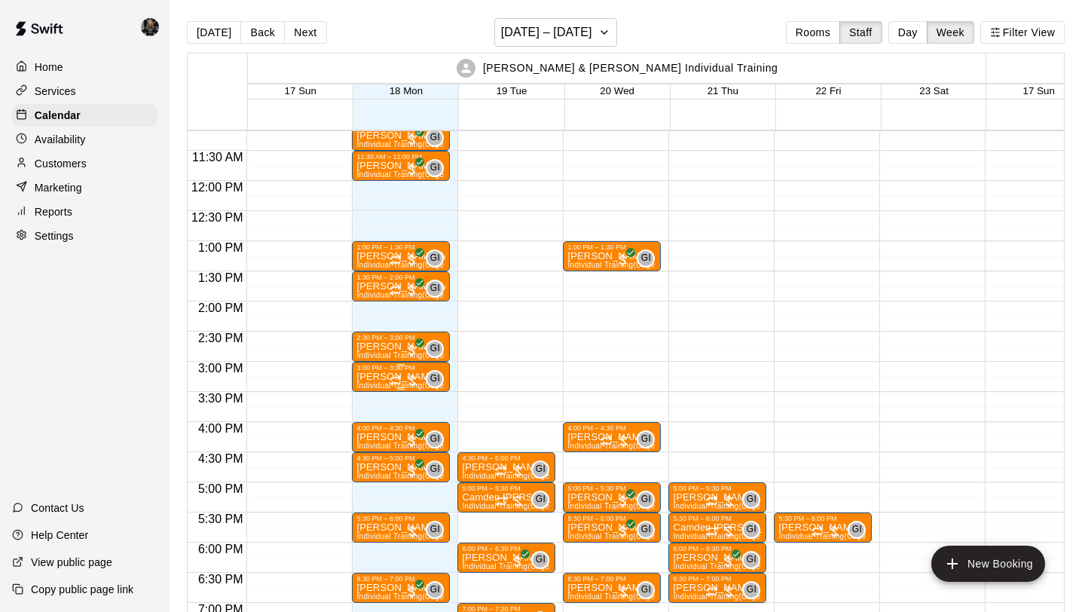
click at [377, 386] on span "Individual Training (Cage 1)" at bounding box center [404, 385] width 97 height 8
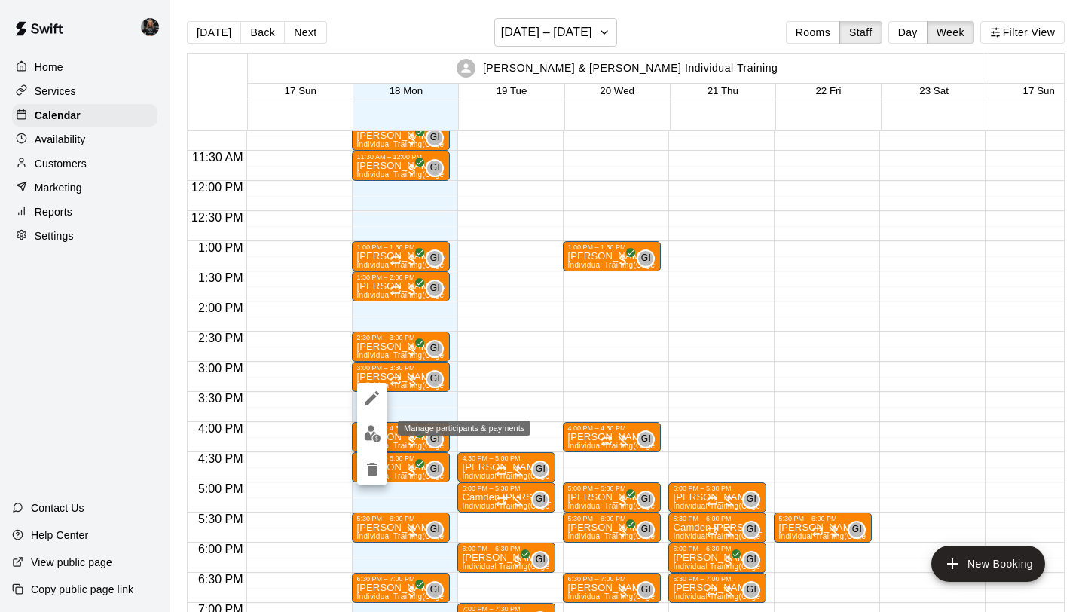
click at [371, 436] on img "edit" at bounding box center [372, 433] width 17 height 17
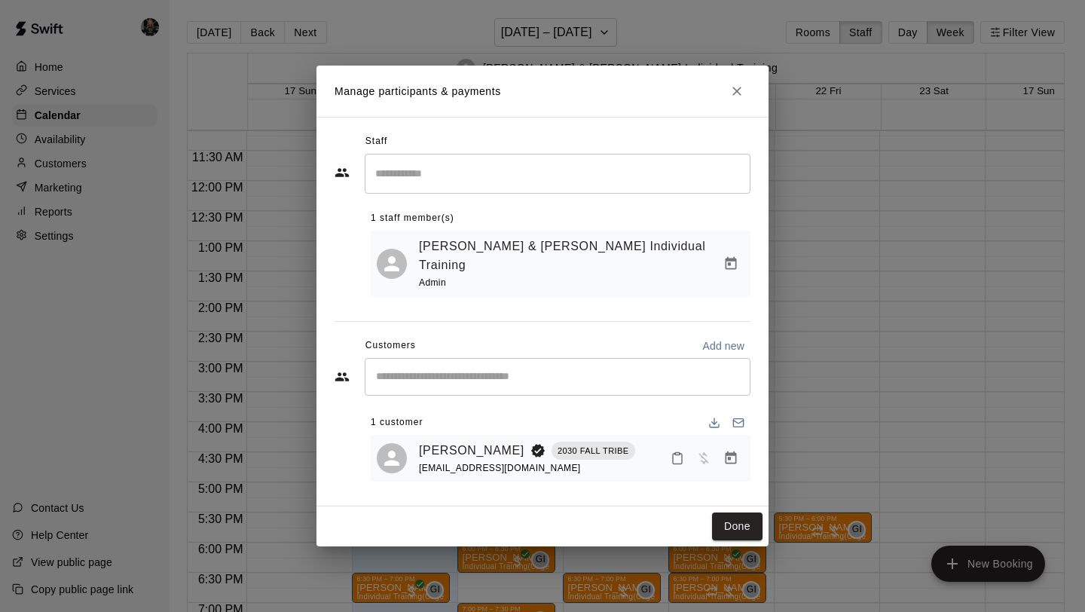
click at [739, 459] on button "Manage bookings & payment" at bounding box center [730, 457] width 27 height 27
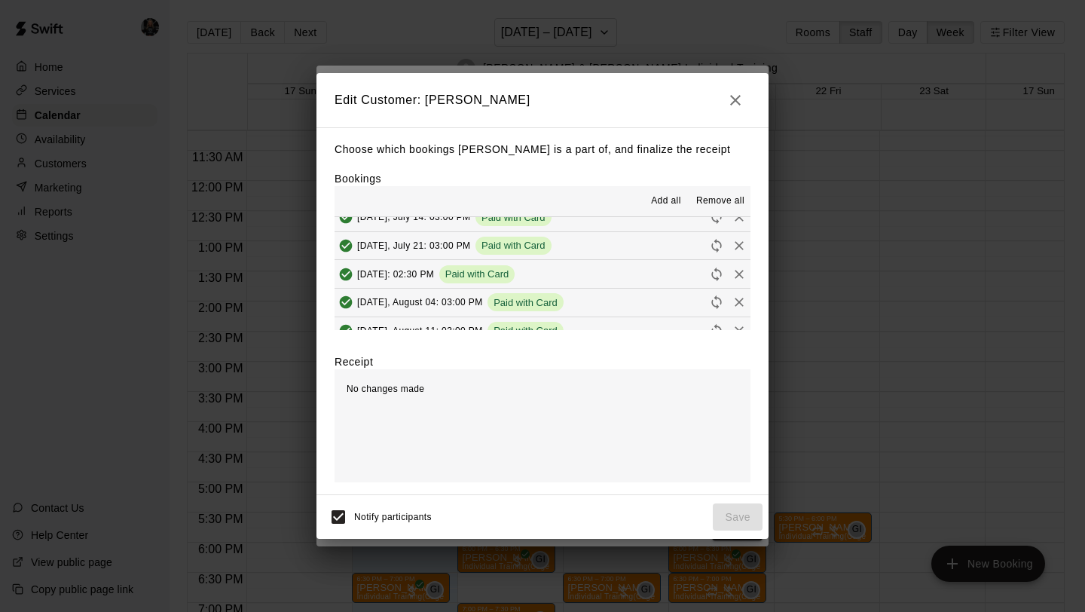
scroll to position [199, 0]
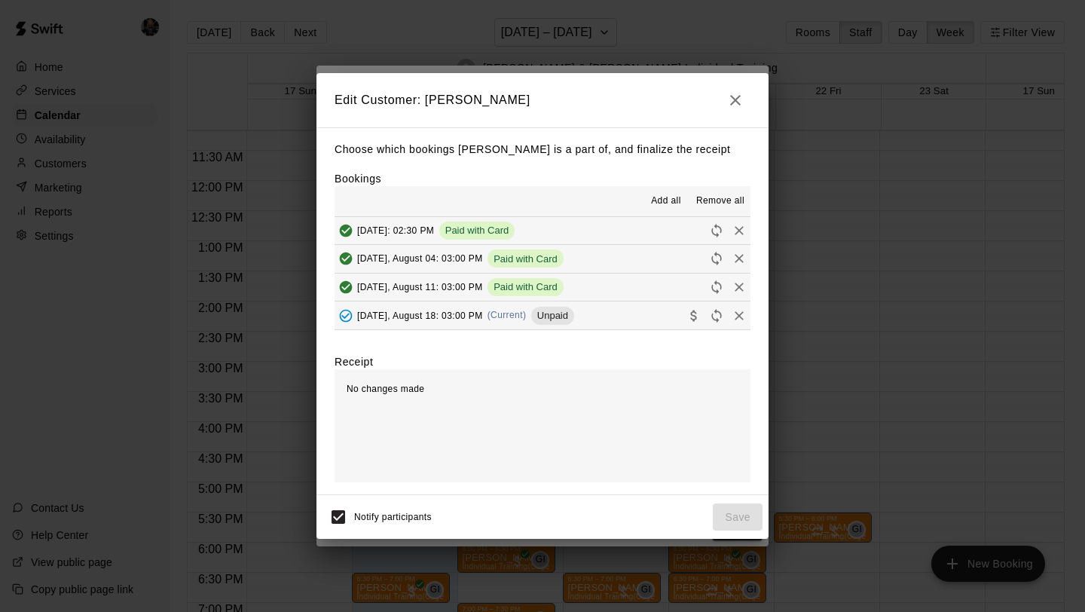
click at [695, 317] on icon "Collect payment" at bounding box center [693, 315] width 6 height 11
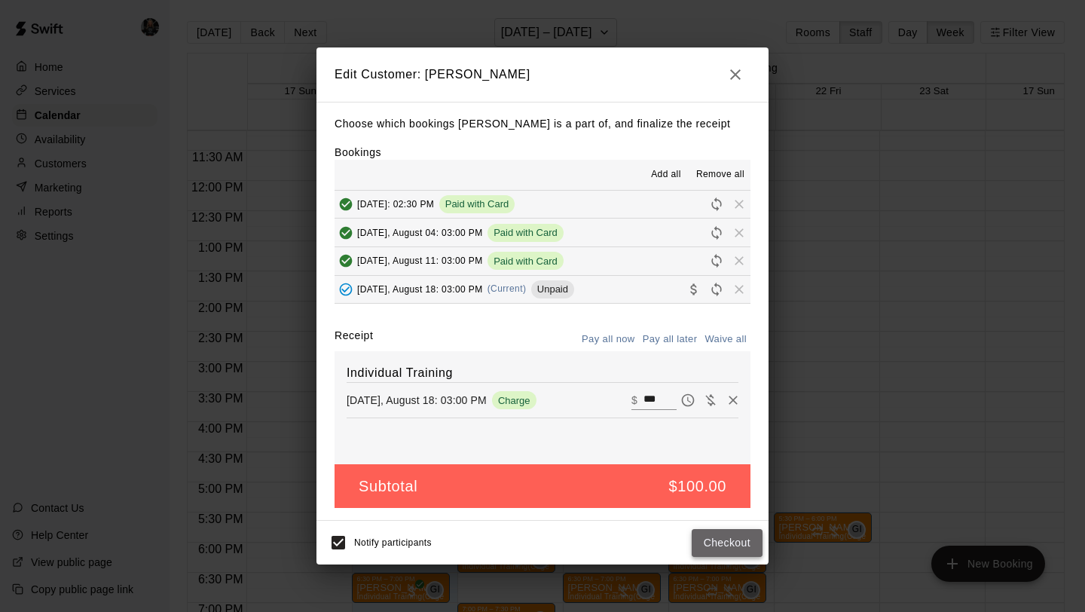
click at [731, 534] on button "Checkout" at bounding box center [727, 543] width 71 height 28
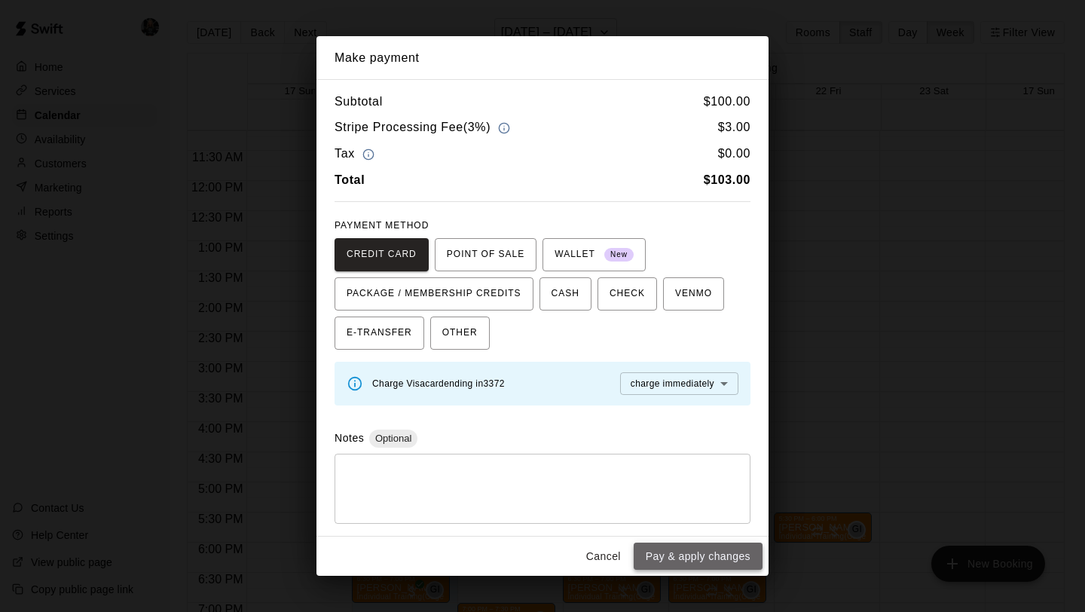
click at [716, 545] on button "Pay & apply changes" at bounding box center [698, 556] width 129 height 28
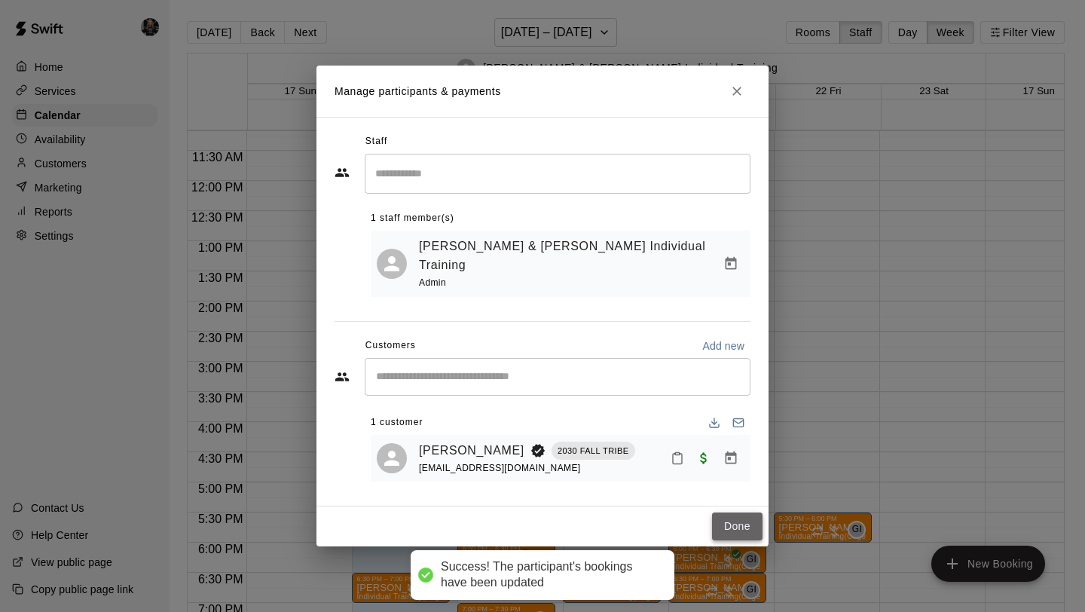
click at [729, 517] on button "Done" at bounding box center [737, 526] width 50 height 28
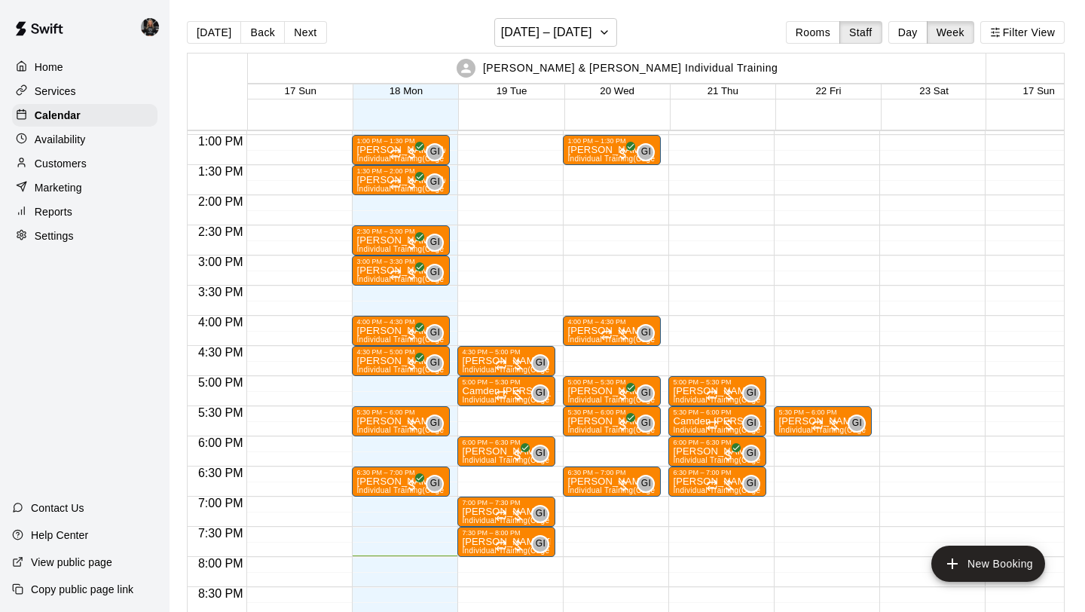
scroll to position [780, 0]
click at [401, 434] on div at bounding box center [401, 433] width 8 height 2
click at [417, 485] on img "edit" at bounding box center [413, 483] width 17 height 17
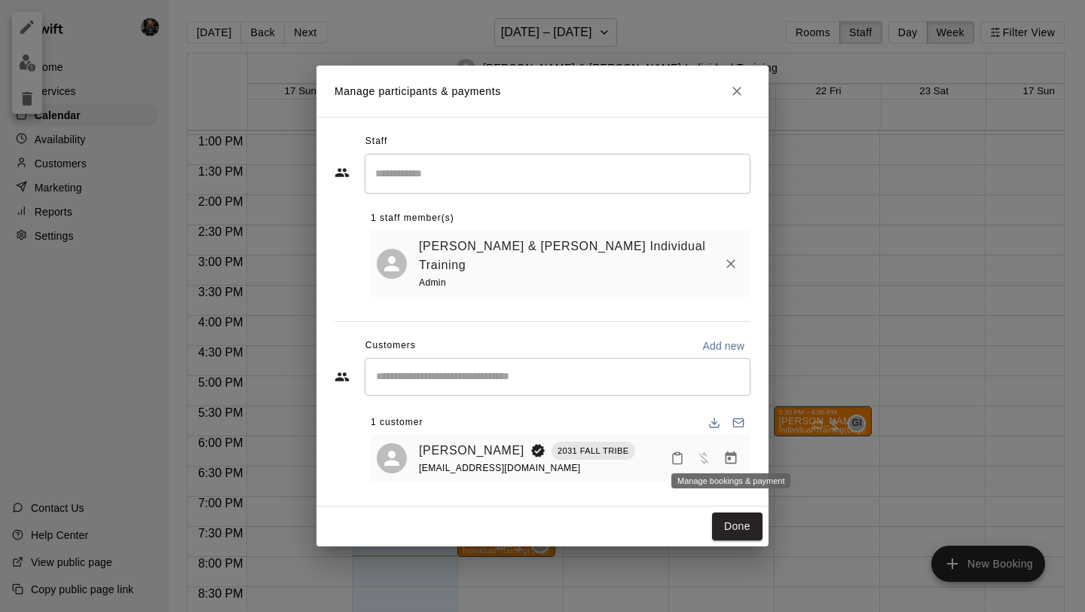
click at [739, 447] on button "Manage bookings & payment" at bounding box center [730, 457] width 27 height 27
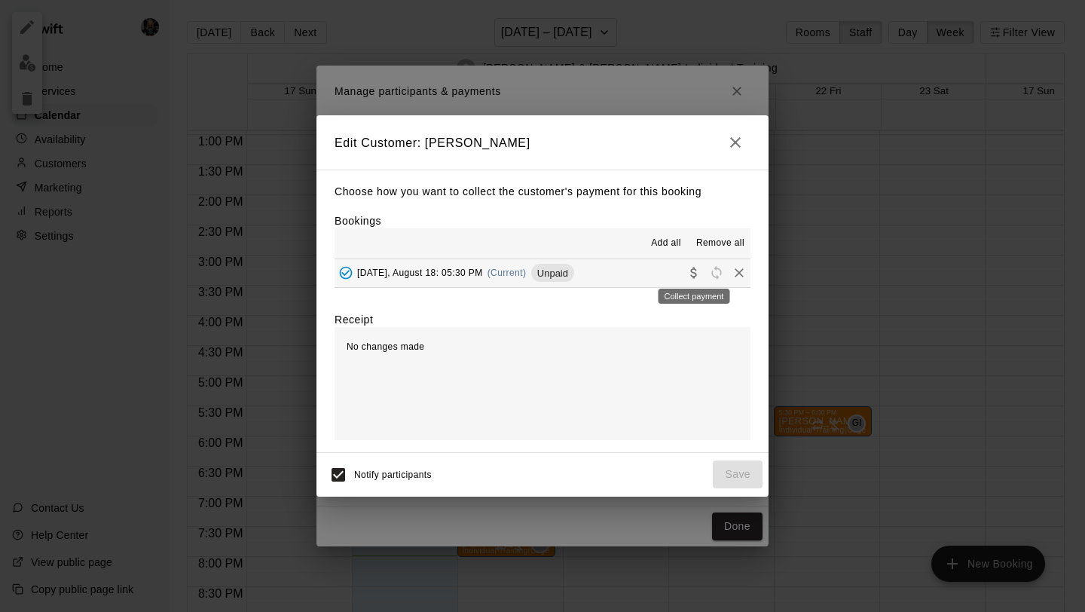
click at [692, 278] on div "Collect payment" at bounding box center [694, 291] width 75 height 27
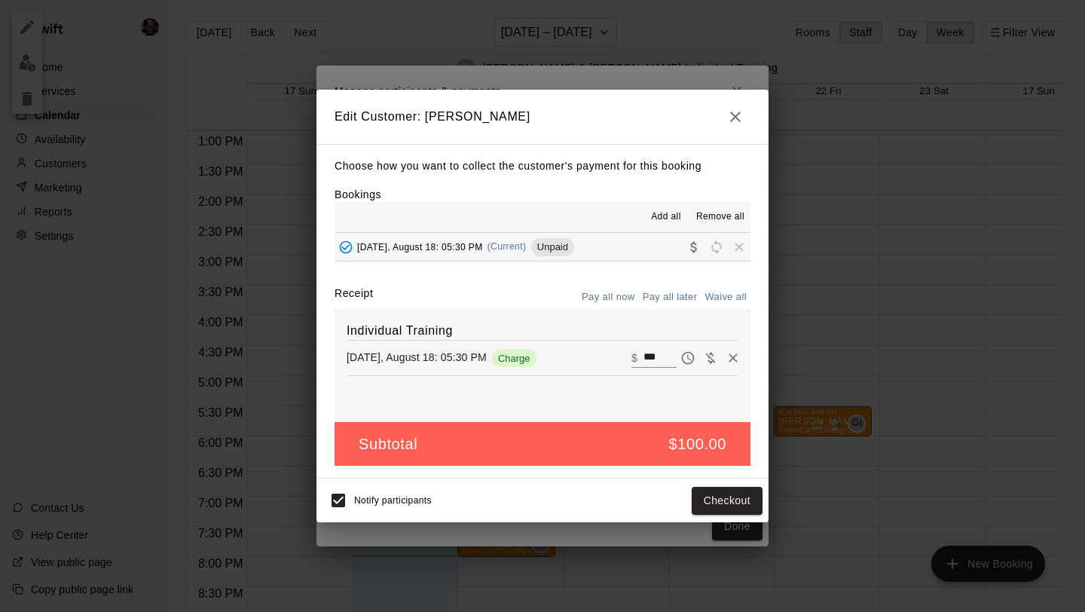
click at [661, 360] on input "***" at bounding box center [659, 358] width 33 height 20
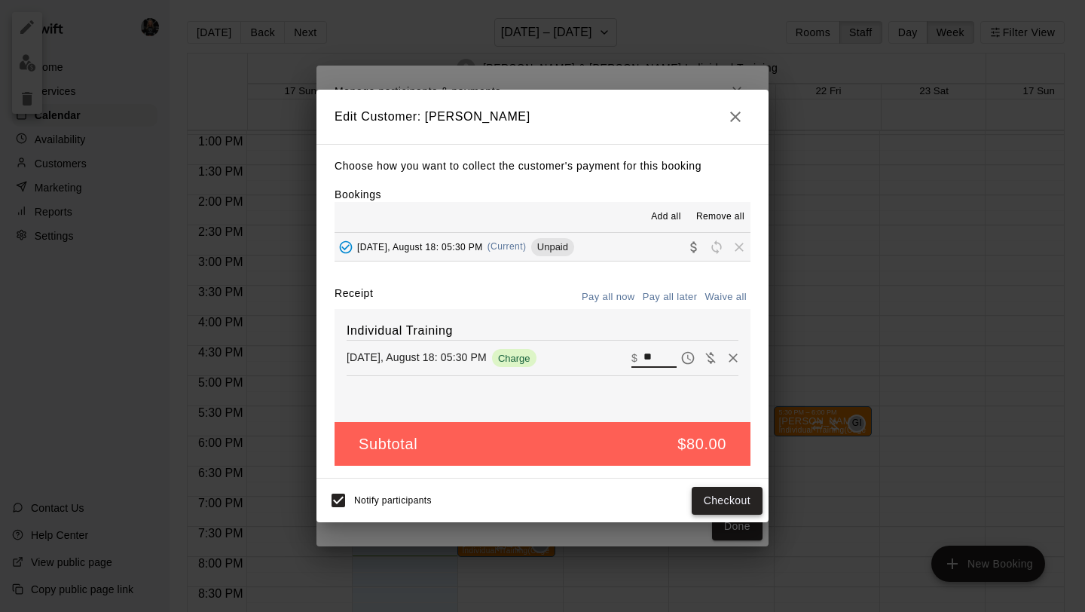
type input "**"
click at [708, 502] on button "Checkout" at bounding box center [727, 501] width 71 height 28
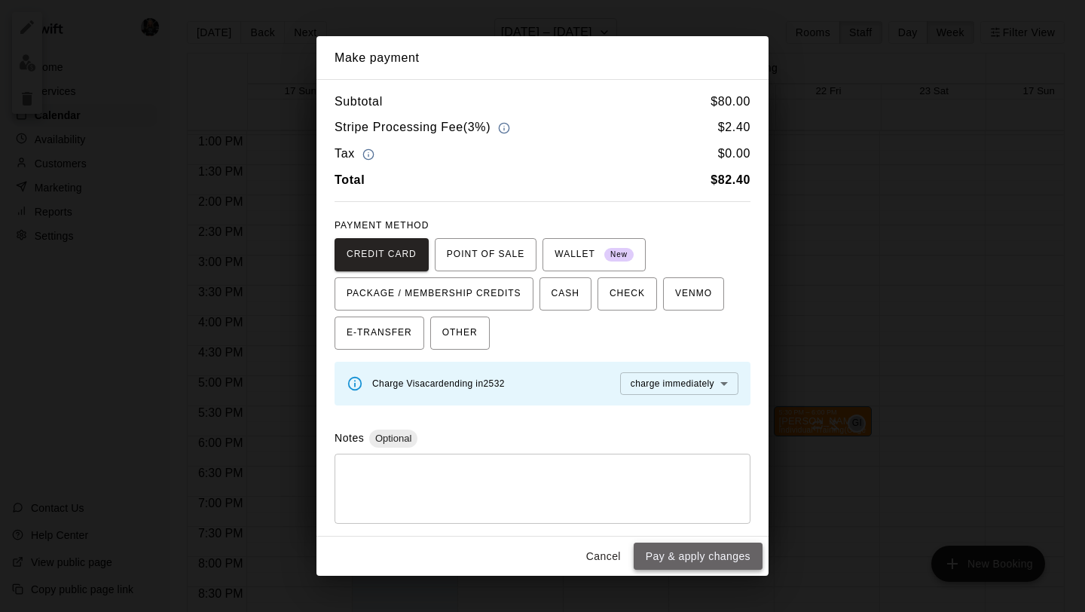
click at [697, 551] on button "Pay & apply changes" at bounding box center [698, 556] width 129 height 28
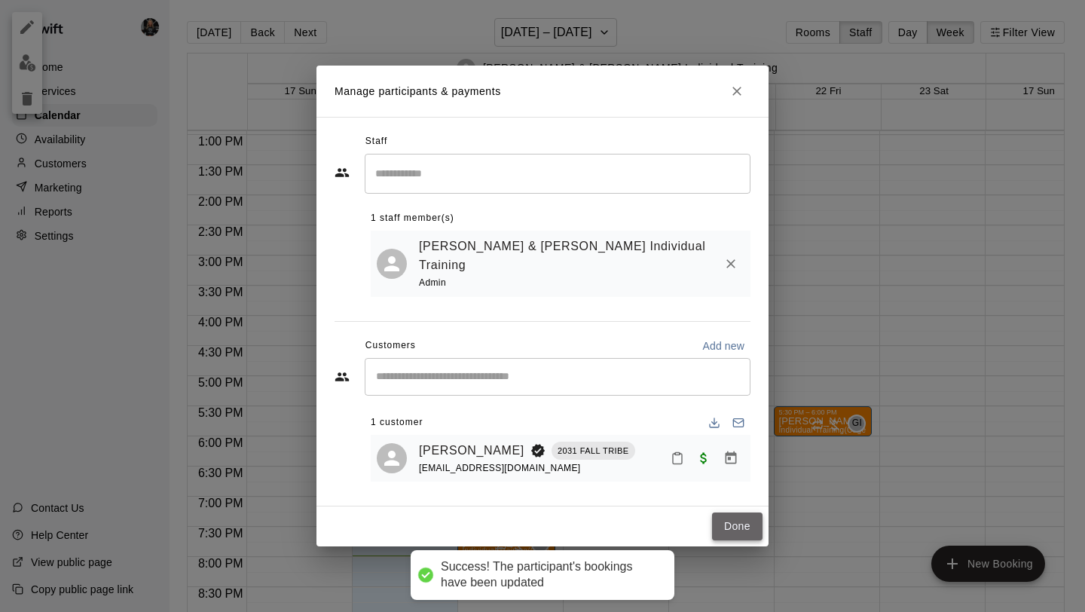
click at [725, 520] on button "Done" at bounding box center [737, 526] width 50 height 28
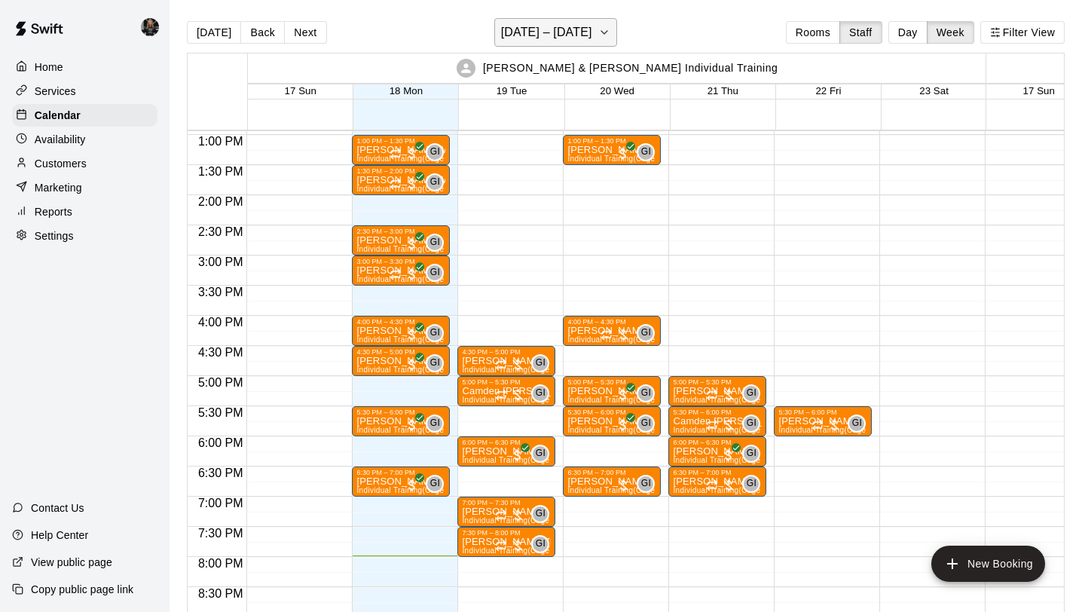
click at [579, 30] on h6 "[DATE] – [DATE]" at bounding box center [546, 32] width 91 height 21
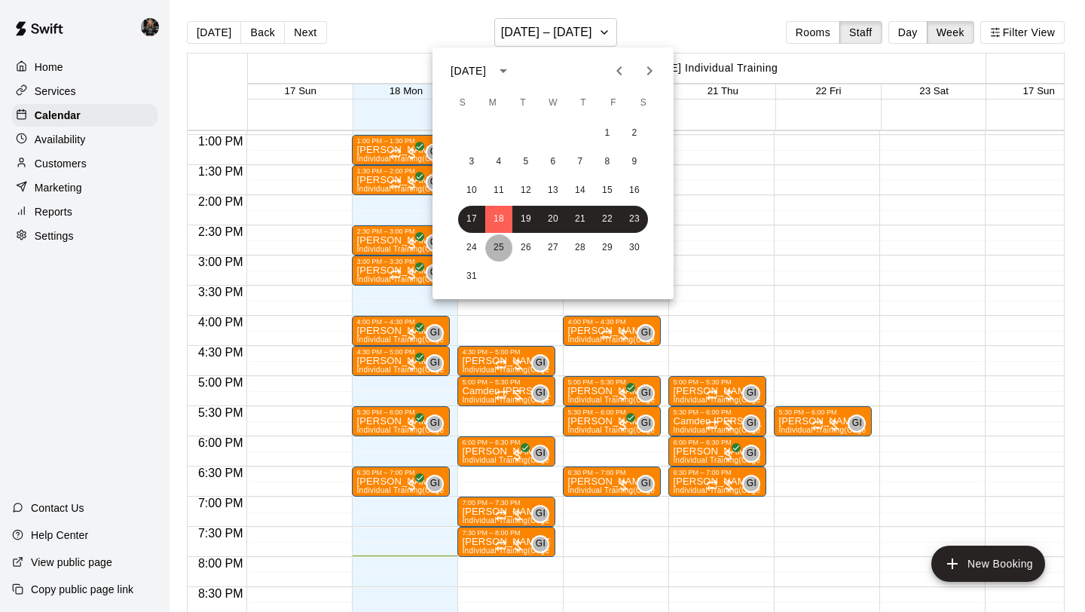
click at [496, 247] on button "25" at bounding box center [498, 247] width 27 height 27
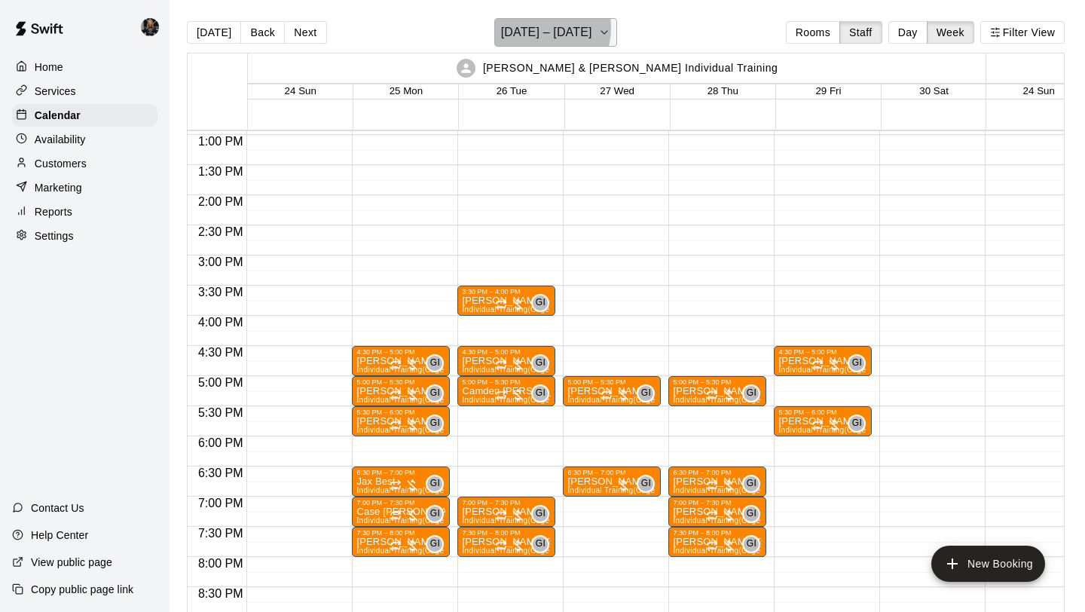
click at [538, 28] on h6 "[DATE] – [DATE]" at bounding box center [546, 32] width 91 height 21
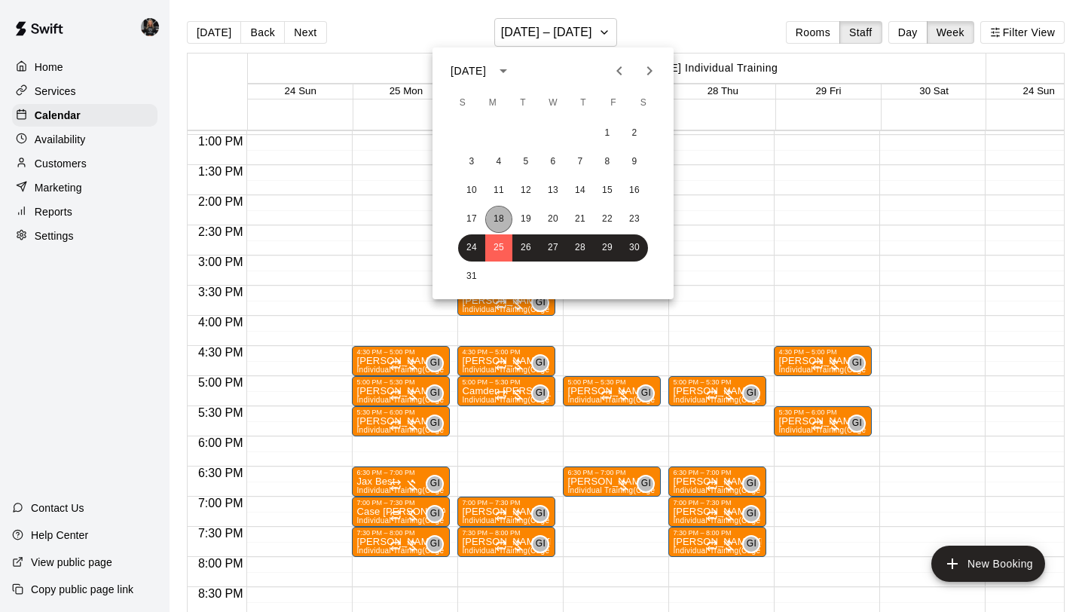
click at [499, 223] on button "18" at bounding box center [498, 219] width 27 height 27
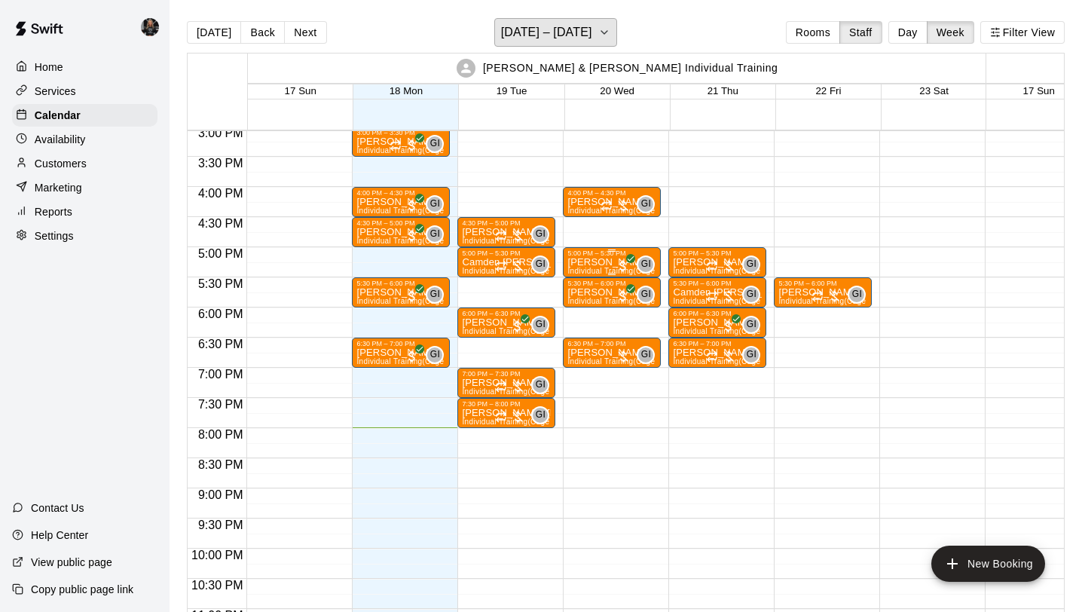
scroll to position [907, 0]
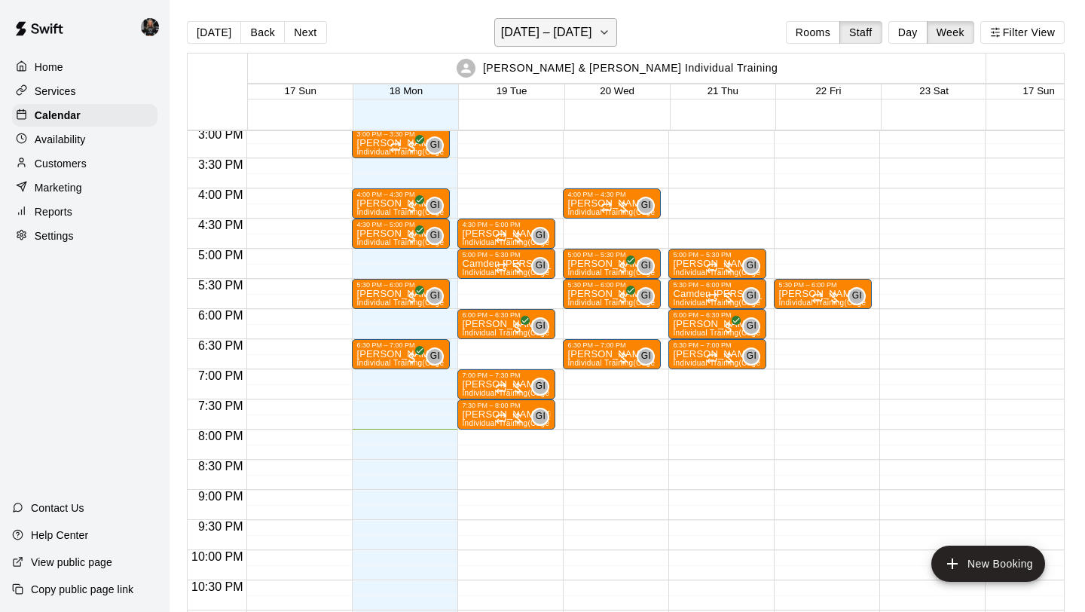
click at [582, 32] on h6 "[DATE] – [DATE]" at bounding box center [546, 32] width 91 height 21
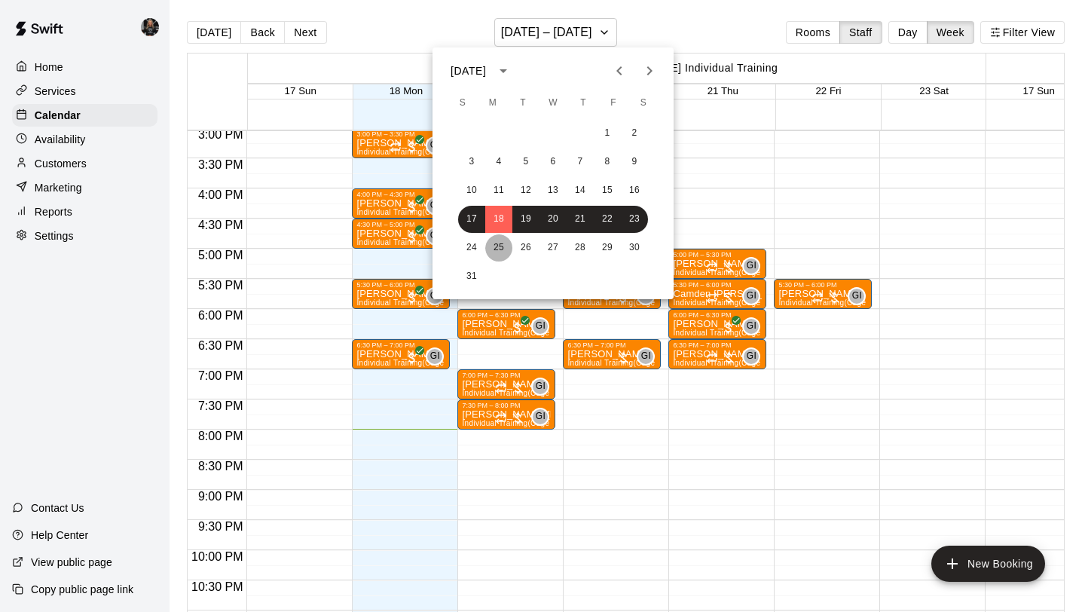
click at [496, 249] on button "25" at bounding box center [498, 247] width 27 height 27
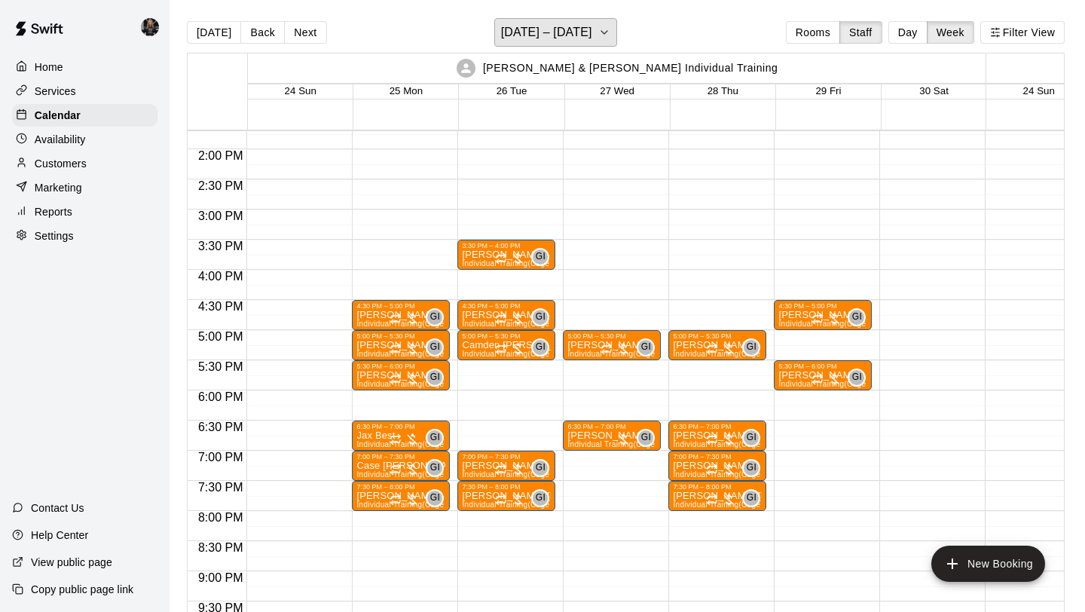
scroll to position [949, 0]
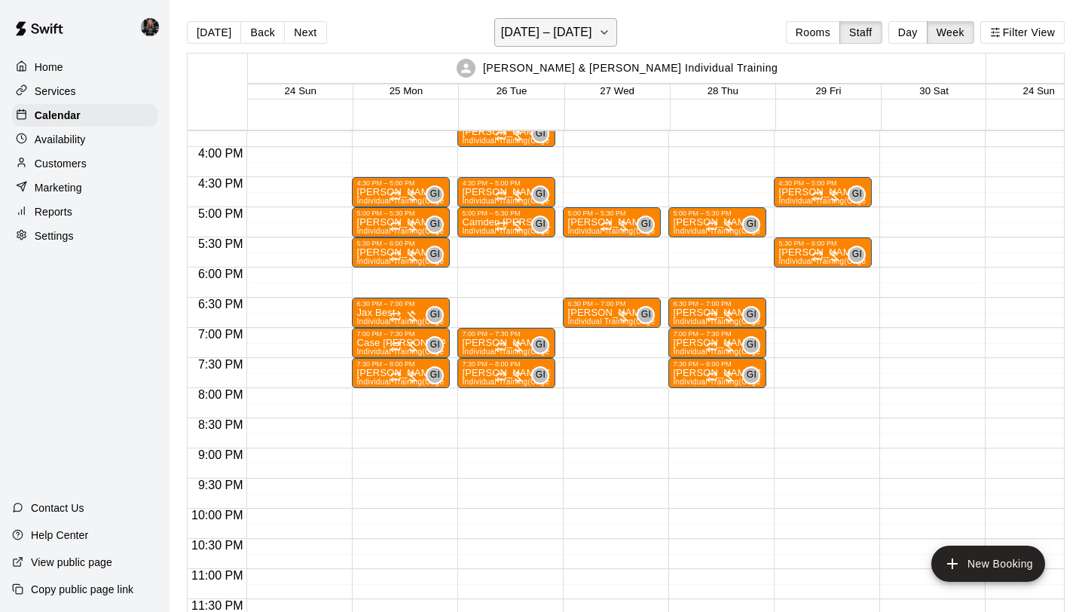
click at [546, 29] on h6 "[DATE] – [DATE]" at bounding box center [546, 32] width 91 height 21
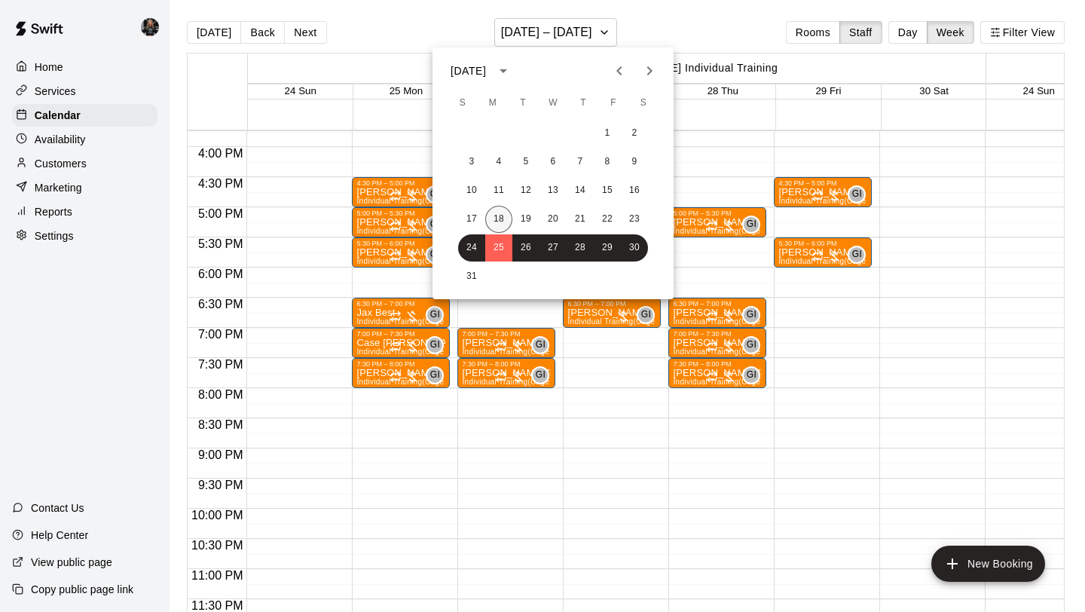
click at [506, 218] on button "18" at bounding box center [498, 219] width 27 height 27
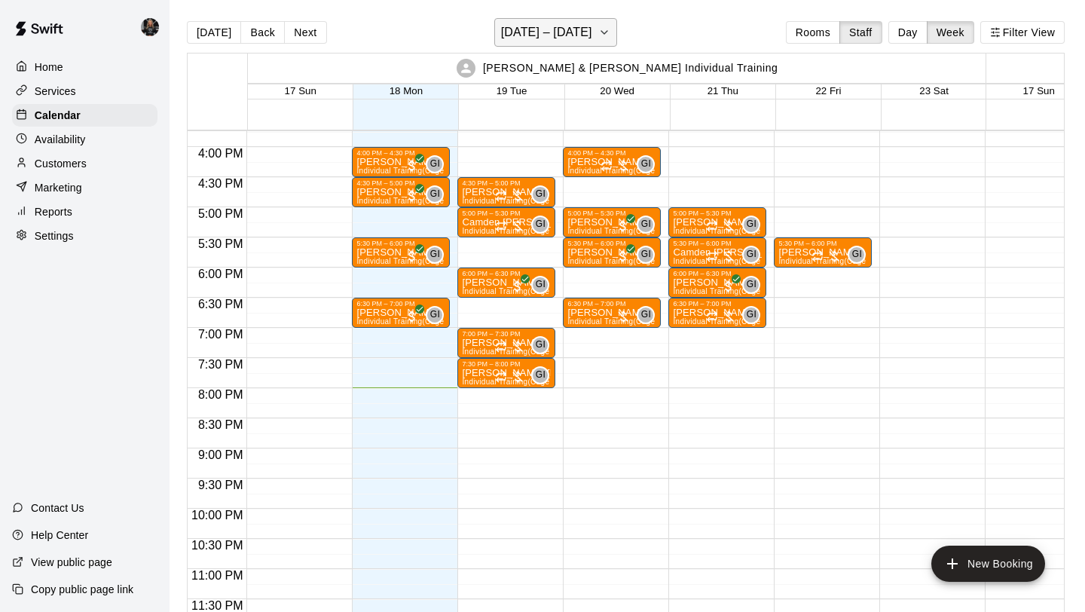
click at [543, 36] on h6 "[DATE] – [DATE]" at bounding box center [546, 32] width 91 height 21
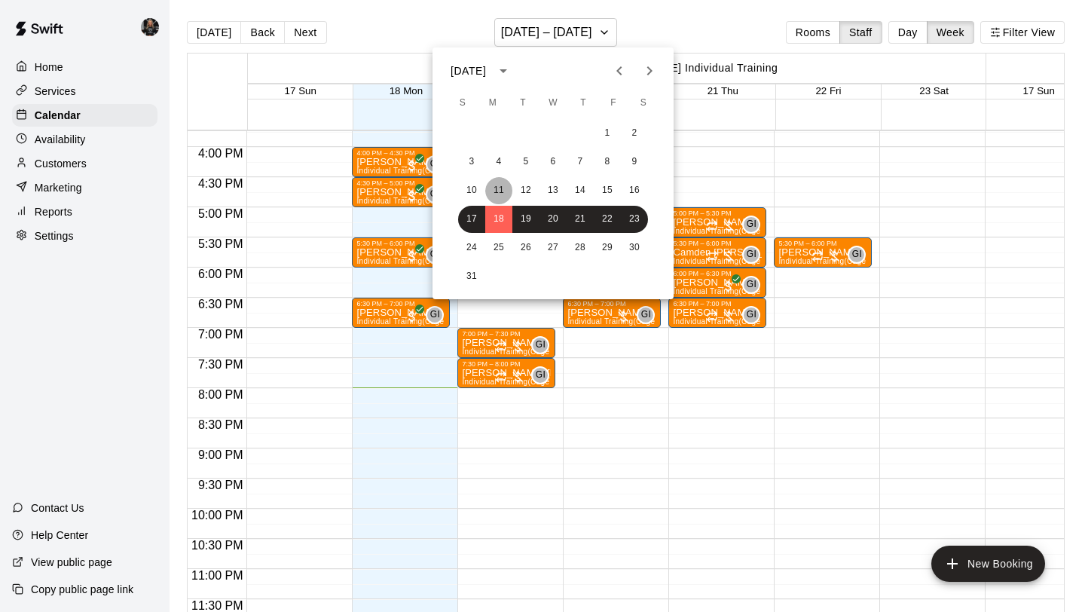
click at [501, 195] on button "11" at bounding box center [498, 190] width 27 height 27
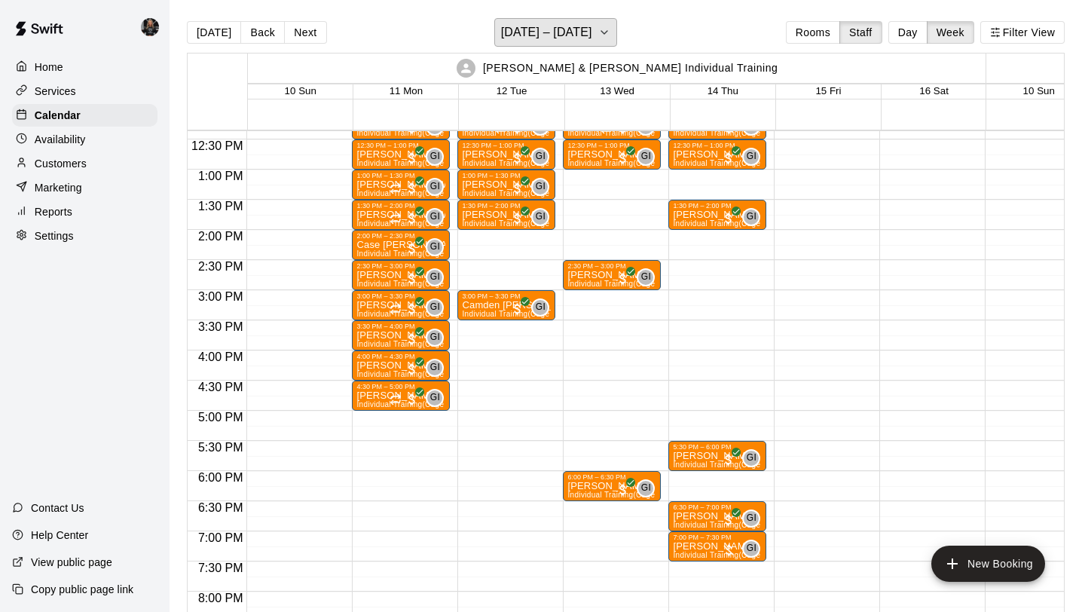
scroll to position [790, 0]
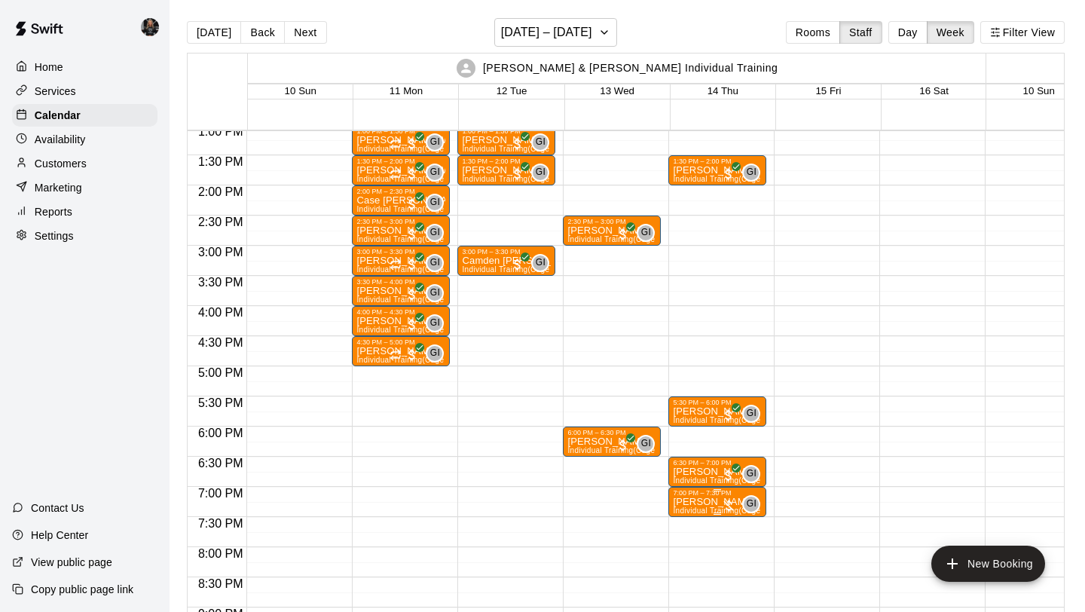
click at [702, 551] on button "edit" at bounding box center [689, 547] width 30 height 29
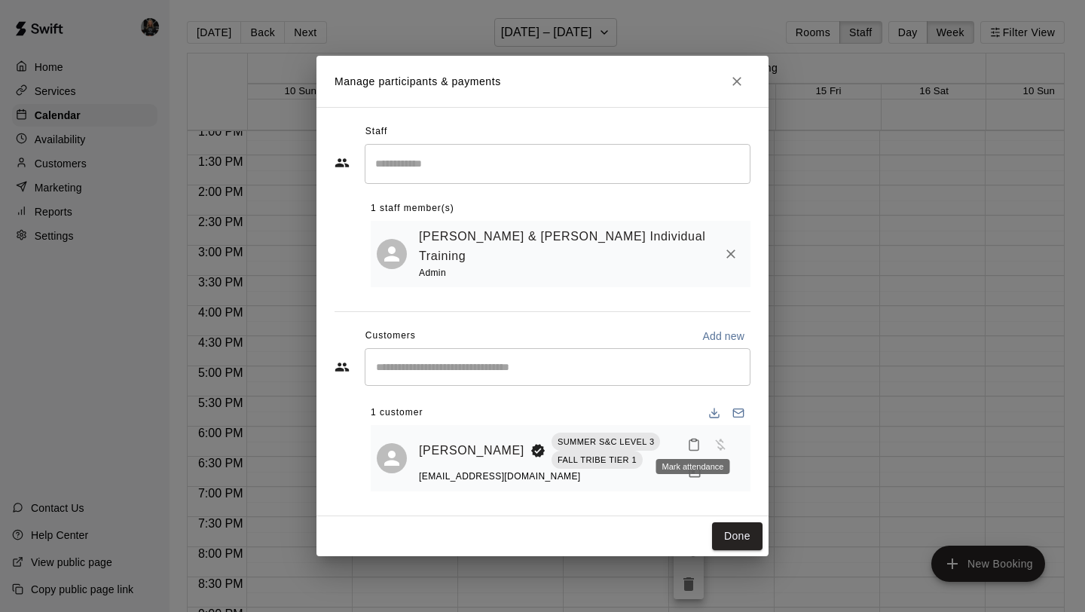
click at [695, 454] on div "Mark attendance" at bounding box center [693, 461] width 77 height 27
click at [692, 516] on div "Done" at bounding box center [542, 536] width 452 height 40
click at [695, 464] on icon "Manage bookings & payment" at bounding box center [694, 471] width 15 height 15
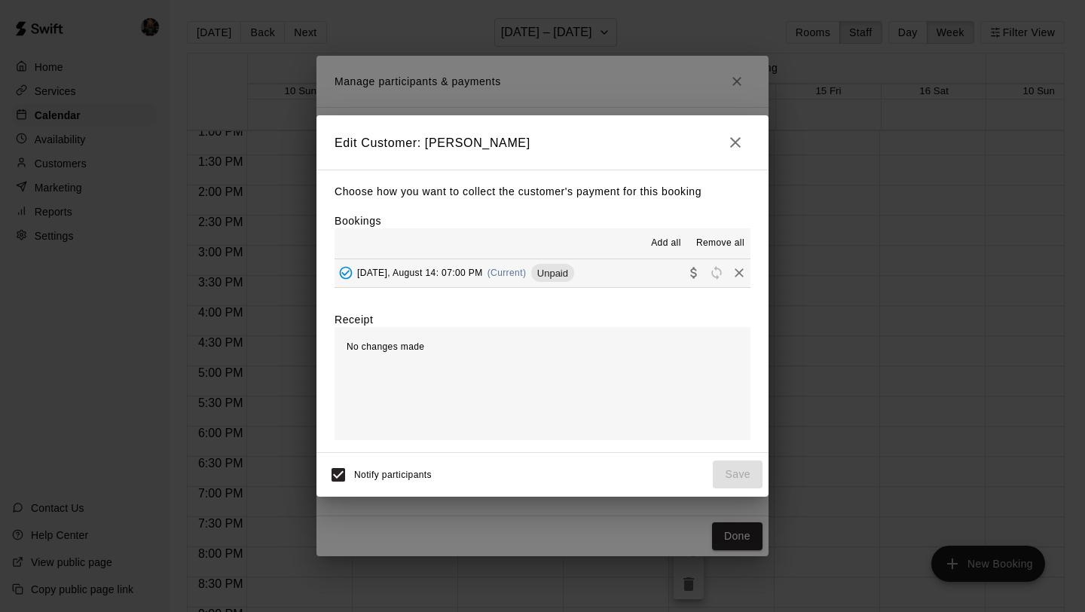
click at [695, 272] on icon "Collect payment" at bounding box center [693, 272] width 15 height 15
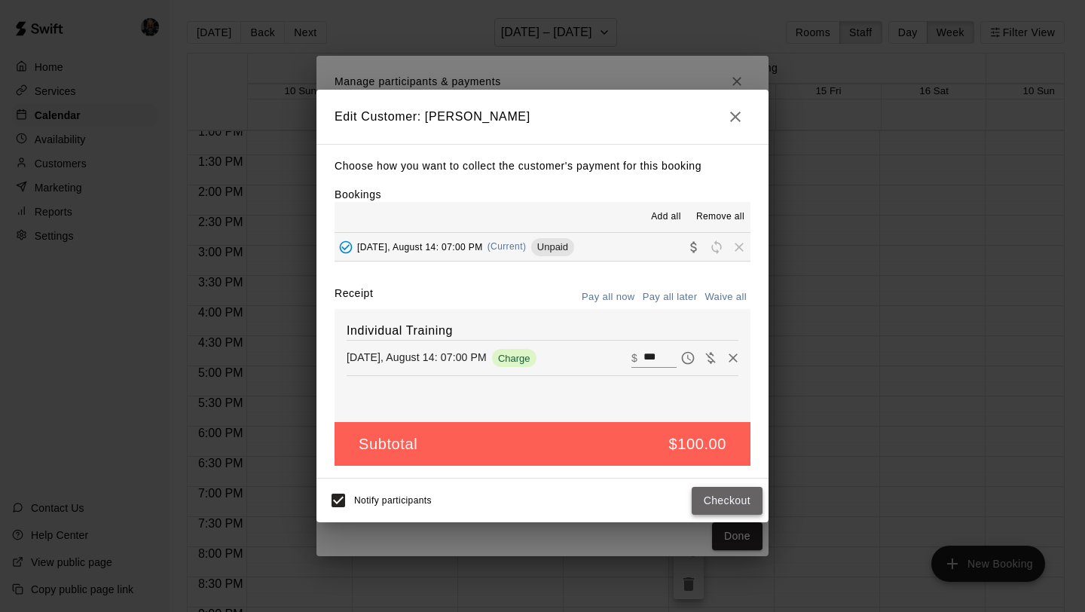
click at [716, 497] on button "Checkout" at bounding box center [727, 501] width 71 height 28
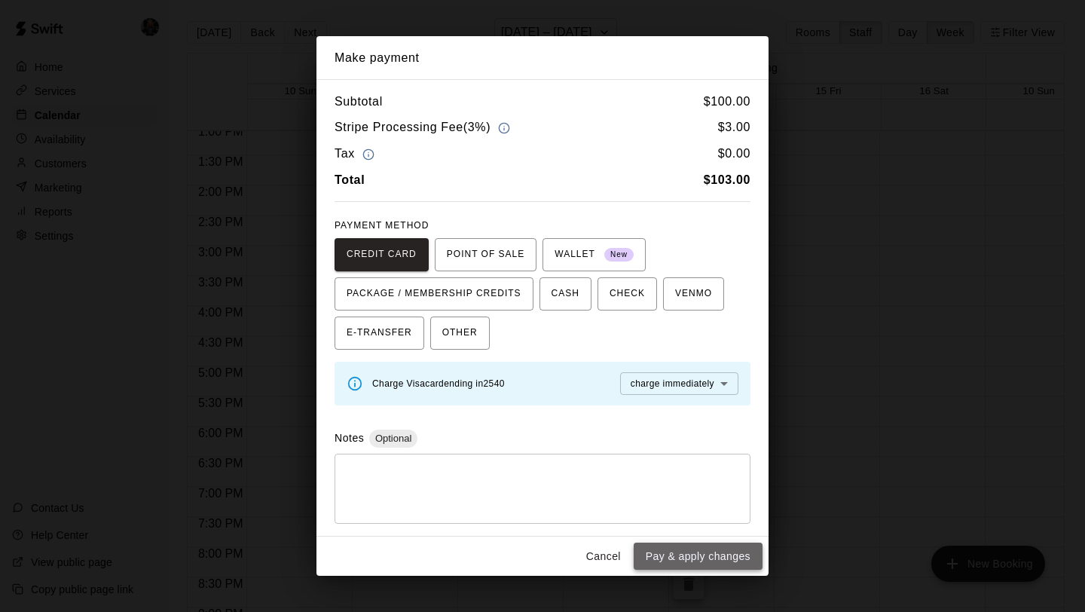
click at [715, 546] on button "Pay & apply changes" at bounding box center [698, 556] width 129 height 28
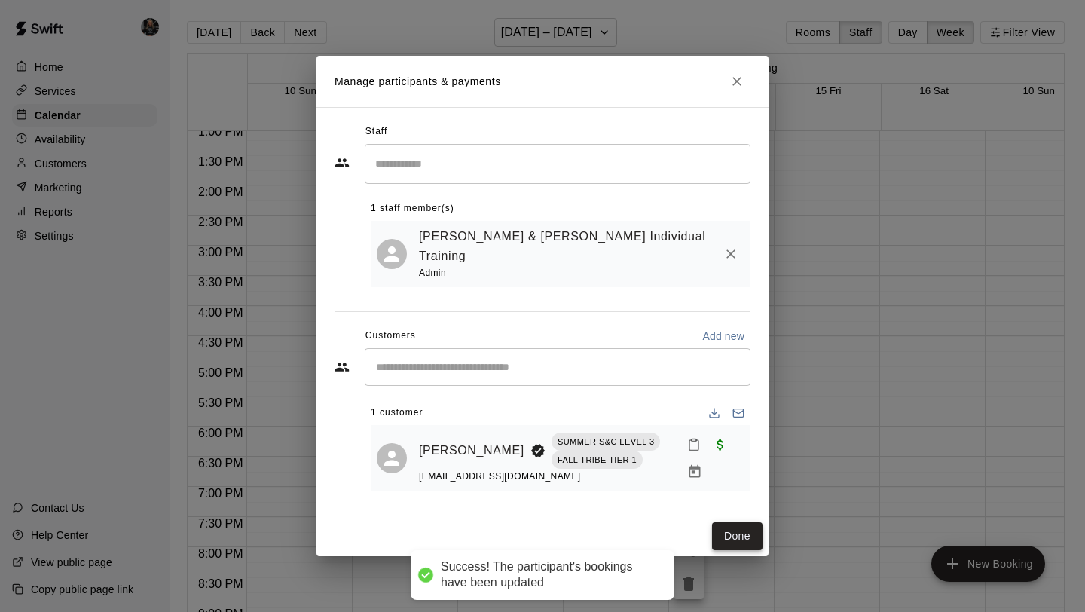
click at [735, 522] on button "Done" at bounding box center [737, 536] width 50 height 28
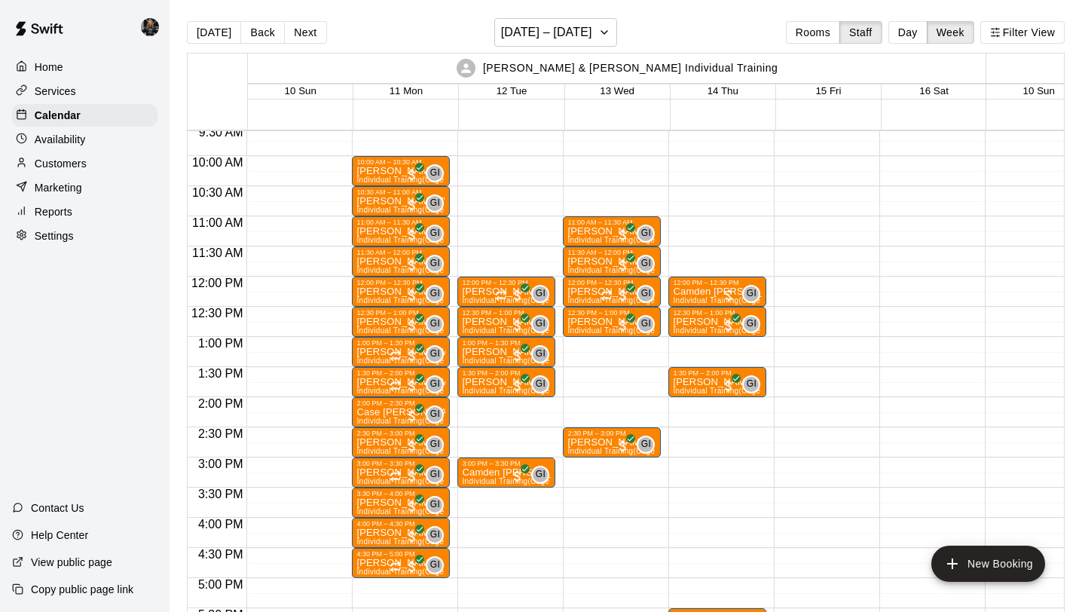
scroll to position [573, 0]
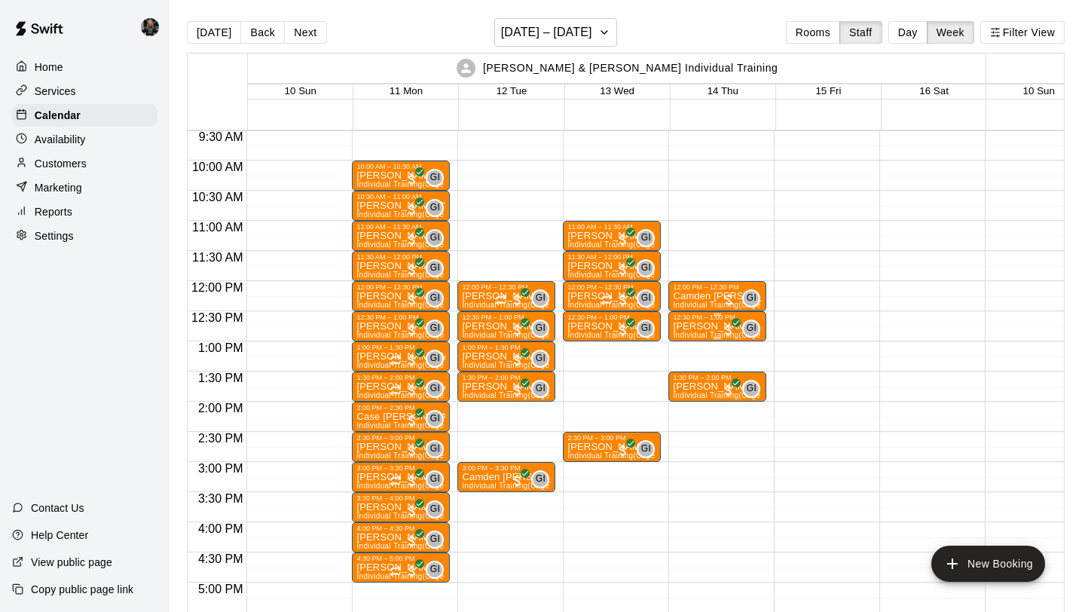
click at [710, 313] on div at bounding box center [717, 314] width 89 height 2
click at [764, 393] on div at bounding box center [542, 306] width 1085 height 612
click at [744, 299] on div "GI" at bounding box center [751, 298] width 18 height 18
click at [762, 333] on img "edit" at bounding box center [758, 340] width 17 height 17
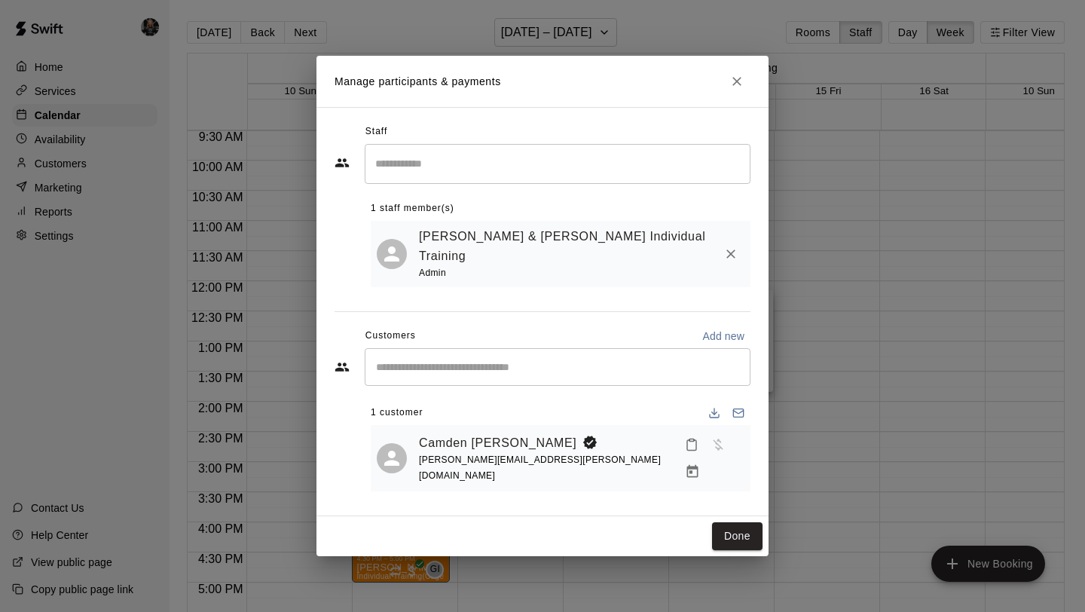
click at [698, 465] on icon "Manage bookings & payment" at bounding box center [692, 471] width 11 height 13
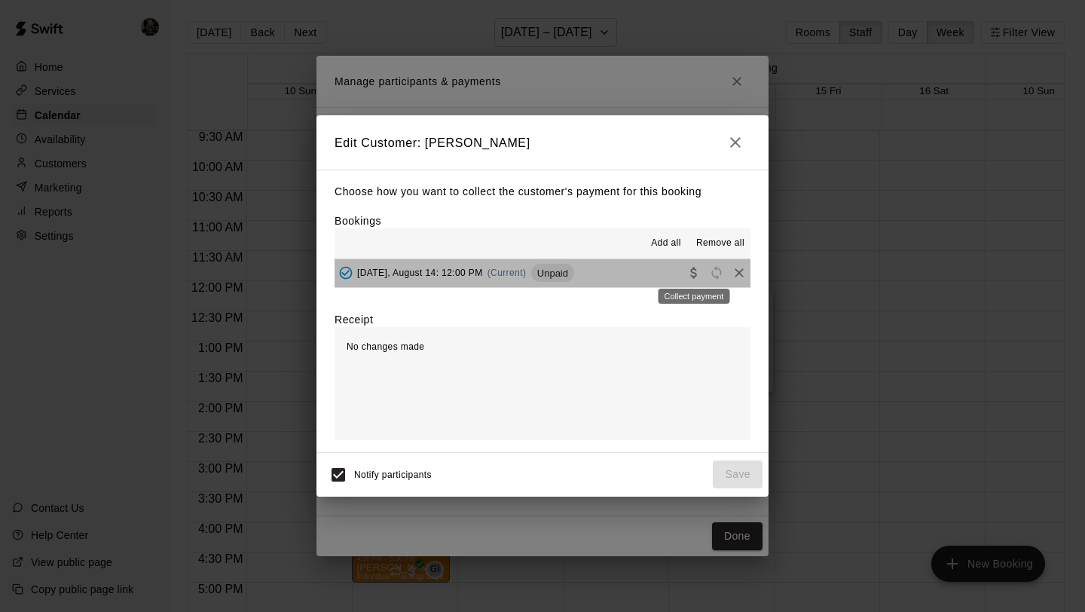
click at [690, 279] on div "Collect payment" at bounding box center [694, 291] width 75 height 27
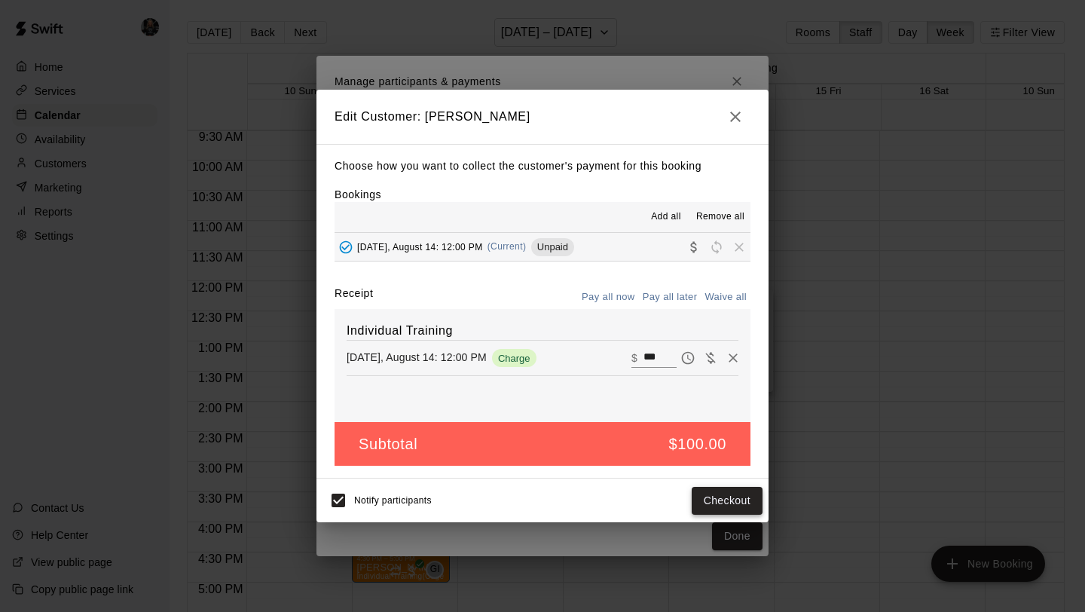
click at [727, 504] on button "Checkout" at bounding box center [727, 501] width 71 height 28
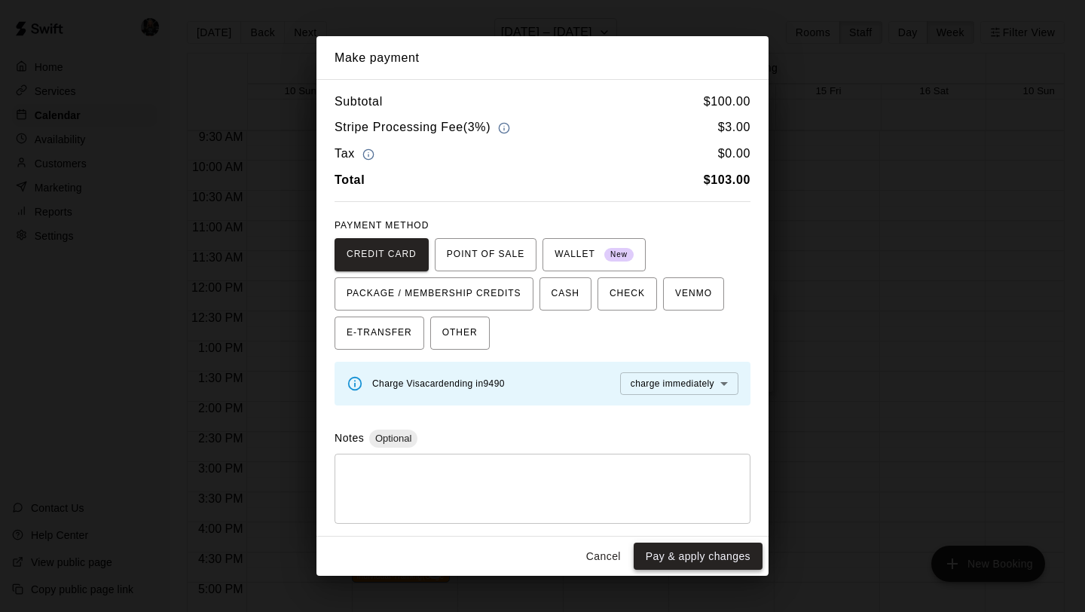
click at [719, 552] on button "Pay & apply changes" at bounding box center [698, 556] width 129 height 28
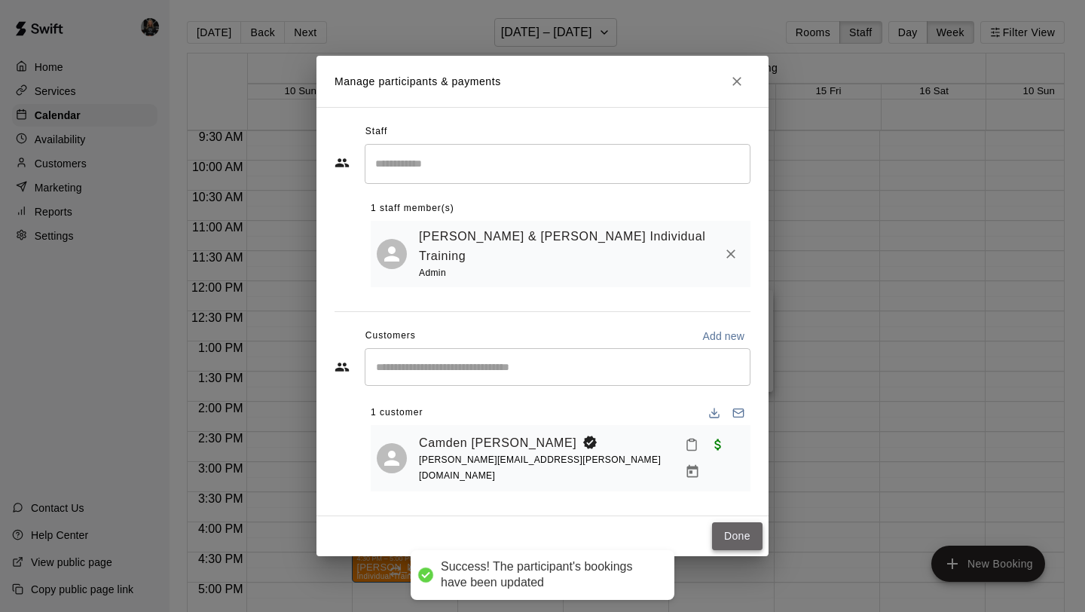
click at [735, 522] on button "Done" at bounding box center [737, 536] width 50 height 28
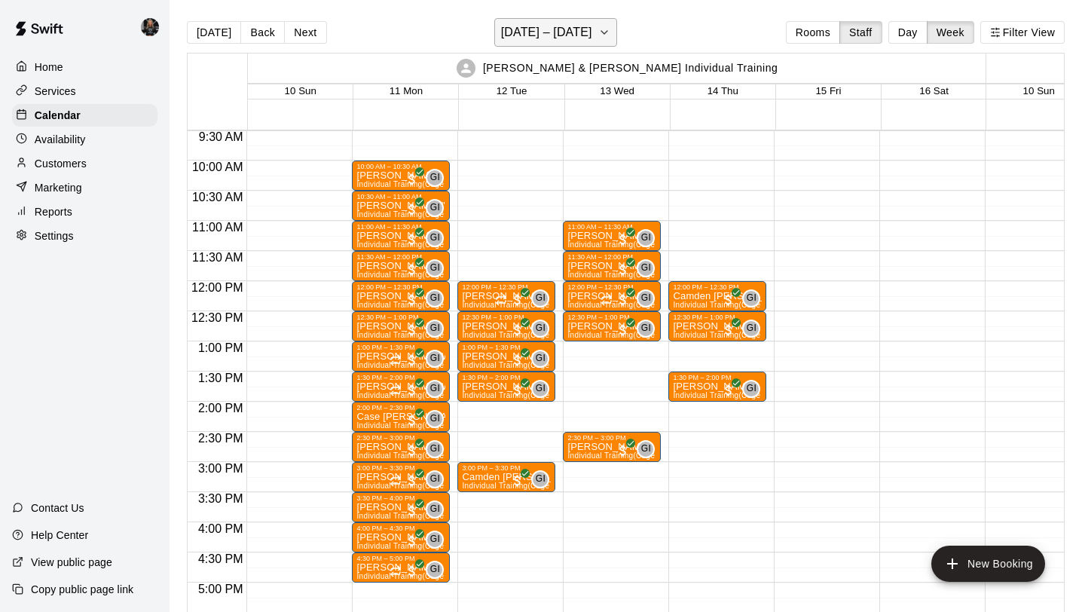
click at [544, 32] on h6 "[DATE] – [DATE]" at bounding box center [546, 32] width 91 height 21
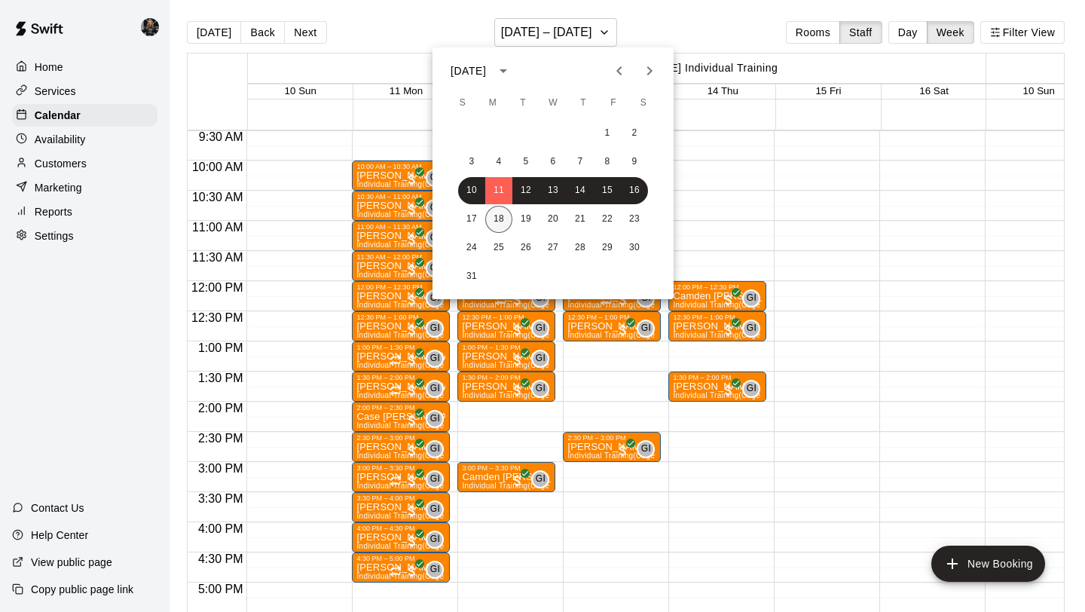
click at [503, 218] on button "18" at bounding box center [498, 219] width 27 height 27
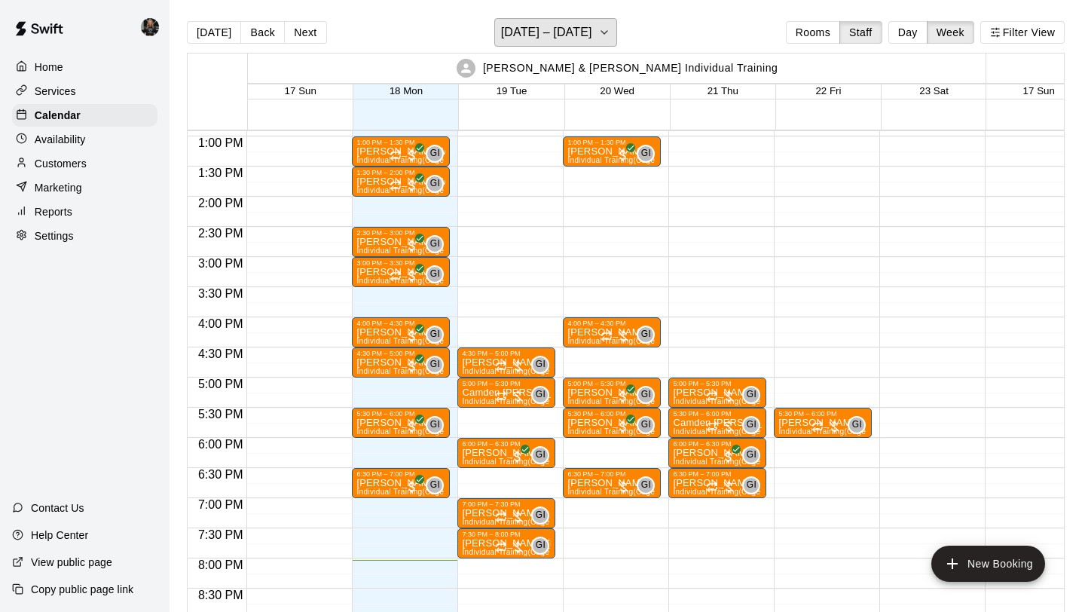
scroll to position [777, 0]
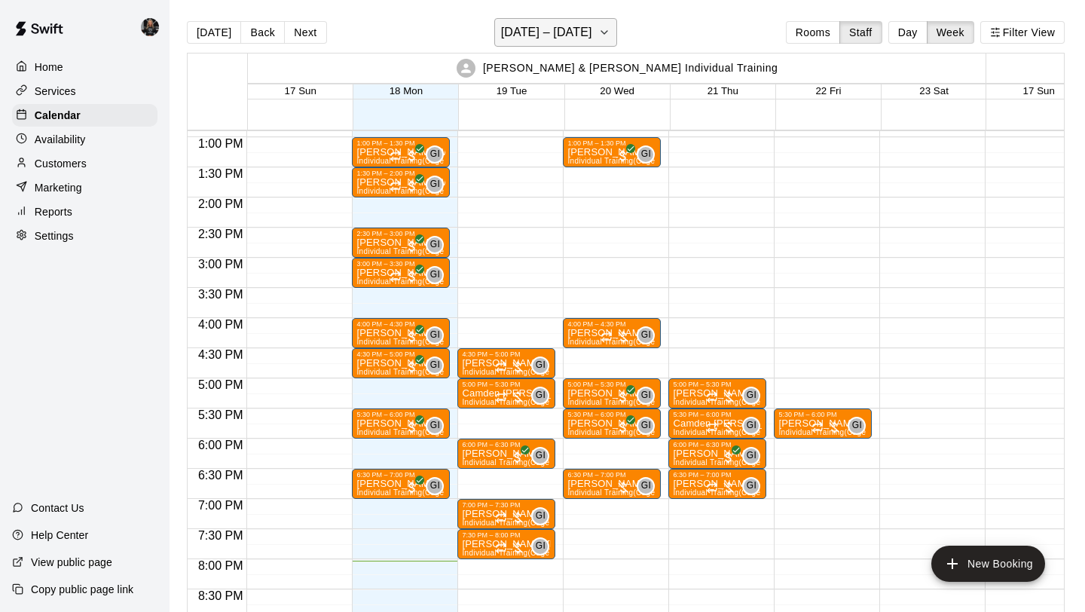
click at [533, 32] on h6 "[DATE] – [DATE]" at bounding box center [546, 32] width 91 height 21
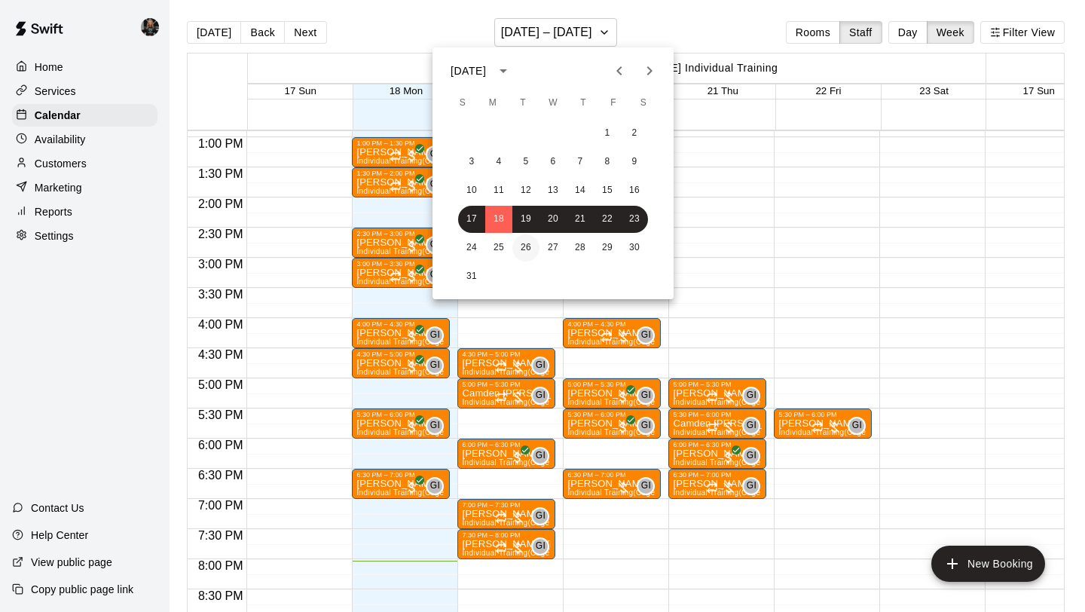
click at [532, 245] on button "26" at bounding box center [525, 247] width 27 height 27
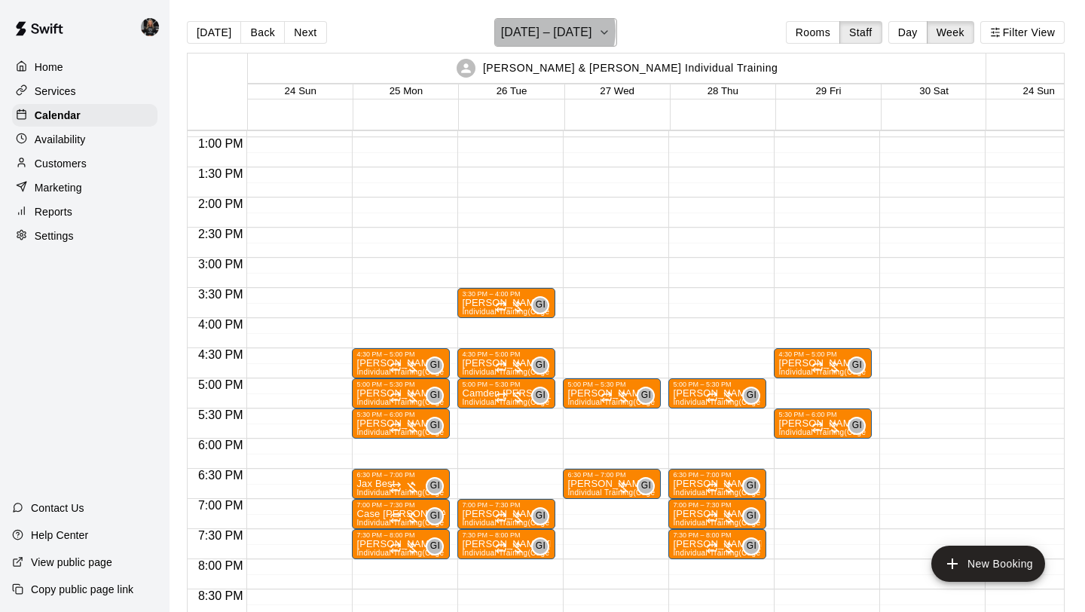
click at [555, 31] on h6 "[DATE] – [DATE]" at bounding box center [546, 32] width 91 height 21
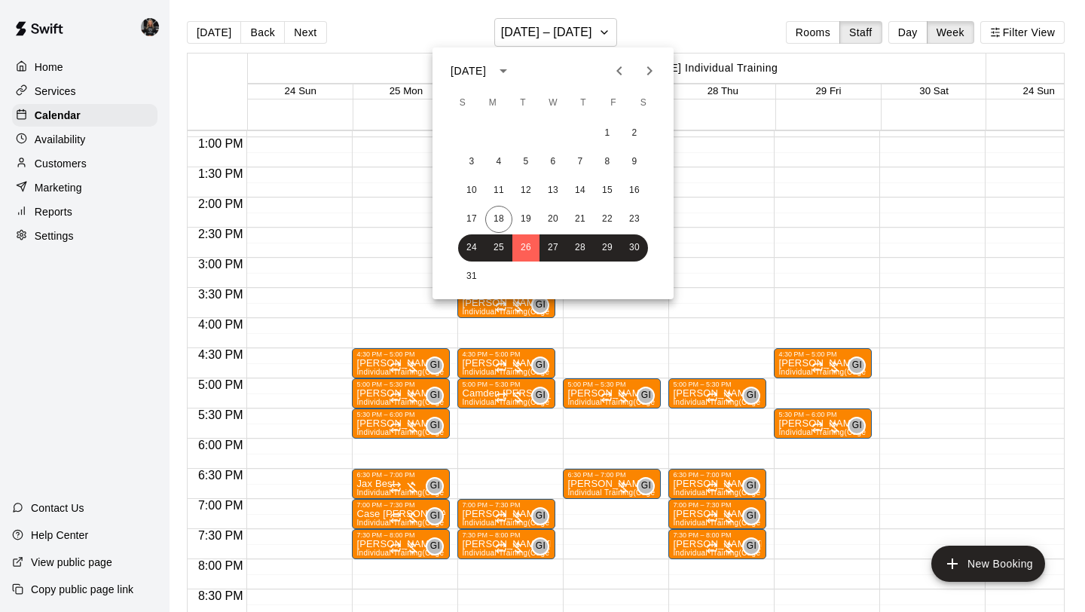
click at [653, 68] on icon "Next month" at bounding box center [649, 71] width 18 height 18
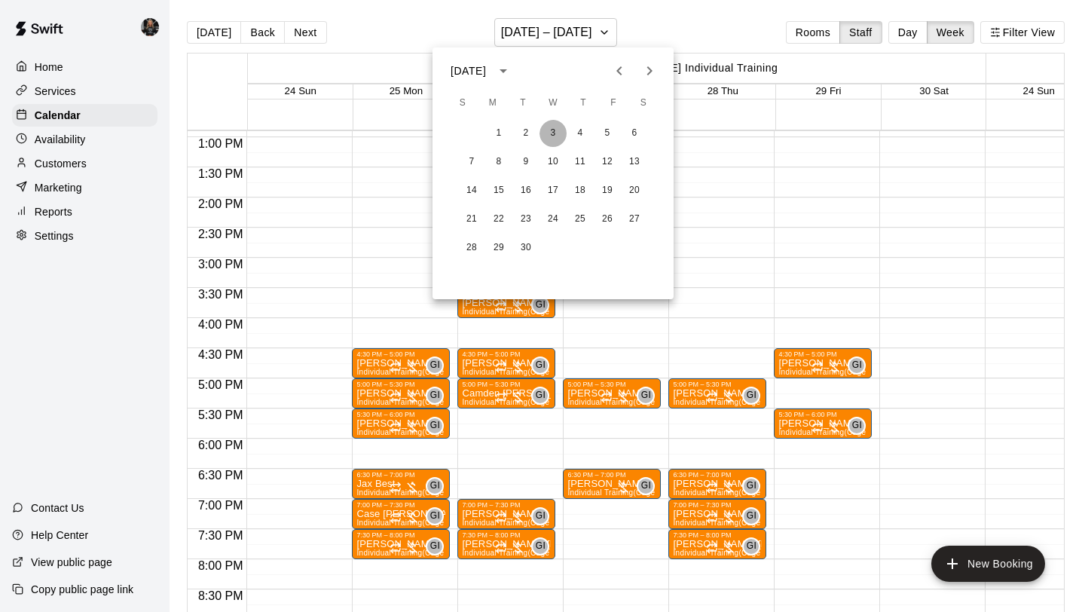
click at [546, 127] on button "3" at bounding box center [552, 133] width 27 height 27
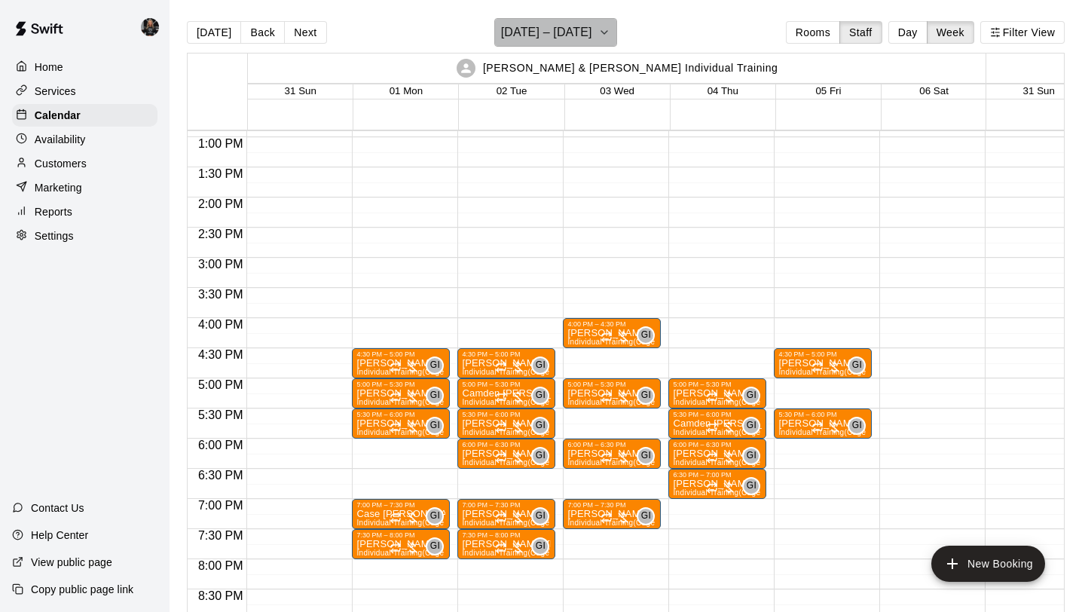
click at [557, 36] on h6 "[DATE] – [DATE]" at bounding box center [546, 32] width 91 height 21
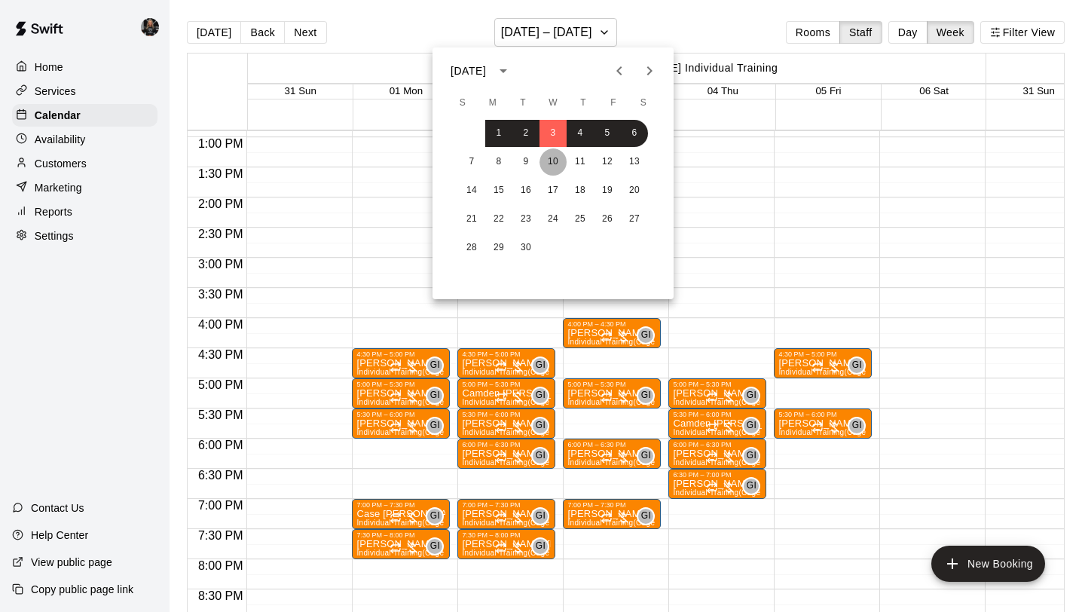
click at [555, 159] on button "10" at bounding box center [552, 161] width 27 height 27
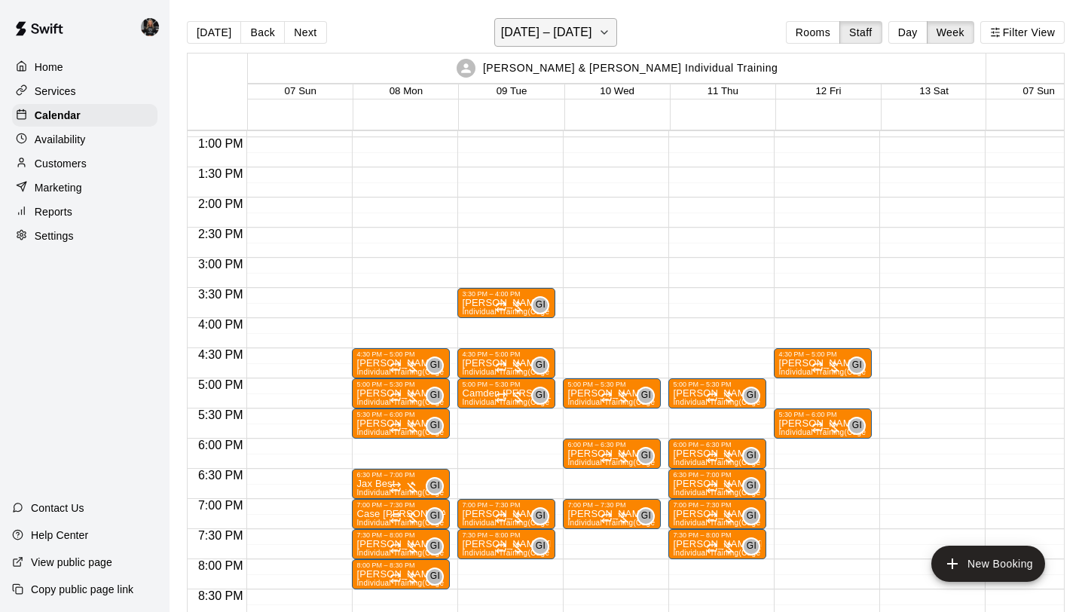
click at [564, 35] on h6 "[DATE] – [DATE]" at bounding box center [546, 32] width 91 height 21
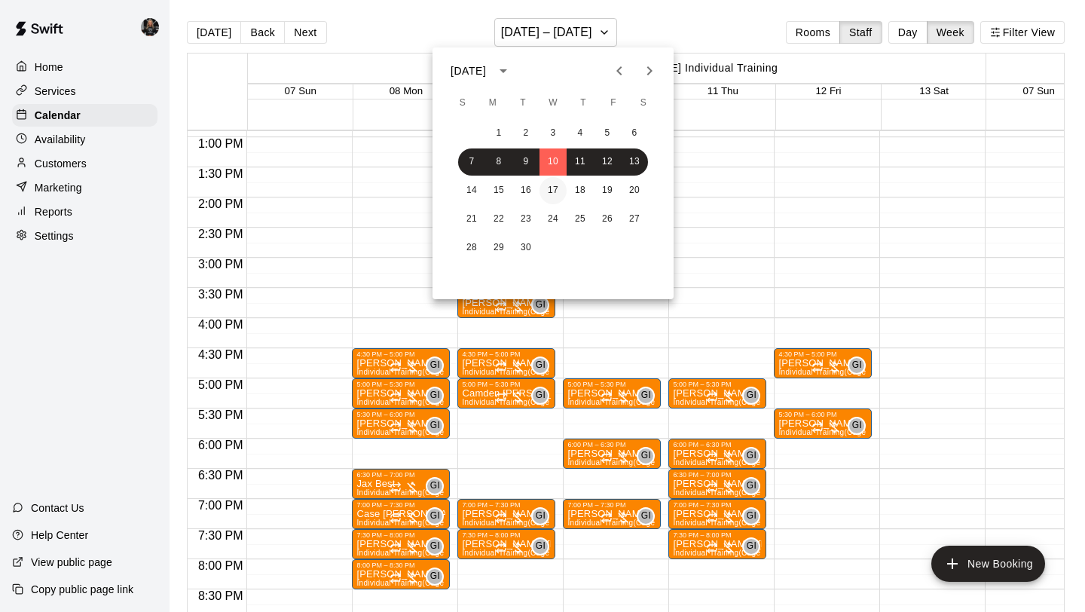
click at [557, 183] on button "17" at bounding box center [552, 190] width 27 height 27
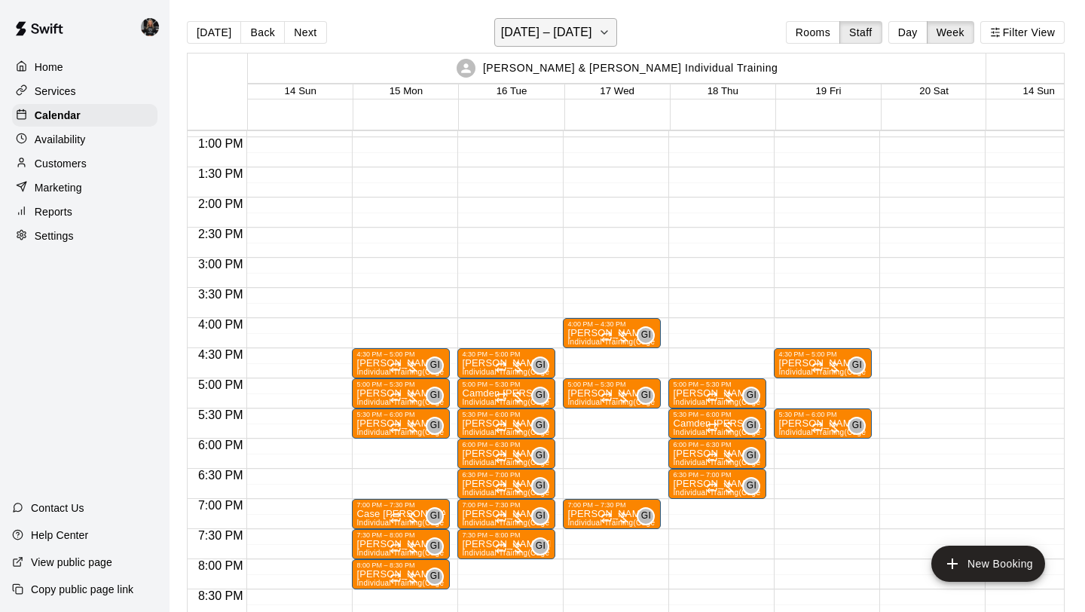
click at [547, 38] on h6 "[DATE] – [DATE]" at bounding box center [546, 32] width 91 height 21
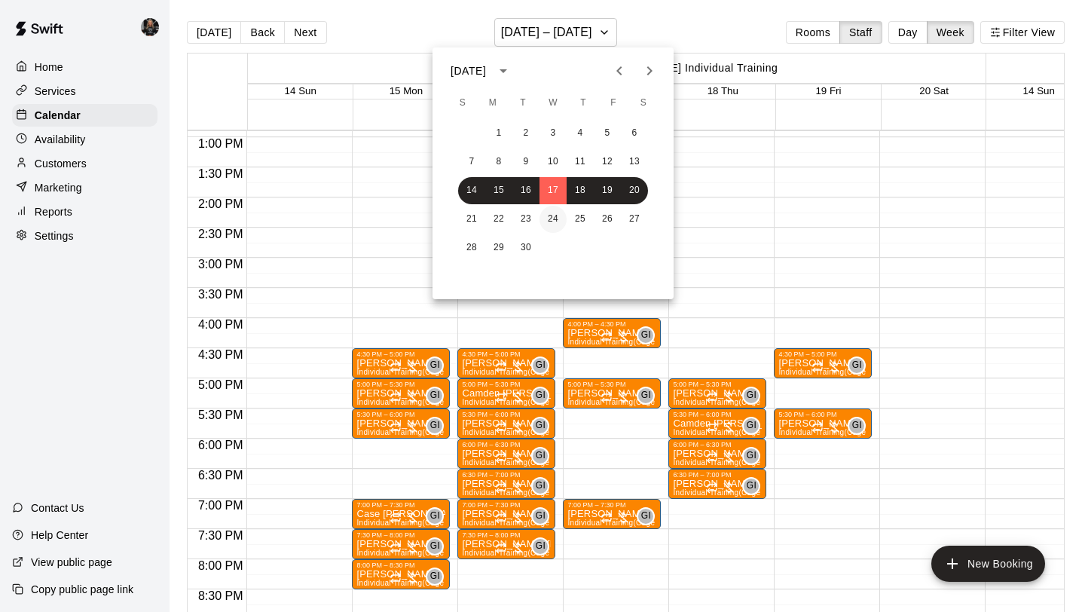
click at [550, 219] on button "24" at bounding box center [552, 219] width 27 height 27
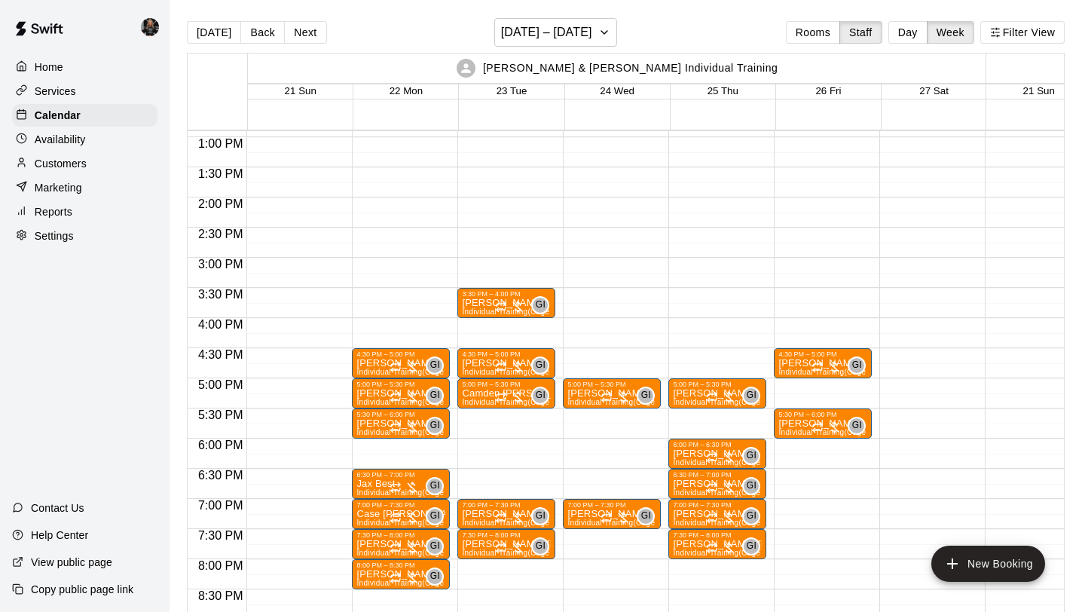
click at [560, 48] on div "[DATE] Back Next [DATE] – [DATE] Rooms Staff Day Week Filter View" at bounding box center [626, 35] width 878 height 35
click at [579, 35] on h6 "[DATE] – [DATE]" at bounding box center [546, 32] width 91 height 21
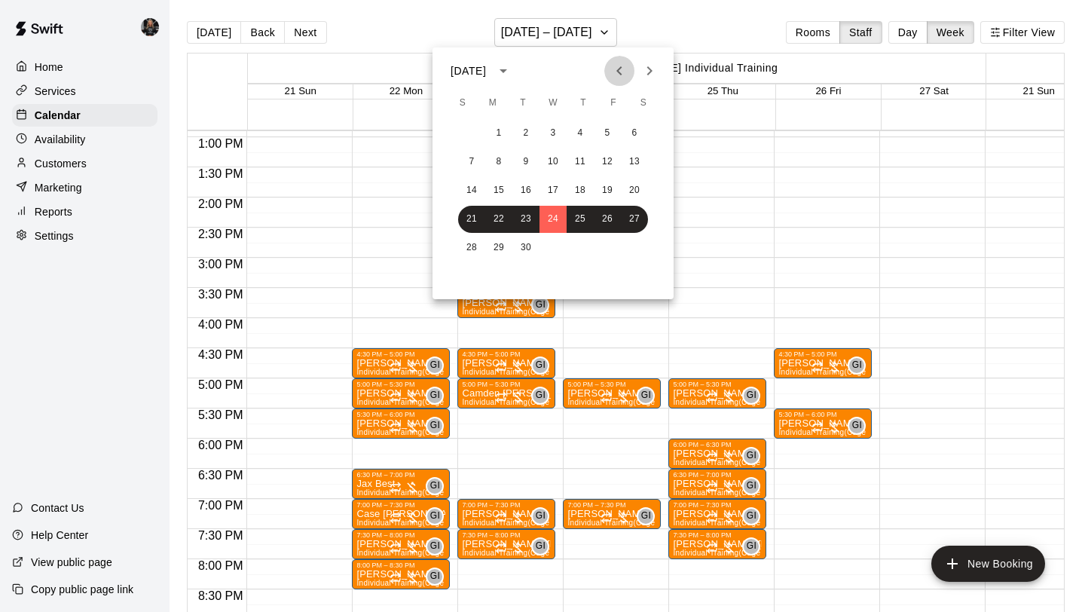
click at [614, 72] on icon "Previous month" at bounding box center [619, 71] width 18 height 18
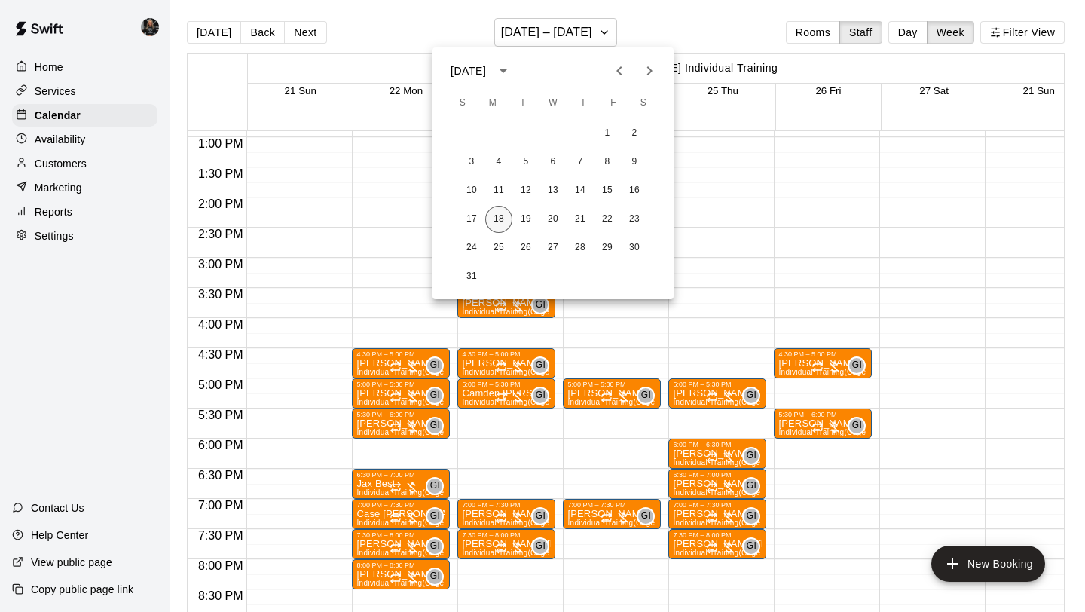
click at [496, 221] on button "18" at bounding box center [498, 219] width 27 height 27
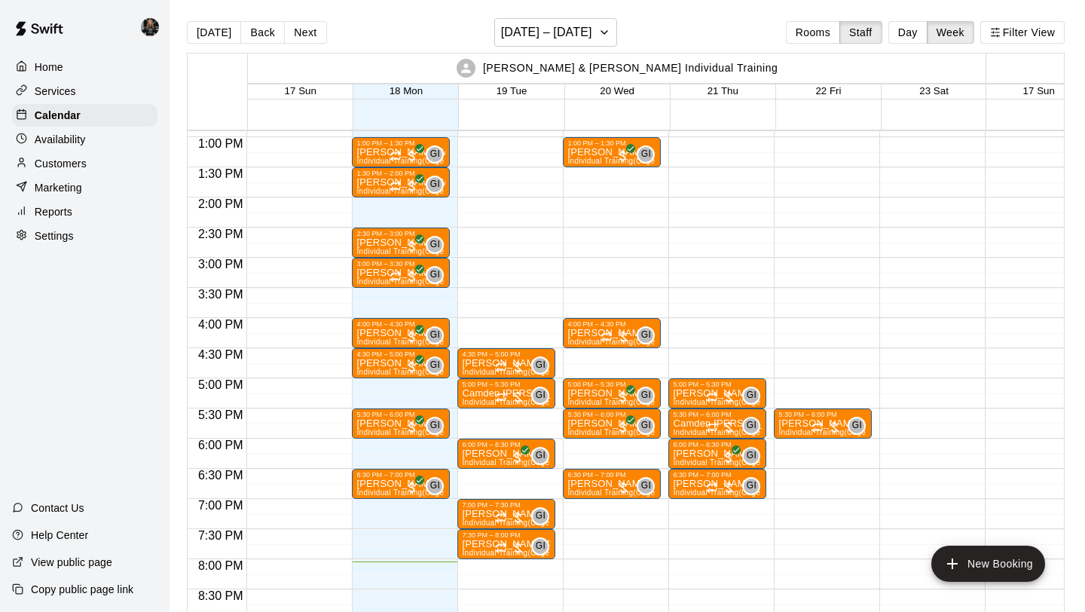
click at [681, 355] on div "5:00 PM – 5:30 PM [PERSON_NAME] Individual Training (Cage 1) GI 0 5:30 PM – 6:0…" at bounding box center [717, 77] width 98 height 1446
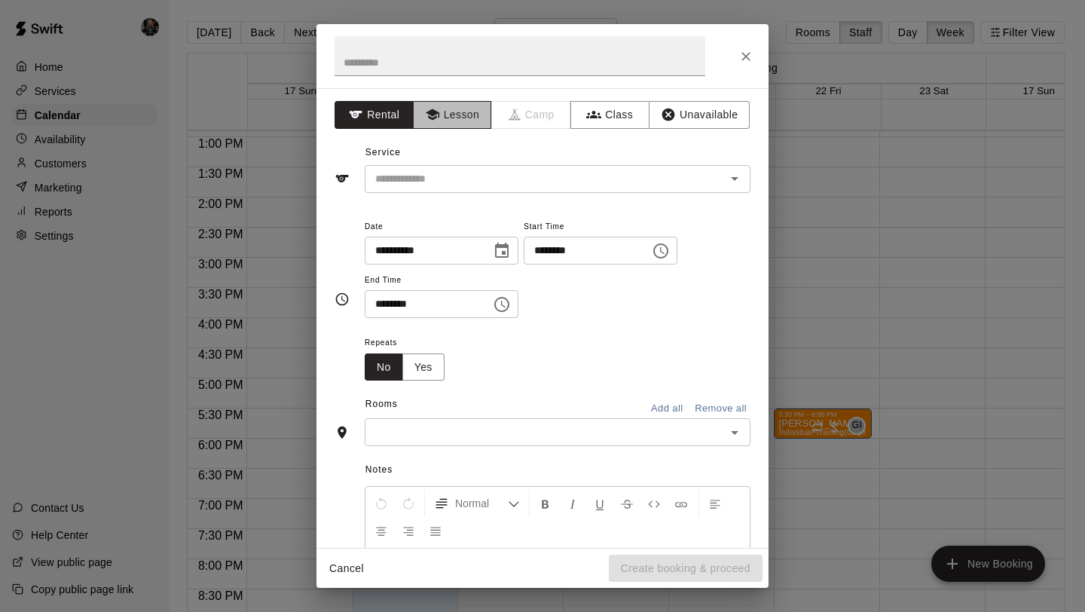
click at [452, 108] on button "Lesson" at bounding box center [452, 115] width 79 height 28
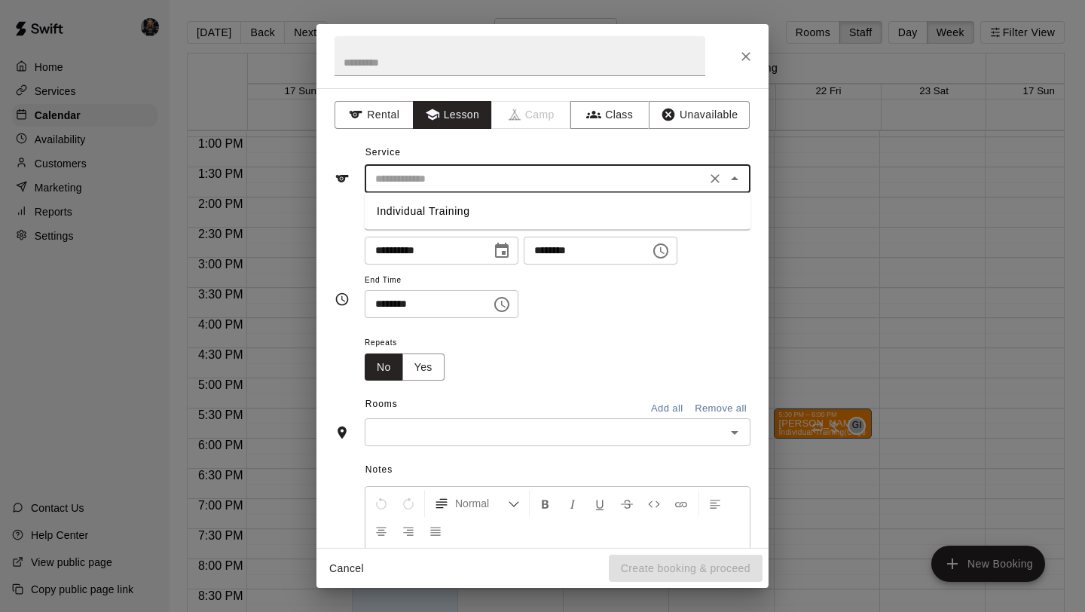
click at [458, 183] on input "text" at bounding box center [535, 179] width 332 height 19
click at [455, 213] on li "Individual Training" at bounding box center [558, 211] width 386 height 25
type input "**********"
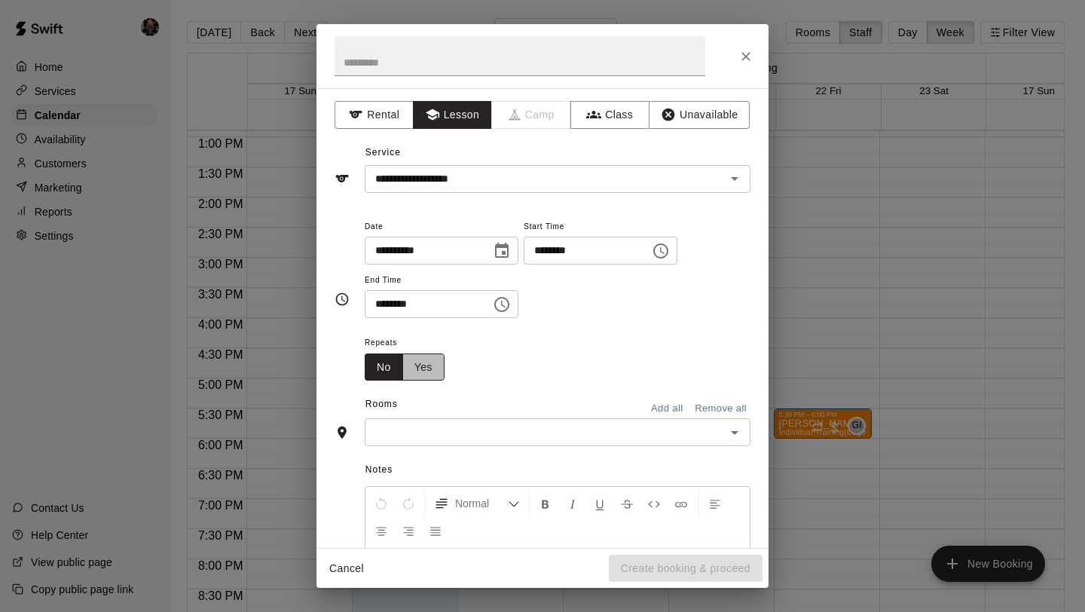
click at [417, 371] on button "Yes" at bounding box center [423, 367] width 42 height 28
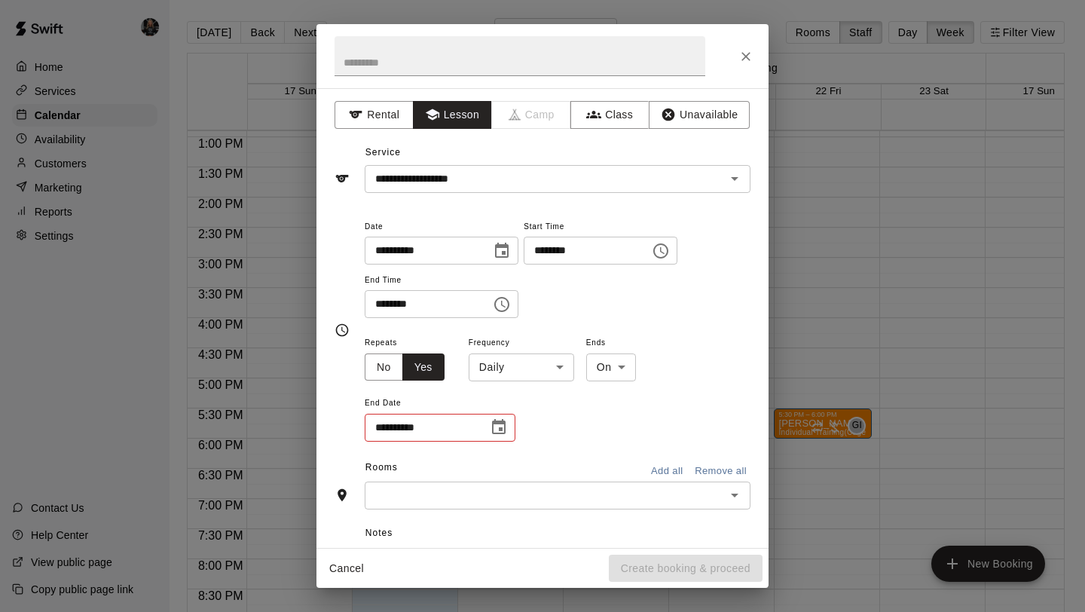
click at [509, 372] on body "Home Services Calendar Availability Customers Marketing Reports Settings Contac…" at bounding box center [542, 318] width 1085 height 636
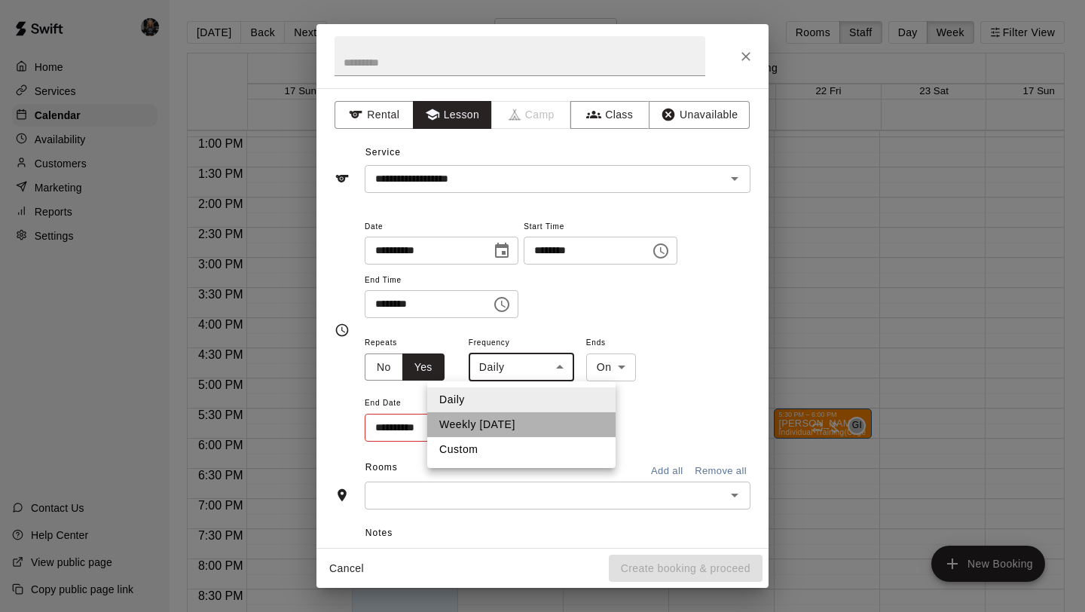
click at [506, 417] on li "Weekly [DATE]" at bounding box center [521, 424] width 188 height 25
type input "******"
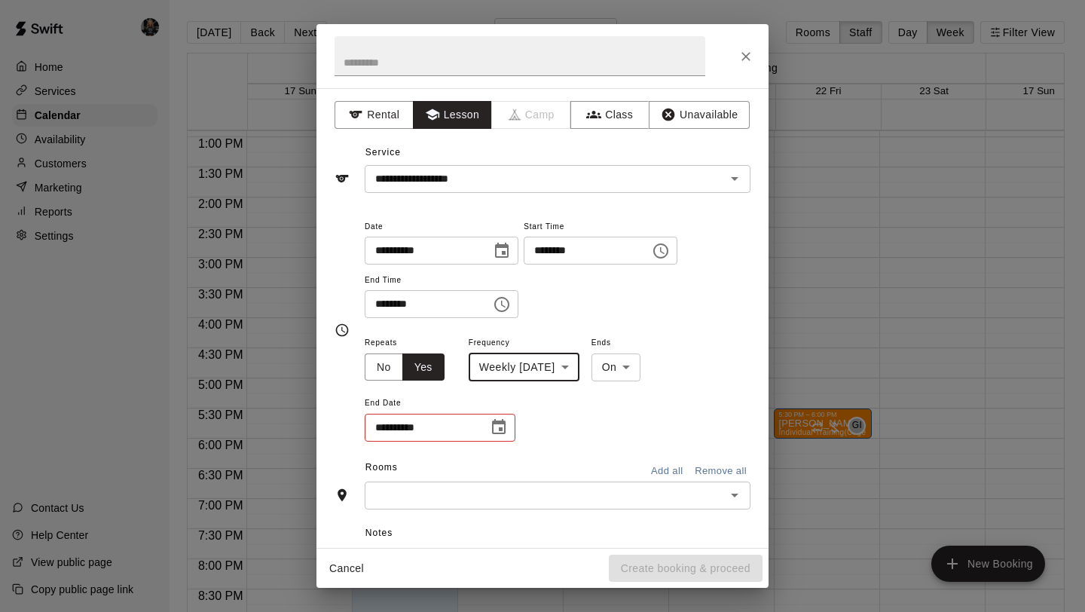
click at [502, 420] on icon "Choose date" at bounding box center [499, 426] width 14 height 15
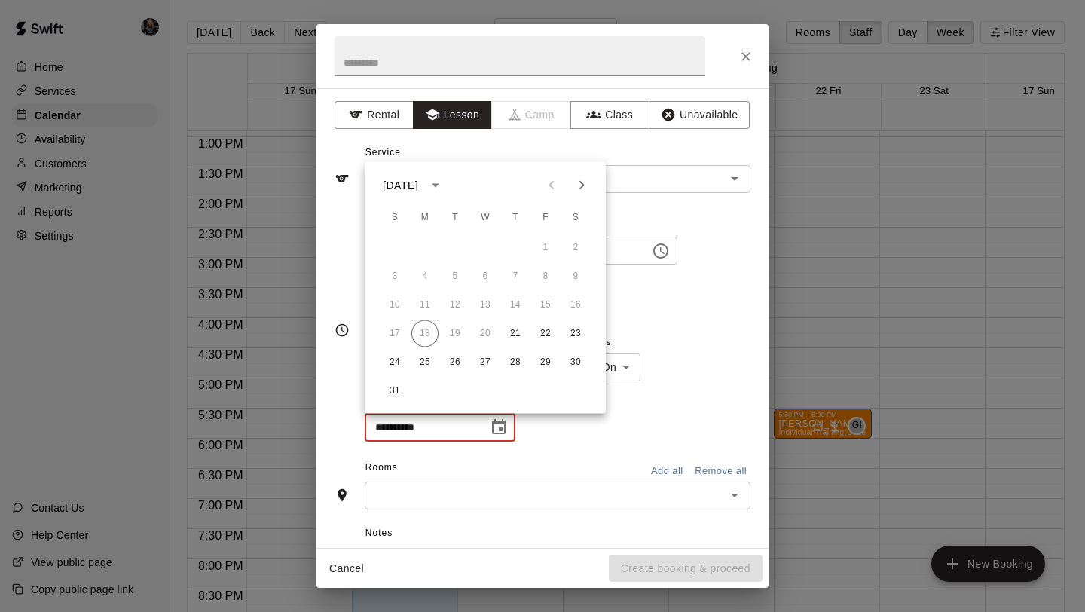
click at [585, 175] on button "Next month" at bounding box center [582, 185] width 30 height 30
click at [586, 175] on button "Next month" at bounding box center [582, 185] width 30 height 30
click at [456, 303] on button "16" at bounding box center [454, 305] width 27 height 27
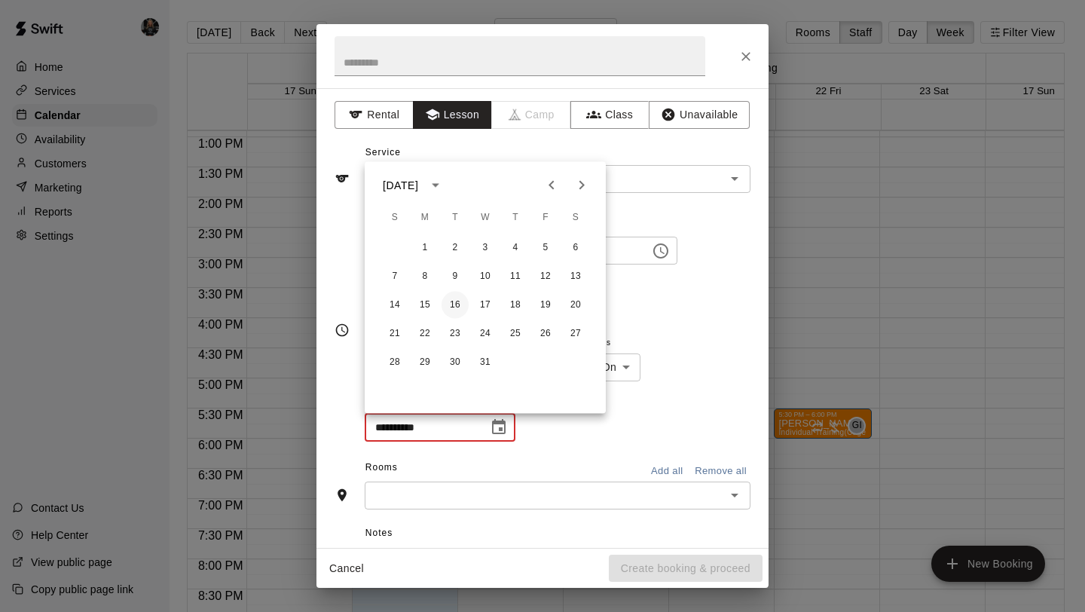
type input "**********"
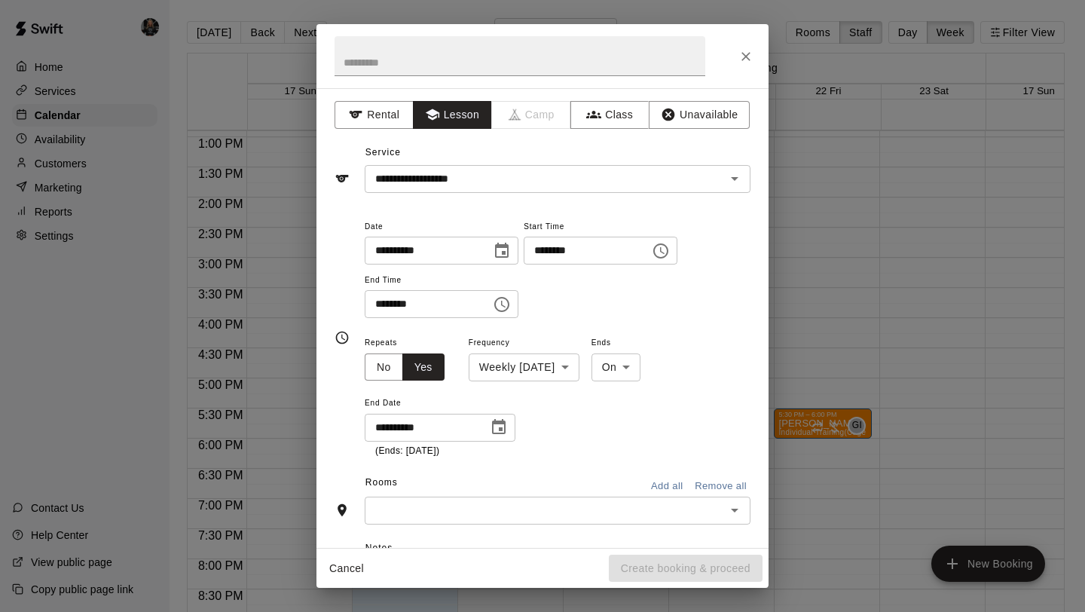
click at [490, 512] on input "text" at bounding box center [545, 510] width 352 height 19
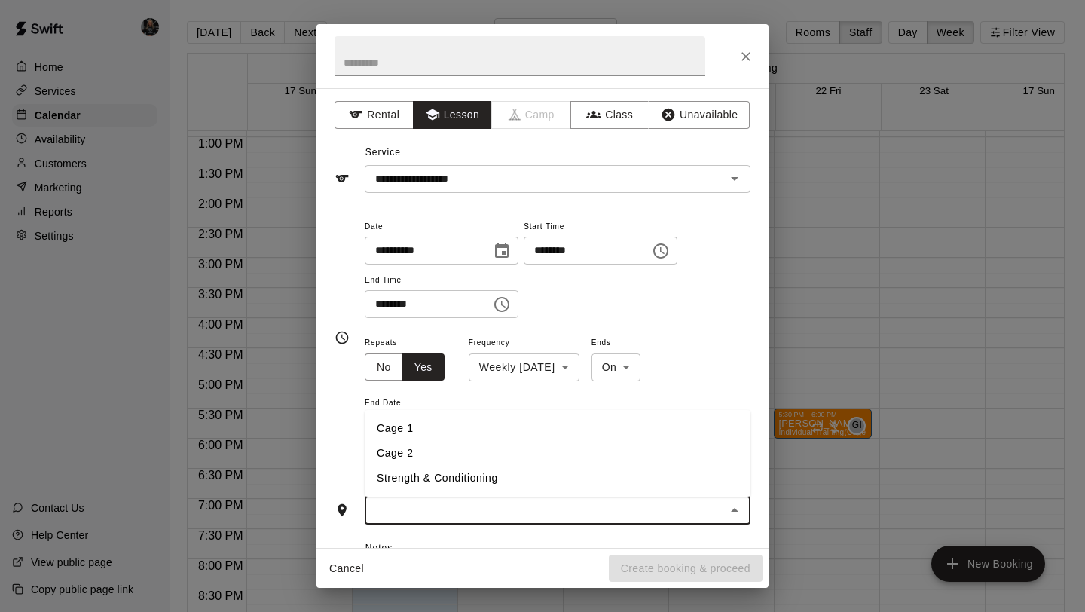
click at [425, 432] on li "Cage 1" at bounding box center [558, 428] width 386 height 25
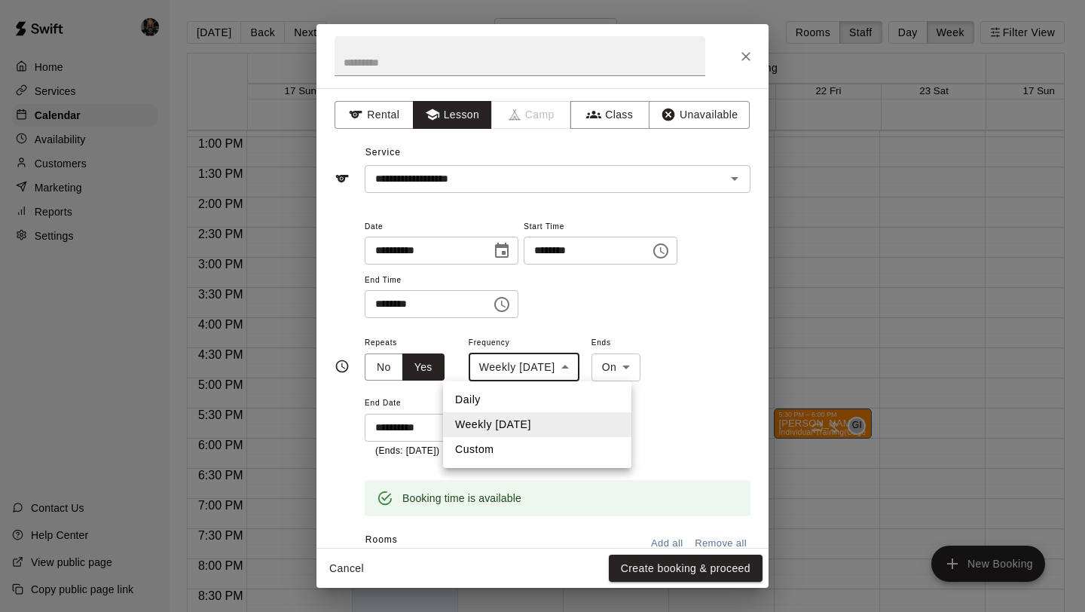
click at [594, 361] on body "Home Services Calendar Availability Customers Marketing Reports Settings Contac…" at bounding box center [542, 318] width 1085 height 636
click at [579, 431] on li "Weekly [DATE]" at bounding box center [537, 424] width 188 height 25
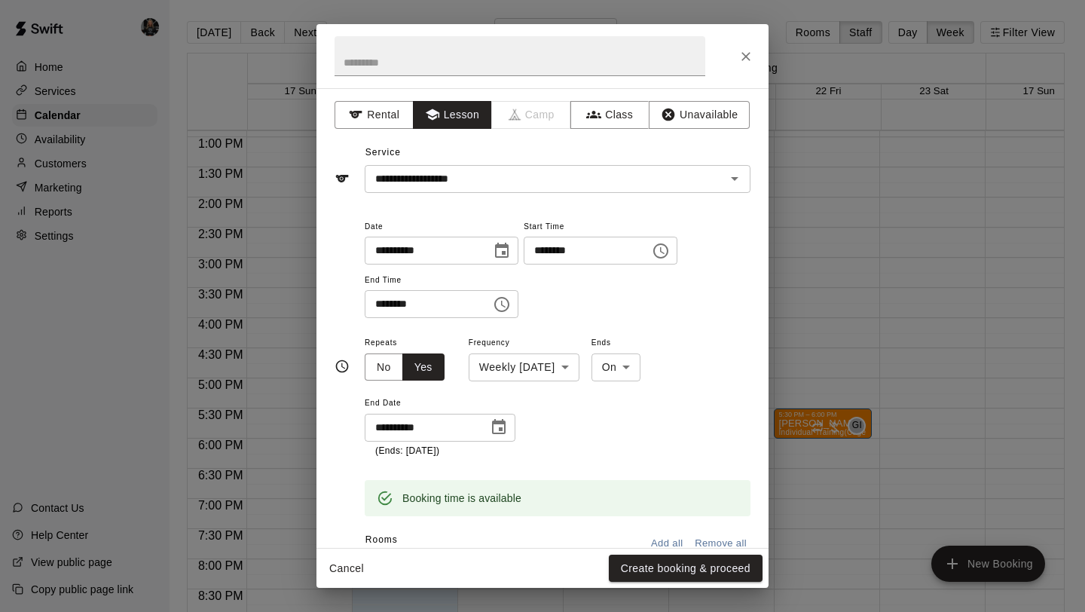
drag, startPoint x: 579, startPoint y: 430, endPoint x: 582, endPoint y: 377, distance: 52.8
click at [582, 377] on div "**********" at bounding box center [558, 395] width 386 height 125
click at [620, 299] on div "**********" at bounding box center [558, 268] width 386 height 102
click at [741, 55] on icon "Close" at bounding box center [745, 56] width 15 height 15
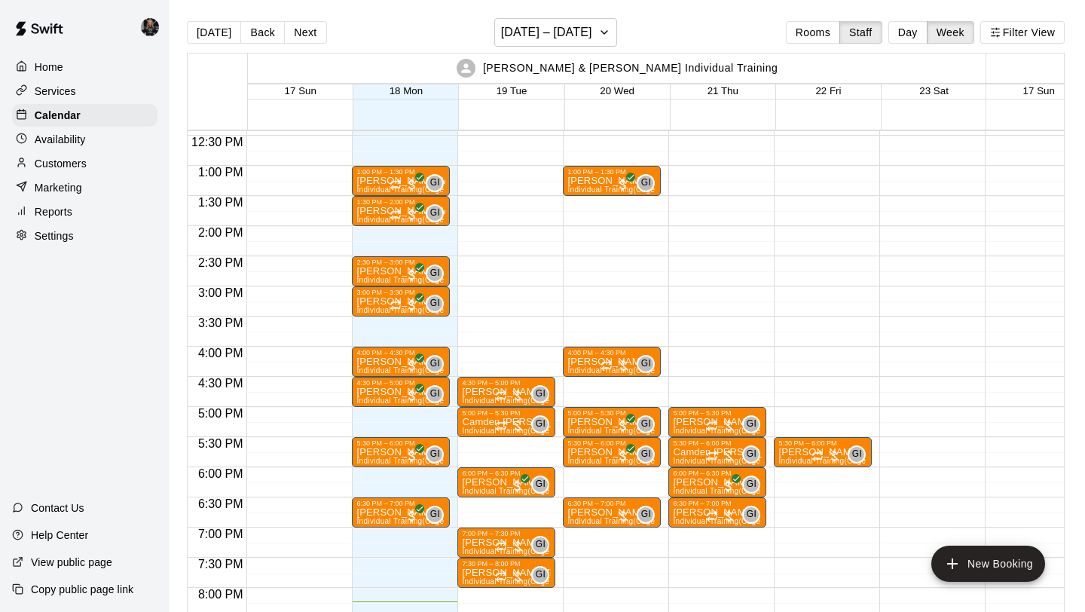
scroll to position [738, 0]
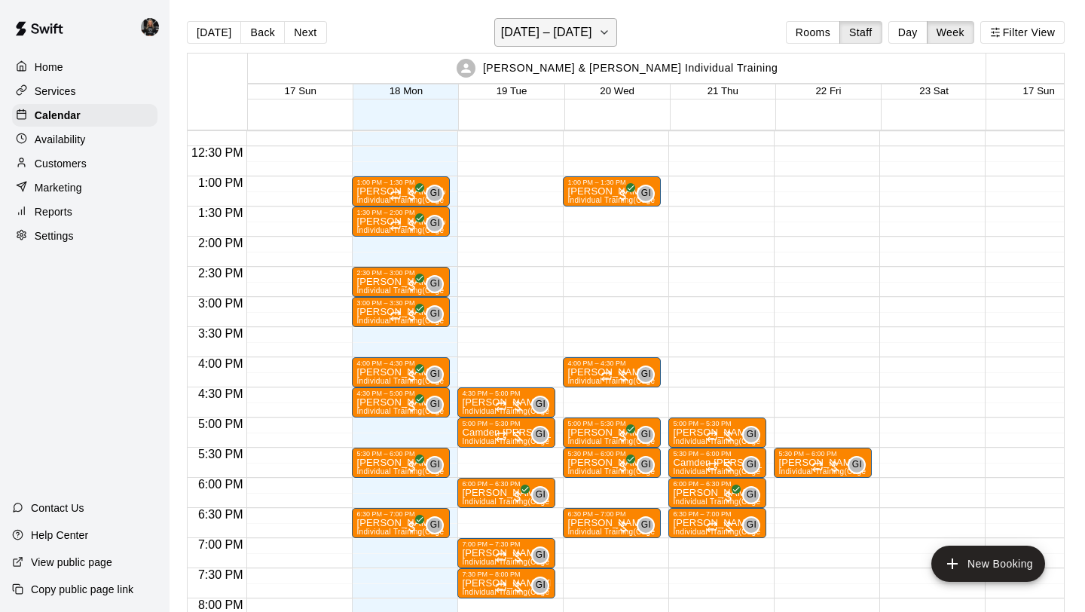
click at [546, 40] on h6 "[DATE] – [DATE]" at bounding box center [546, 32] width 91 height 21
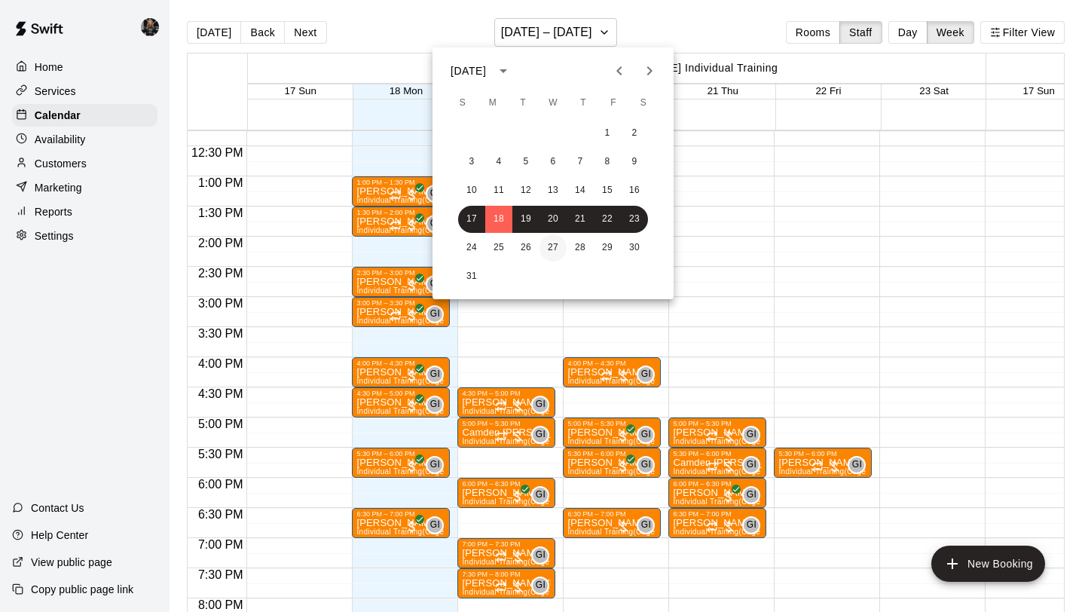
click at [551, 244] on button "27" at bounding box center [552, 247] width 27 height 27
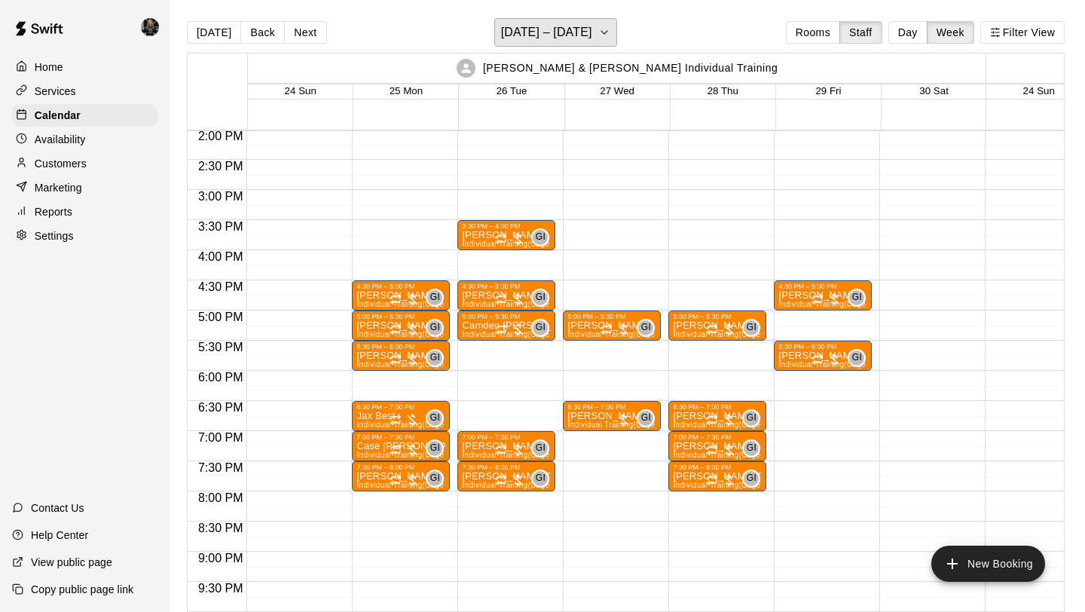
scroll to position [843, 0]
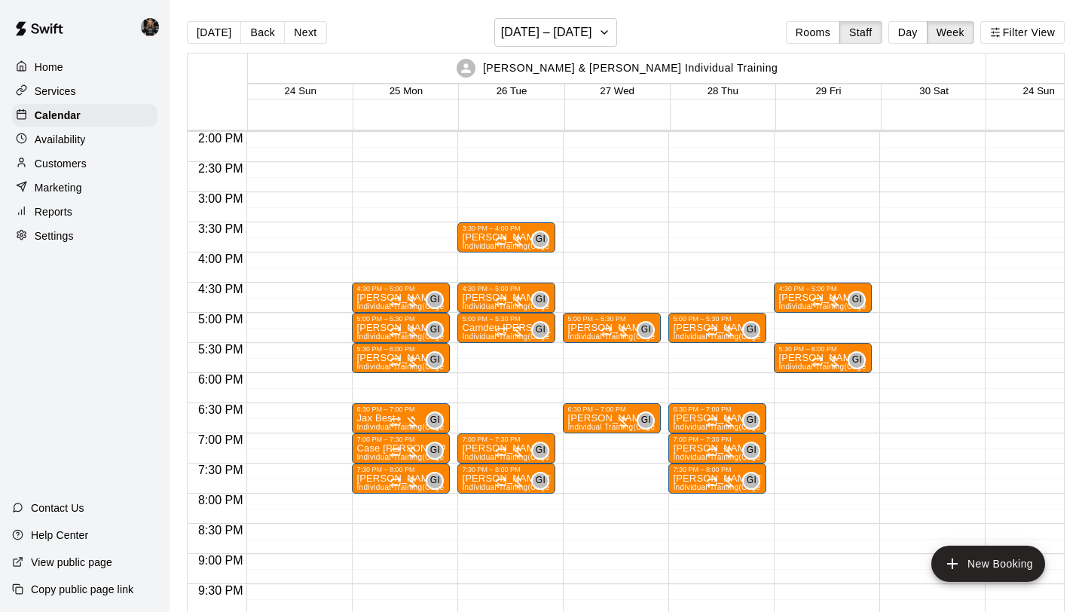
click at [365, 146] on div "4:30 PM – 5:00 PM [PERSON_NAME] Individual Training (Cage 1) GI 0 5:00 PM – 5:3…" at bounding box center [401, 11] width 98 height 1446
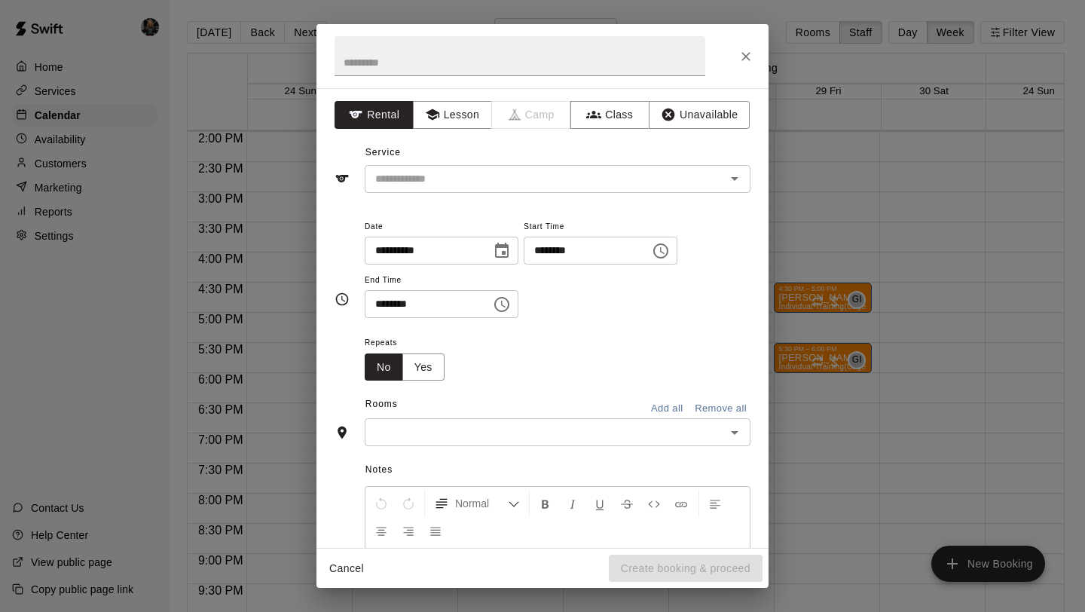
click at [365, 146] on div "Service ​" at bounding box center [542, 167] width 416 height 52
click at [749, 60] on icon "Close" at bounding box center [745, 56] width 15 height 15
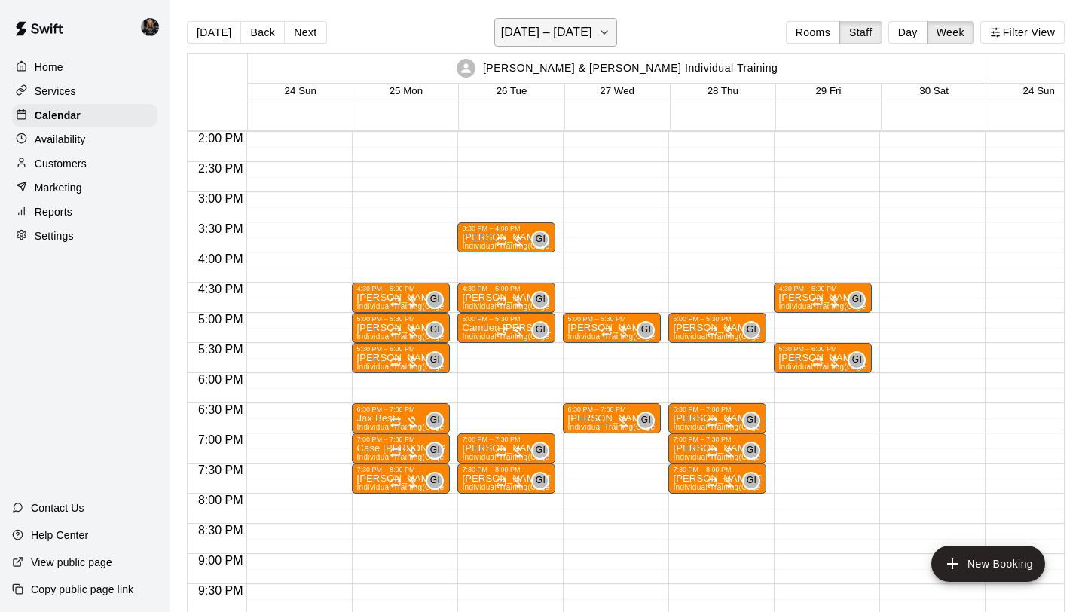
click at [590, 43] on button "[DATE] – [DATE]" at bounding box center [555, 32] width 123 height 29
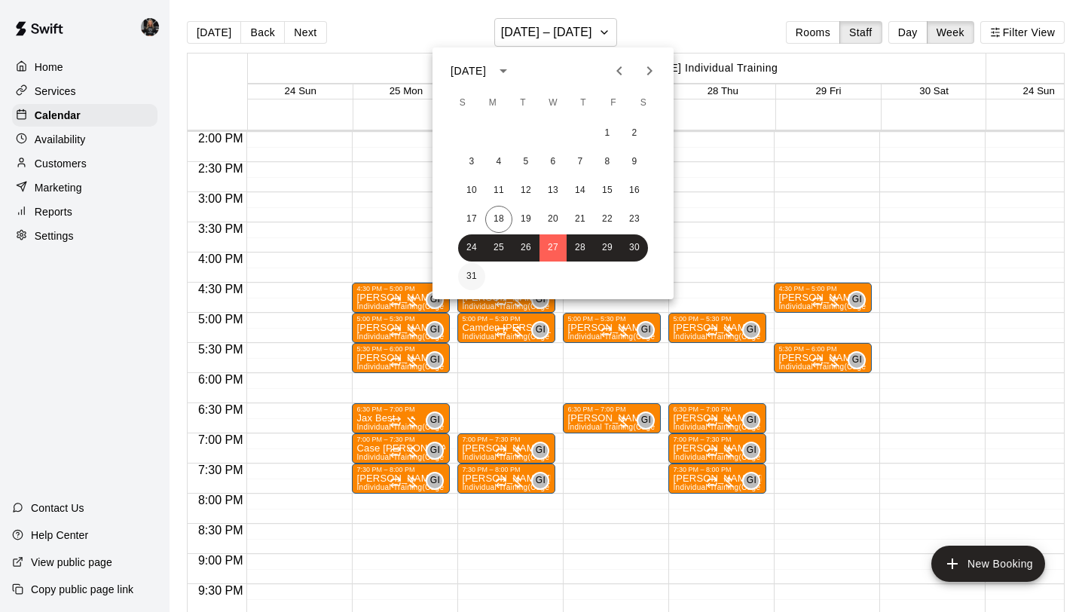
click at [468, 277] on button "31" at bounding box center [471, 276] width 27 height 27
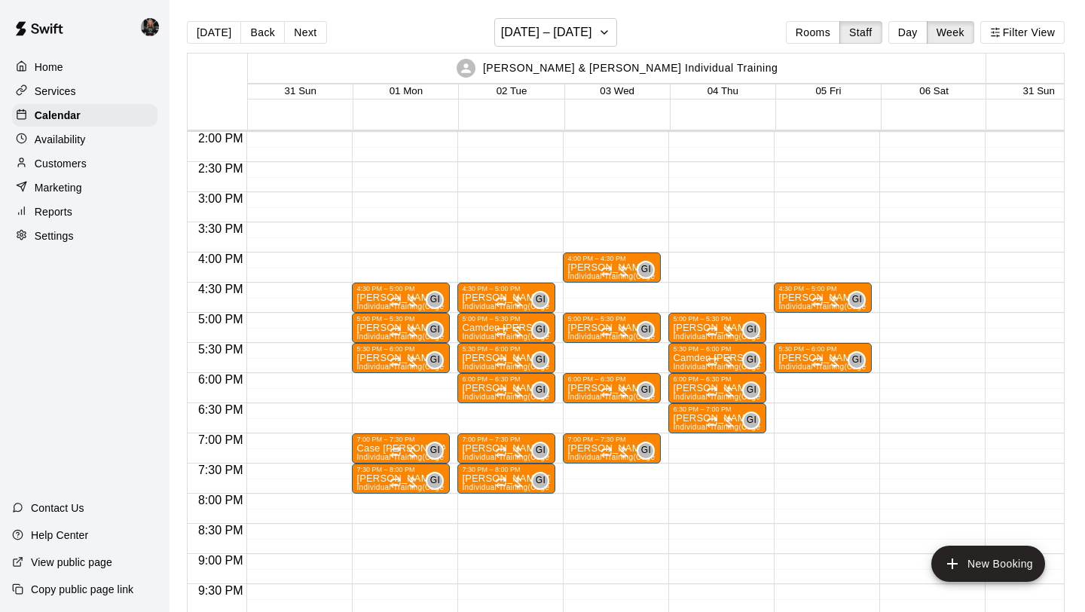
click at [467, 282] on div "4:30 PM – 5:00 PM [PERSON_NAME] Individual Training (Cage 1) GI 0 5:00 PM – 5:3…" at bounding box center [506, 11] width 98 height 1446
click at [59, 192] on p "Marketing" at bounding box center [58, 187] width 47 height 15
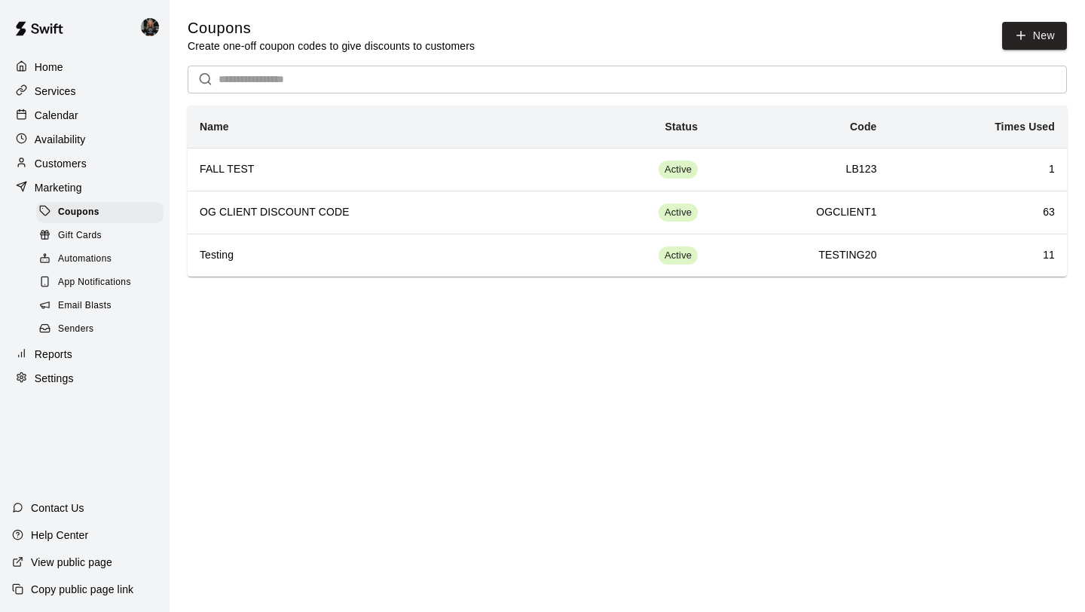
click at [103, 275] on span "App Notifications" at bounding box center [94, 282] width 73 height 15
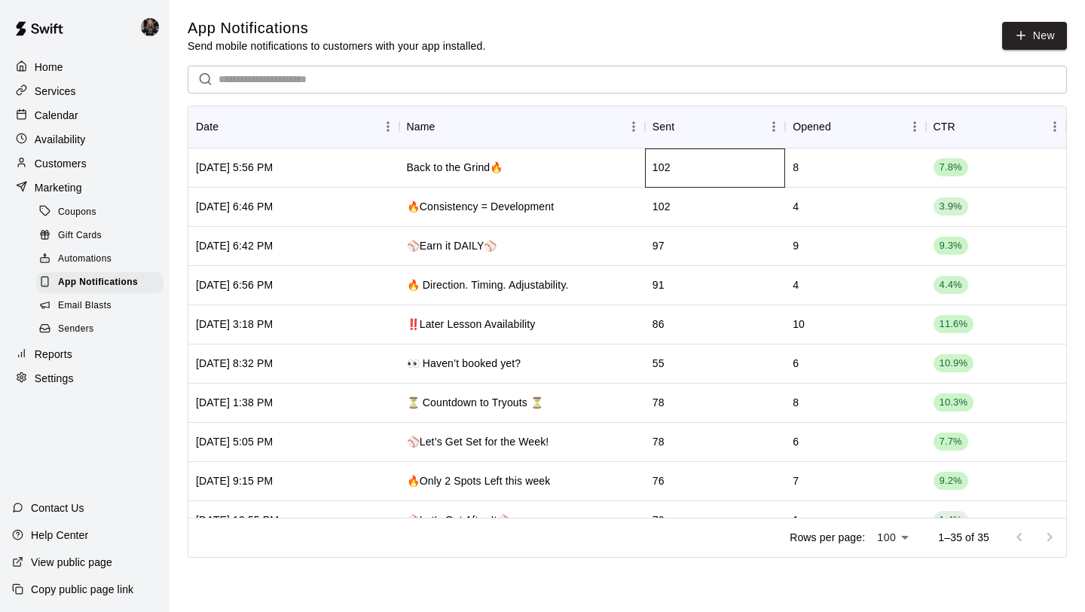
click at [692, 183] on div "102" at bounding box center [715, 167] width 140 height 39
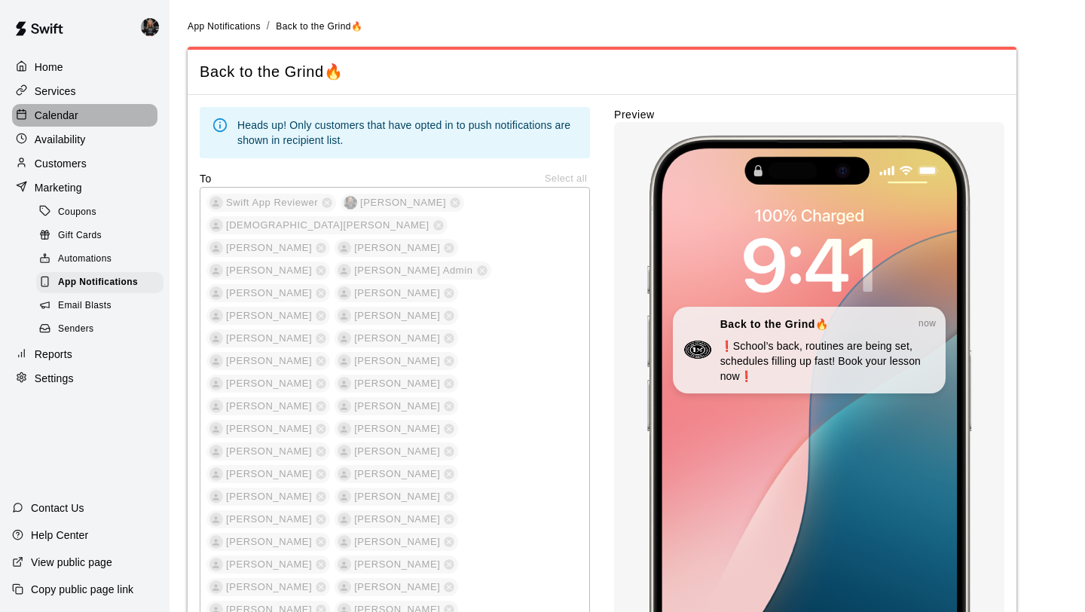
click at [55, 113] on p "Calendar" at bounding box center [57, 115] width 44 height 15
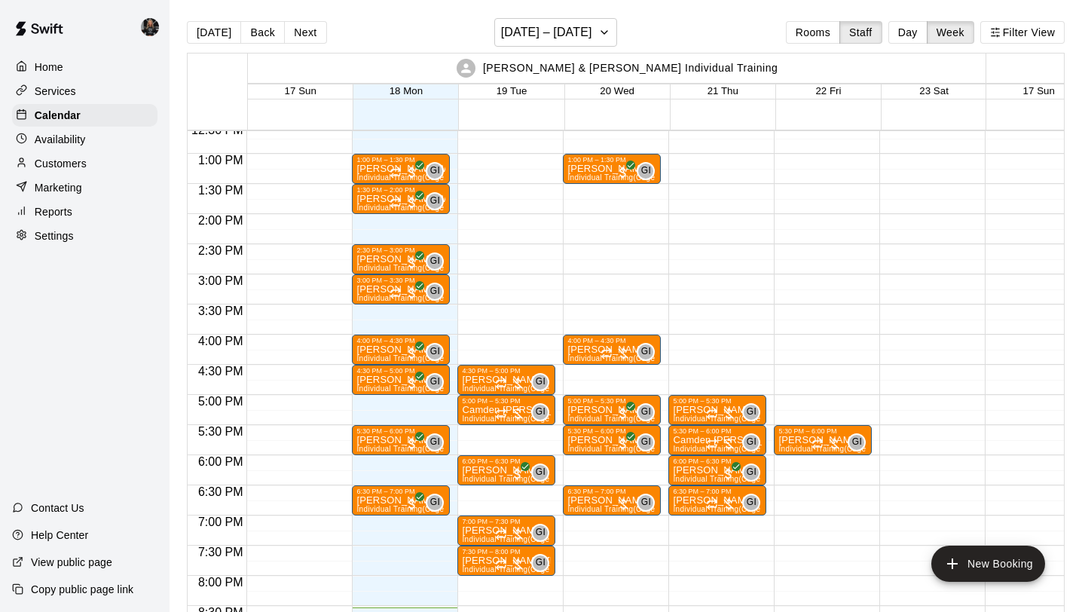
scroll to position [753, 0]
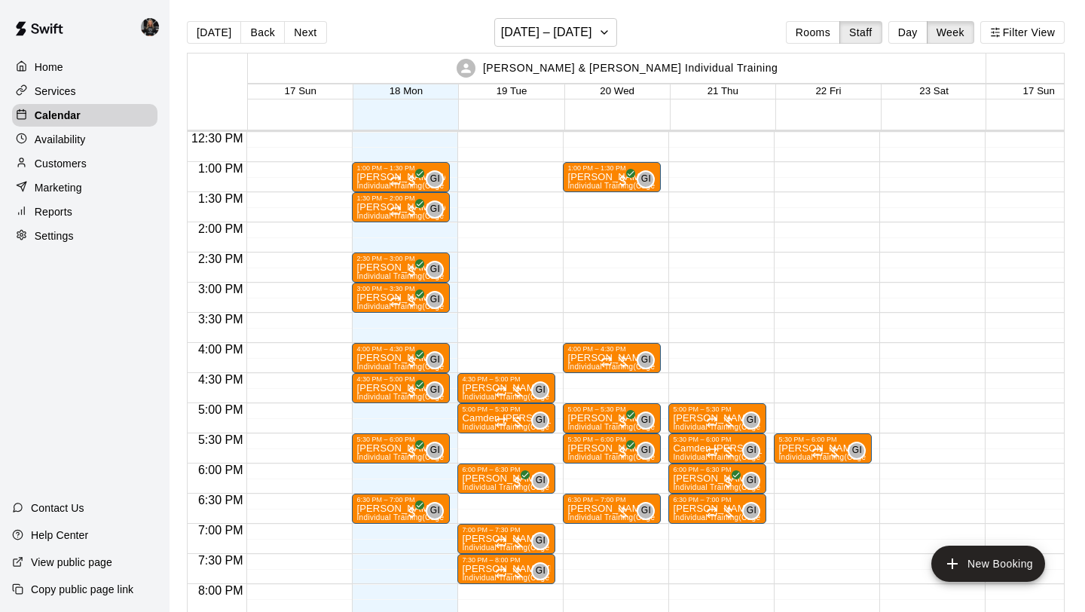
click at [689, 378] on div "5:00 PM – 5:30 PM [PERSON_NAME] Individual Training (Cage 1) GI 0 5:30 PM – 6:0…" at bounding box center [717, 101] width 98 height 1446
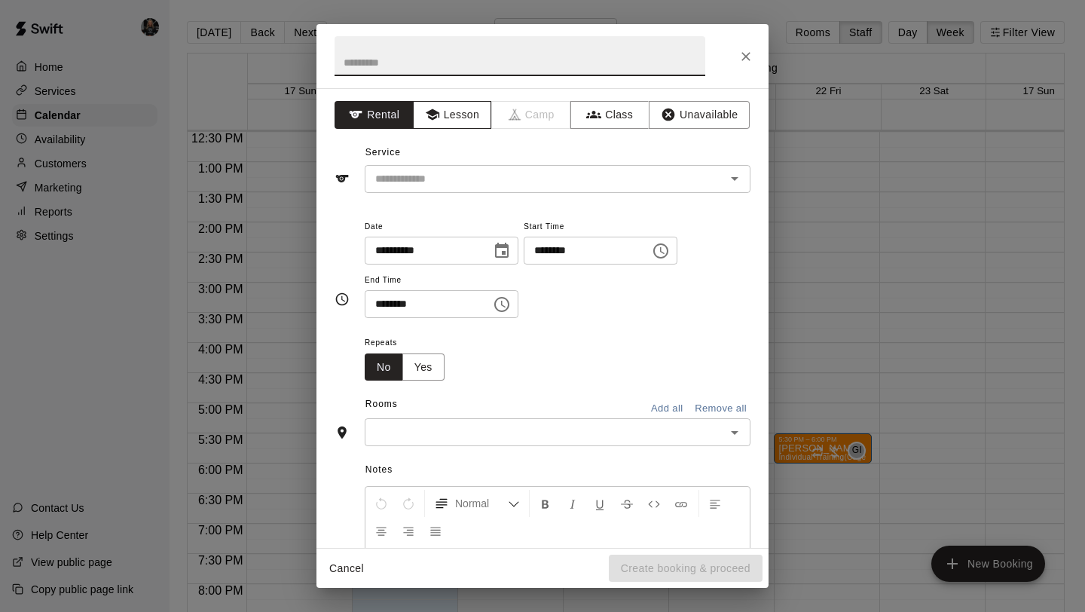
click at [450, 118] on button "Lesson" at bounding box center [452, 115] width 79 height 28
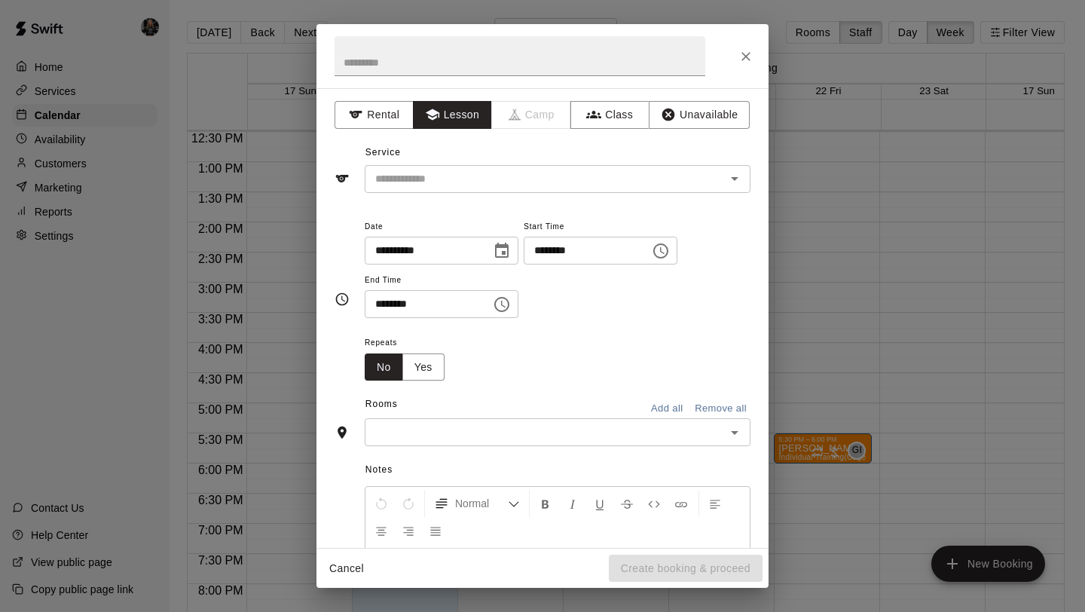
click at [476, 197] on div "**********" at bounding box center [542, 318] width 452 height 460
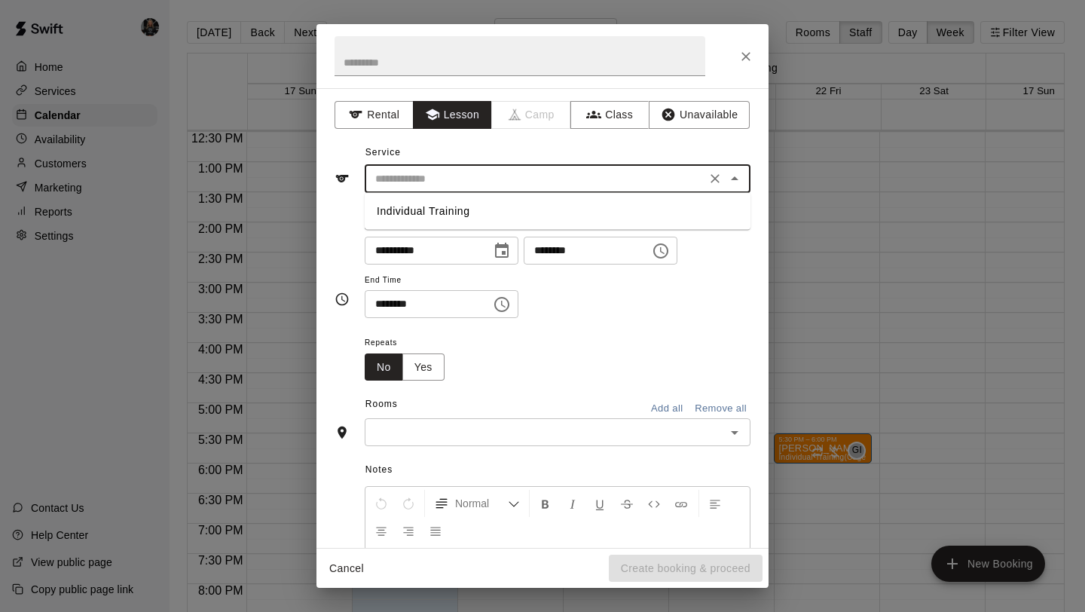
click at [481, 173] on input "text" at bounding box center [535, 179] width 332 height 19
click at [479, 221] on li "Individual Training" at bounding box center [558, 211] width 386 height 25
type input "**********"
click at [447, 423] on input "text" at bounding box center [545, 432] width 352 height 19
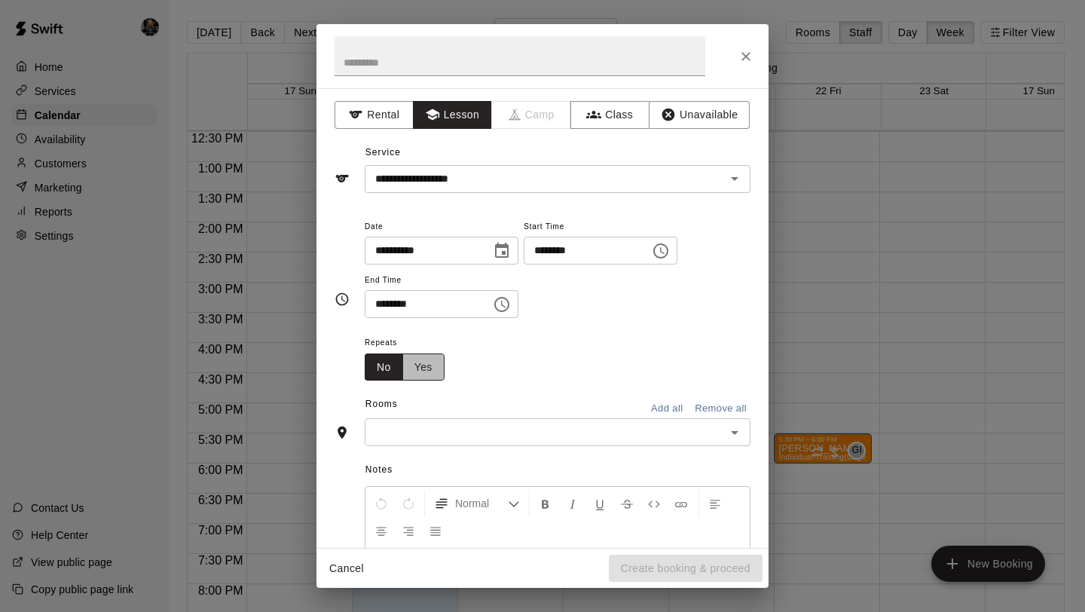
click at [427, 362] on button "Yes" at bounding box center [423, 367] width 42 height 28
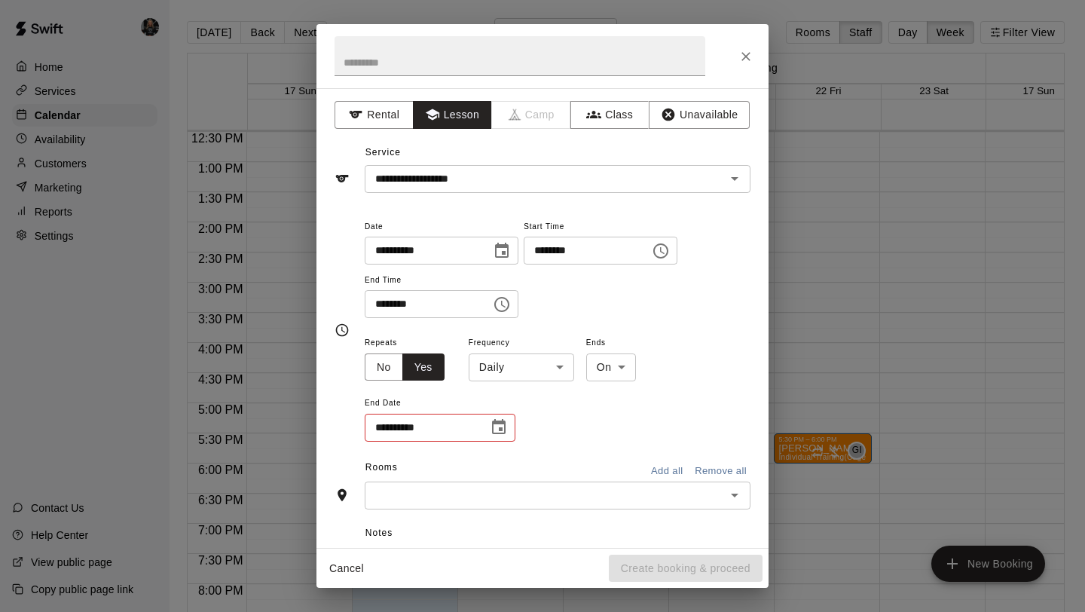
click at [526, 361] on body "Home Services Calendar Availability Customers Marketing Reports Settings Contac…" at bounding box center [542, 318] width 1085 height 636
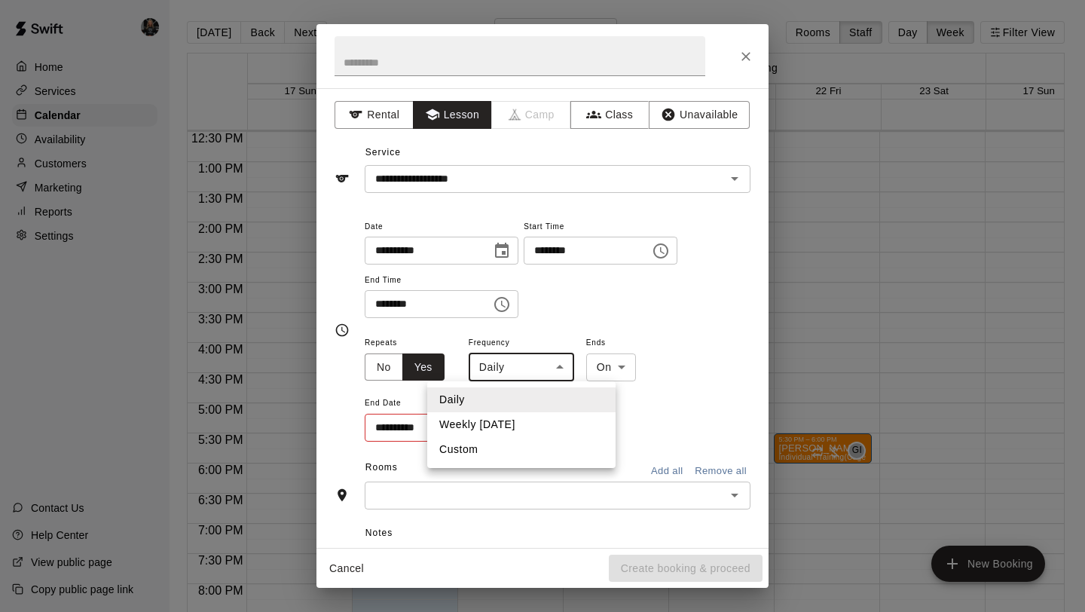
click at [518, 420] on li "Weekly [DATE]" at bounding box center [521, 424] width 188 height 25
type input "******"
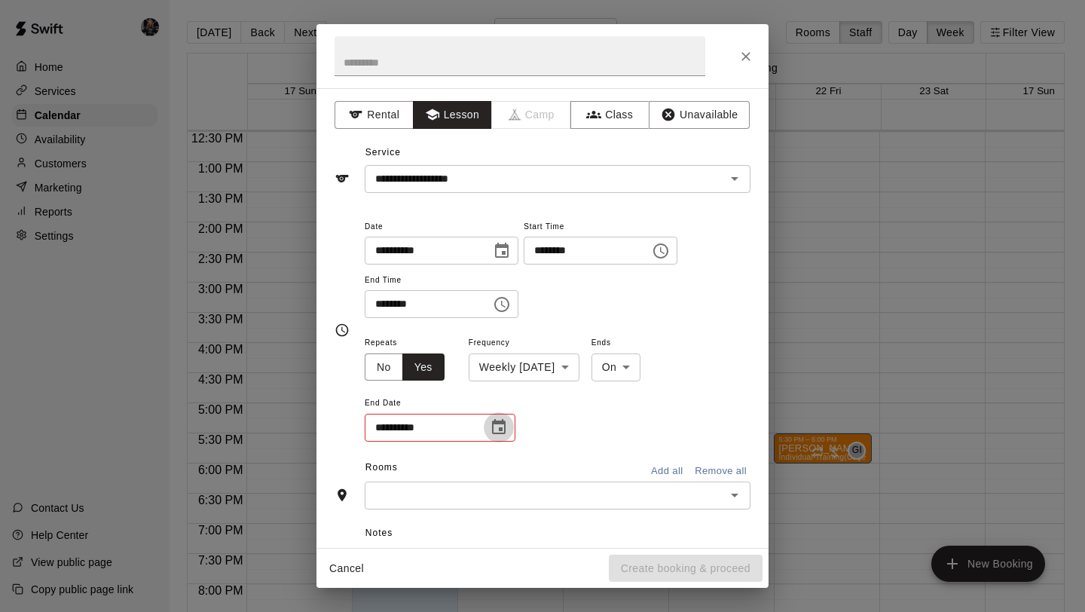
click at [502, 432] on icon "Choose date" at bounding box center [499, 426] width 14 height 15
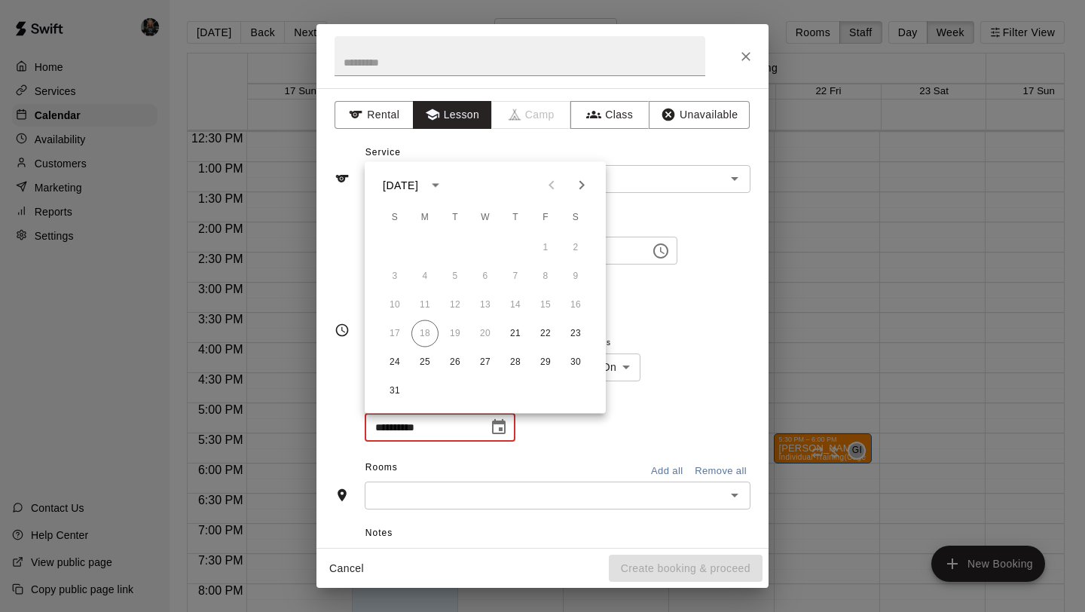
click at [584, 197] on button "Next month" at bounding box center [582, 185] width 30 height 30
click at [575, 176] on icon "Next month" at bounding box center [582, 185] width 18 height 18
click at [451, 298] on button "16" at bounding box center [454, 305] width 27 height 27
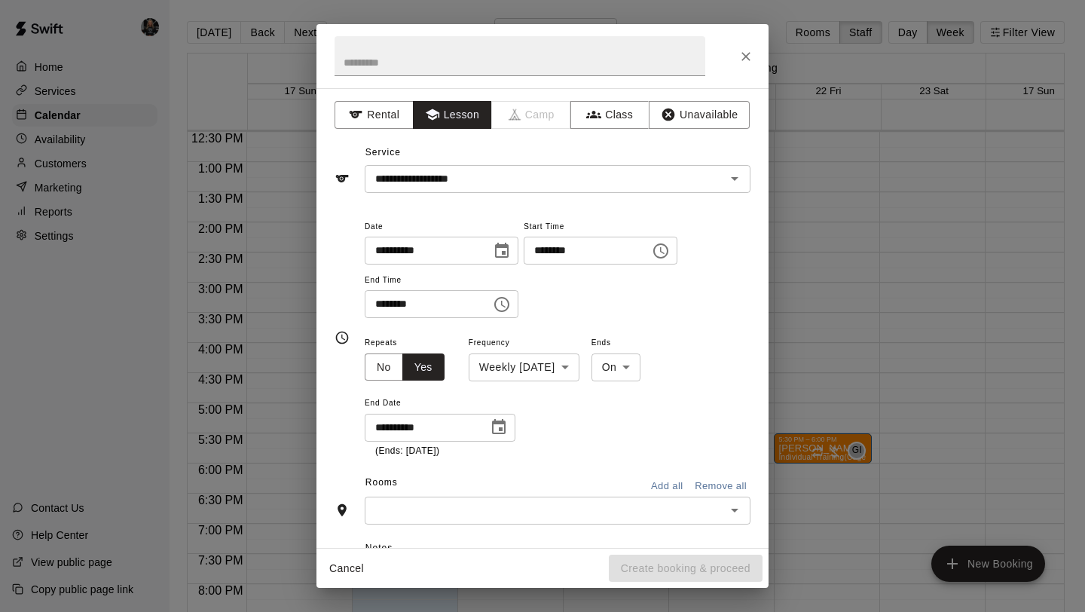
type input "**********"
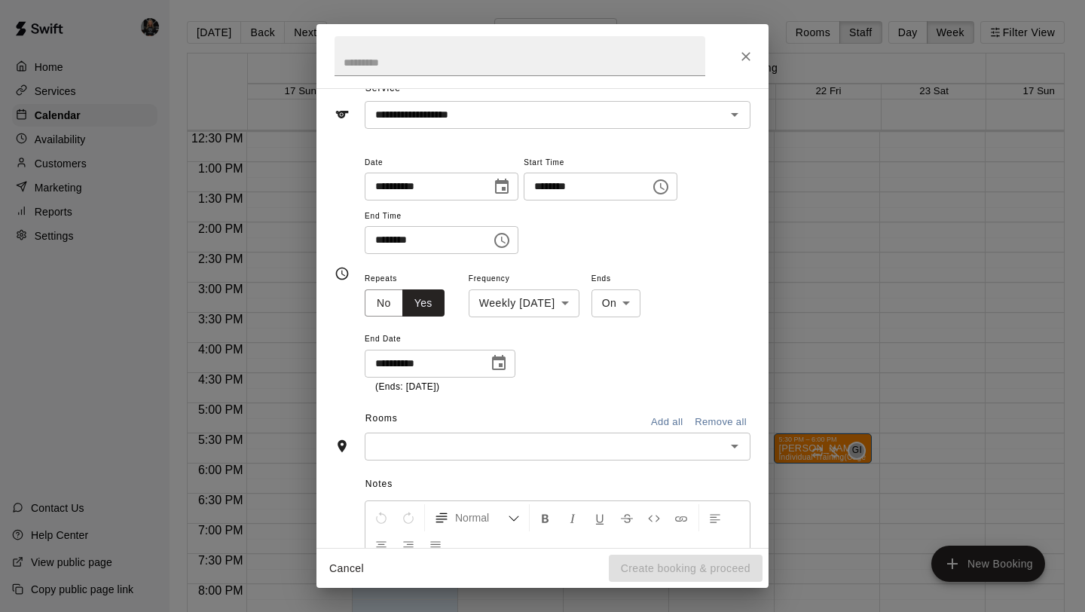
scroll to position [63, 0]
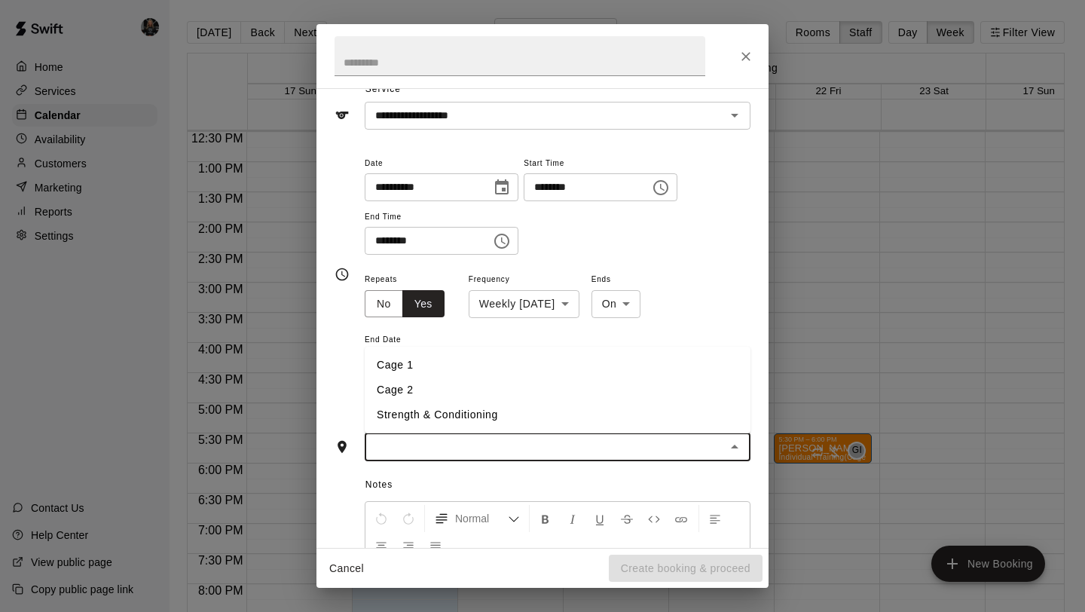
click at [603, 453] on input "text" at bounding box center [545, 447] width 352 height 19
click at [452, 372] on li "Cage 1" at bounding box center [558, 365] width 386 height 25
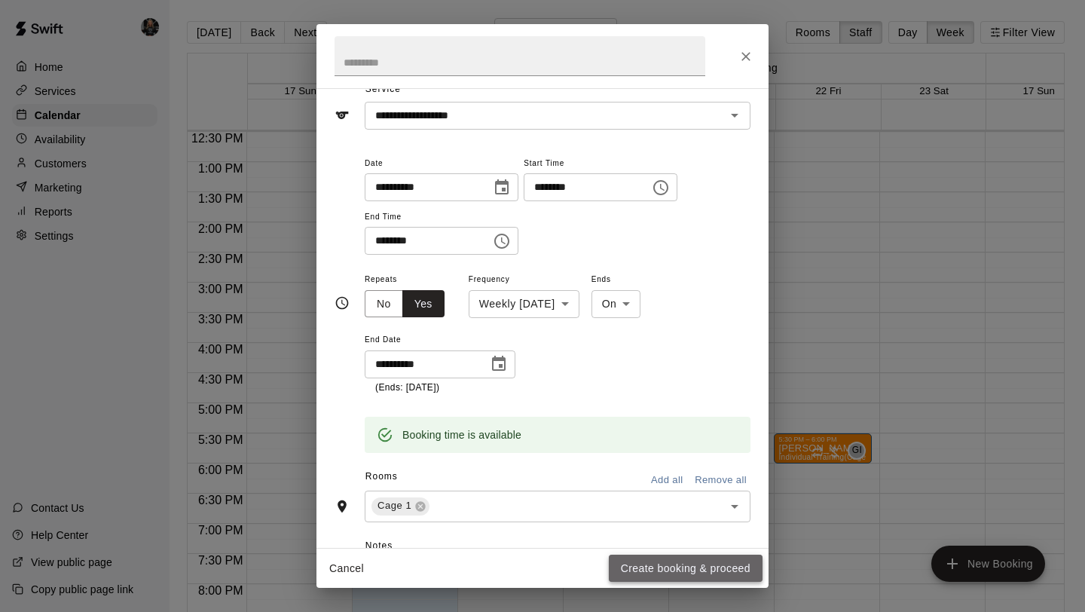
click at [676, 570] on button "Create booking & proceed" at bounding box center [686, 568] width 154 height 28
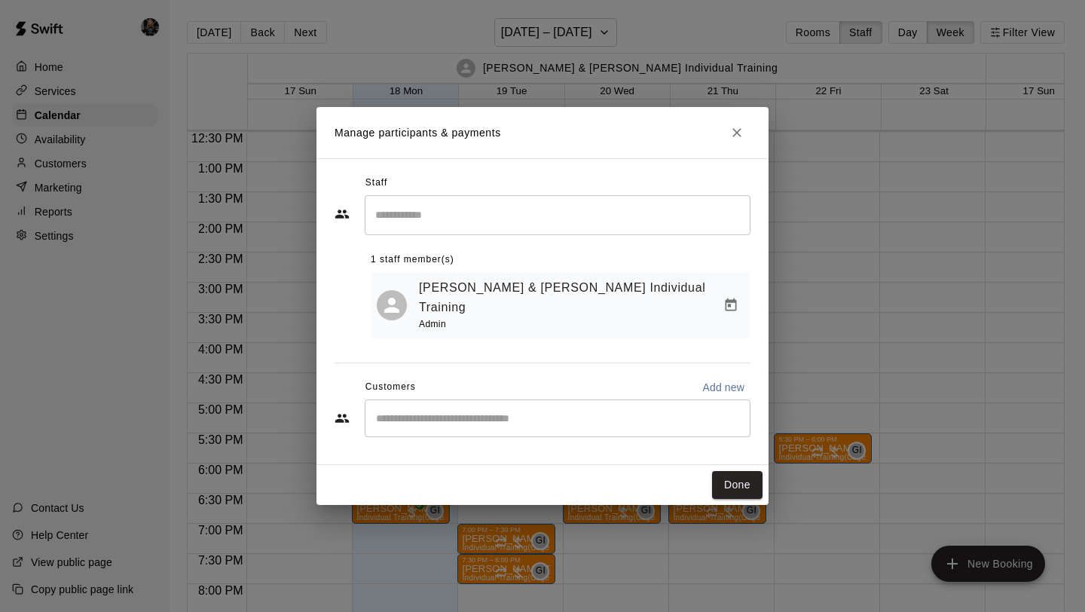
click at [667, 399] on div "​" at bounding box center [558, 418] width 386 height 38
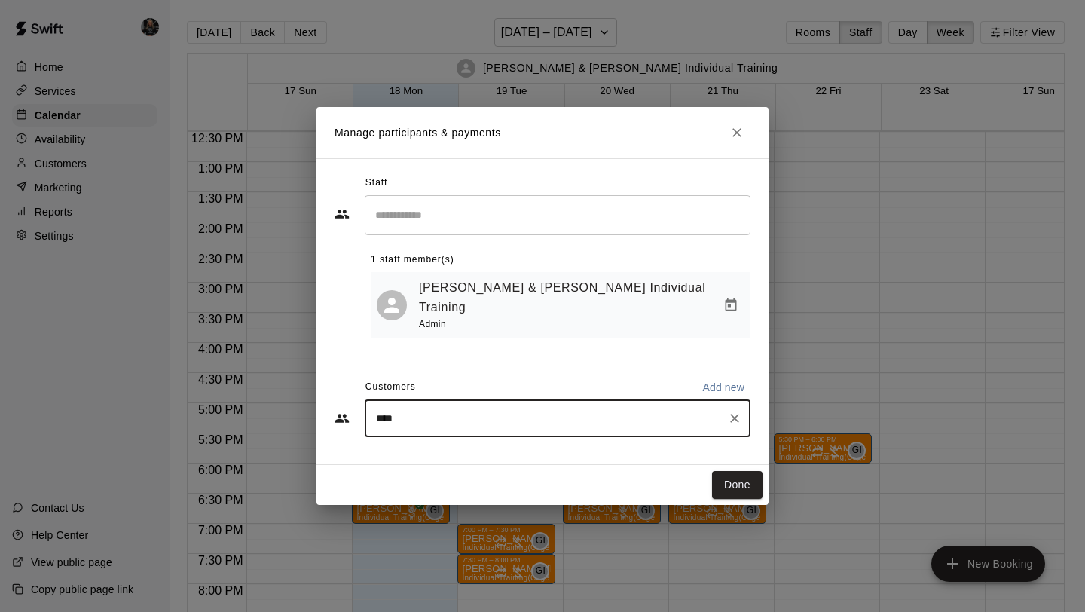
type input "*****"
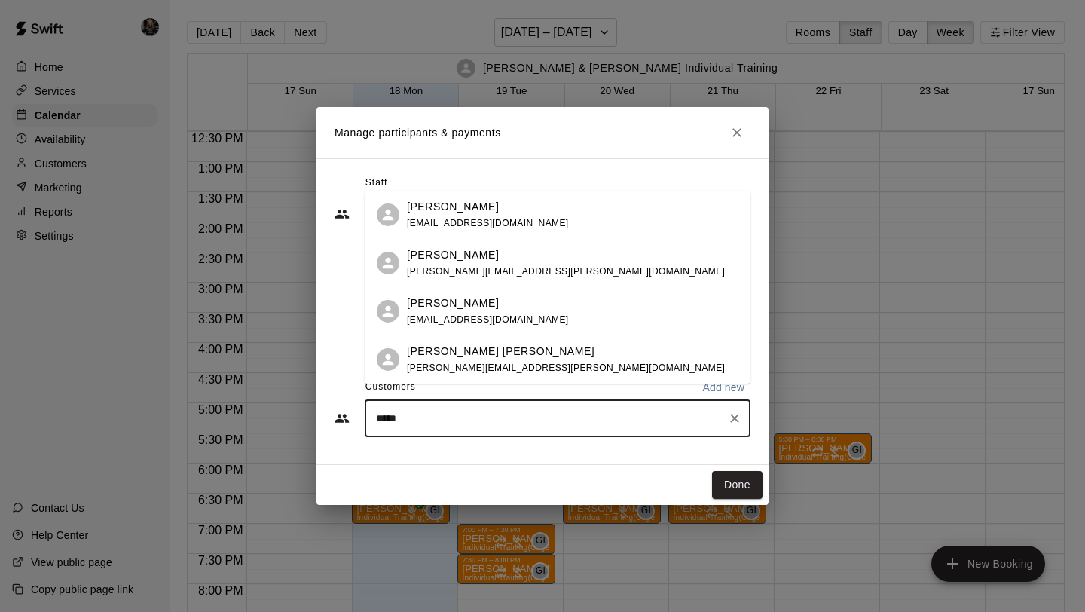
click at [509, 347] on div "[PERSON_NAME] [PERSON_NAME]" at bounding box center [566, 352] width 318 height 16
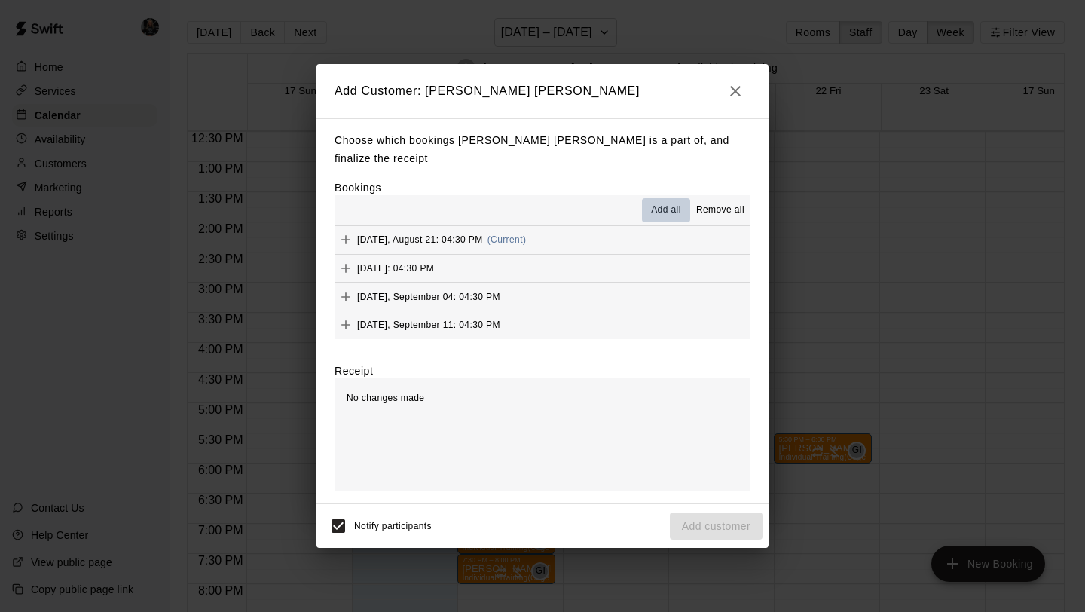
click at [667, 203] on span "Add all" at bounding box center [666, 210] width 30 height 15
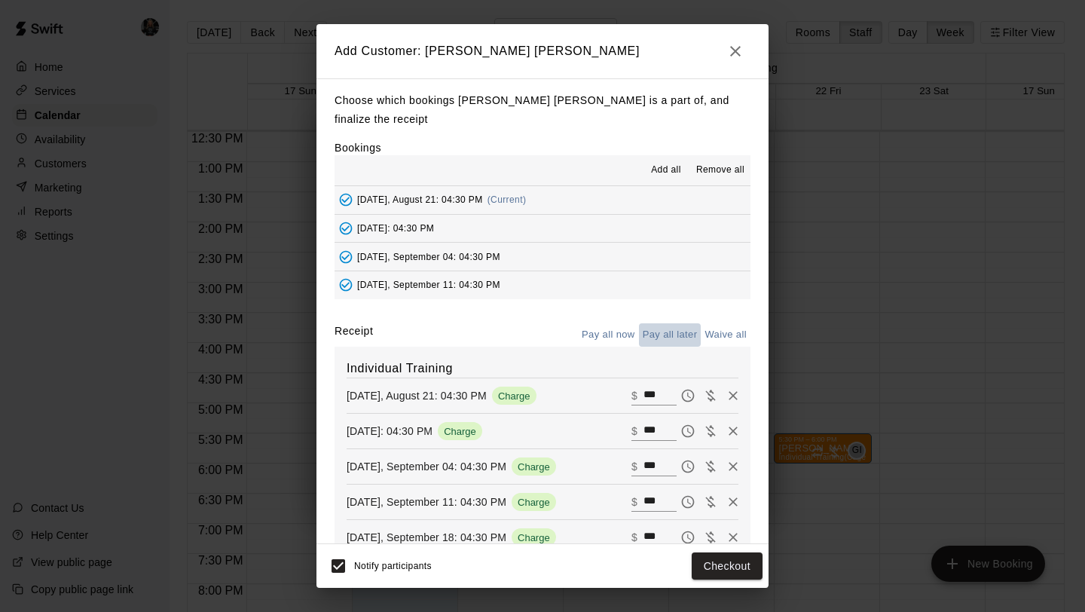
click at [677, 323] on button "Pay all later" at bounding box center [670, 334] width 63 height 23
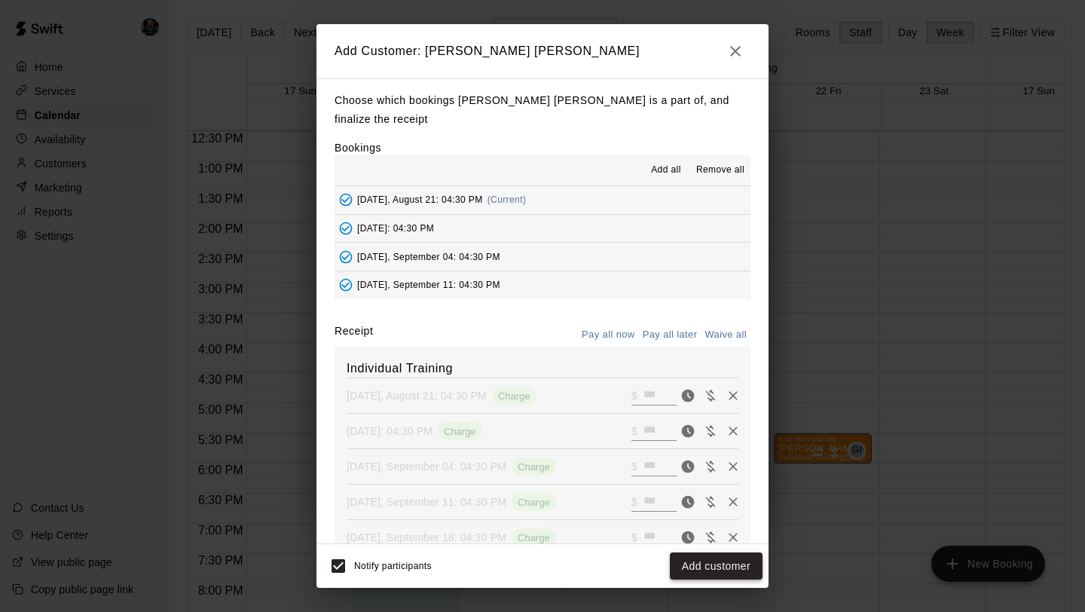
click at [719, 565] on button "Add customer" at bounding box center [716, 566] width 93 height 28
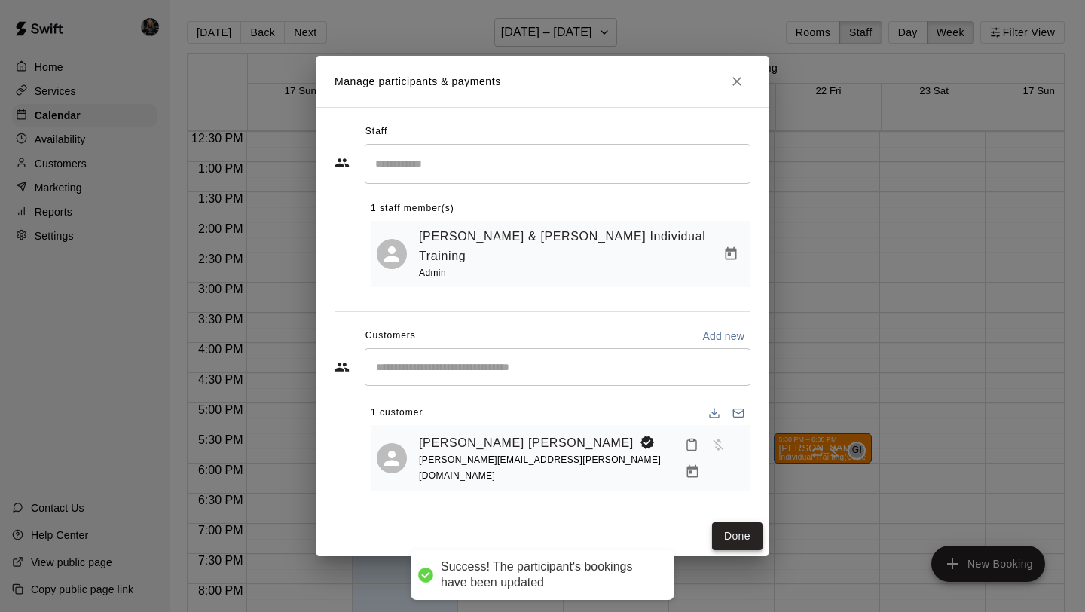
drag, startPoint x: 739, startPoint y: 534, endPoint x: 740, endPoint y: 523, distance: 11.3
click at [739, 524] on div "Done" at bounding box center [542, 536] width 452 height 40
click at [740, 522] on button "Done" at bounding box center [737, 536] width 50 height 28
